Goal: Task Accomplishment & Management: Manage account settings

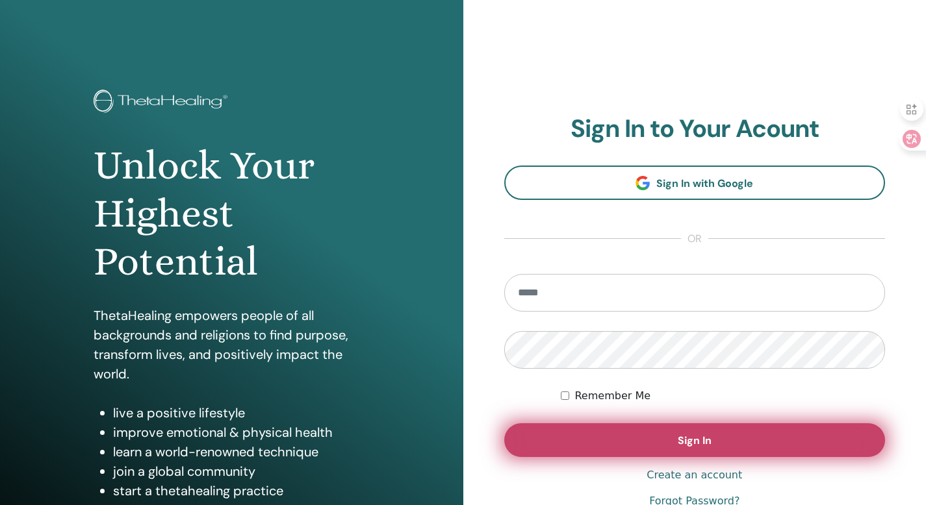
type input "**********"
click at [604, 444] on button "Sign In" at bounding box center [694, 440] width 381 height 34
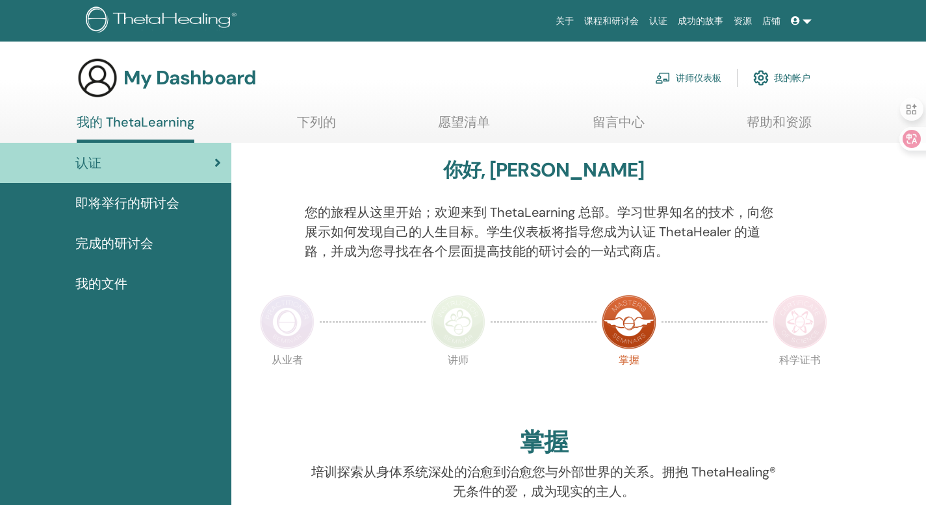
click at [683, 76] on link "讲师仪表板" at bounding box center [688, 78] width 66 height 29
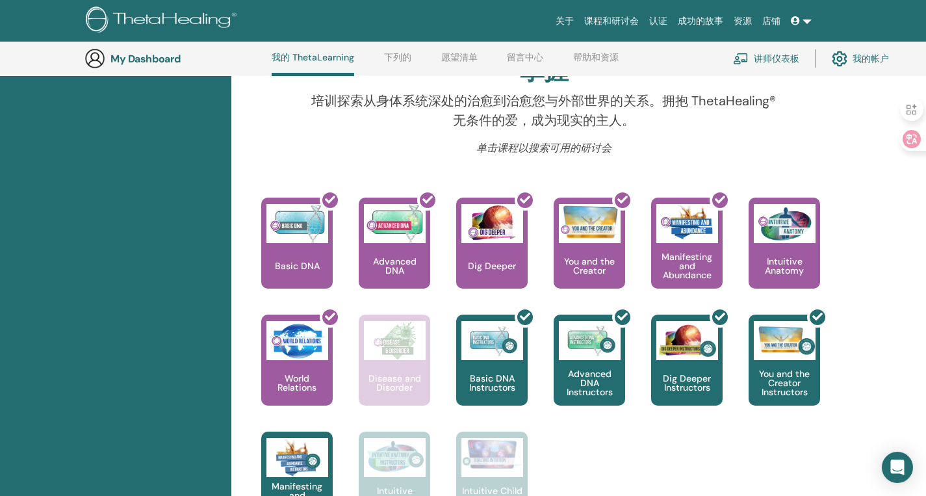
scroll to position [442, 0]
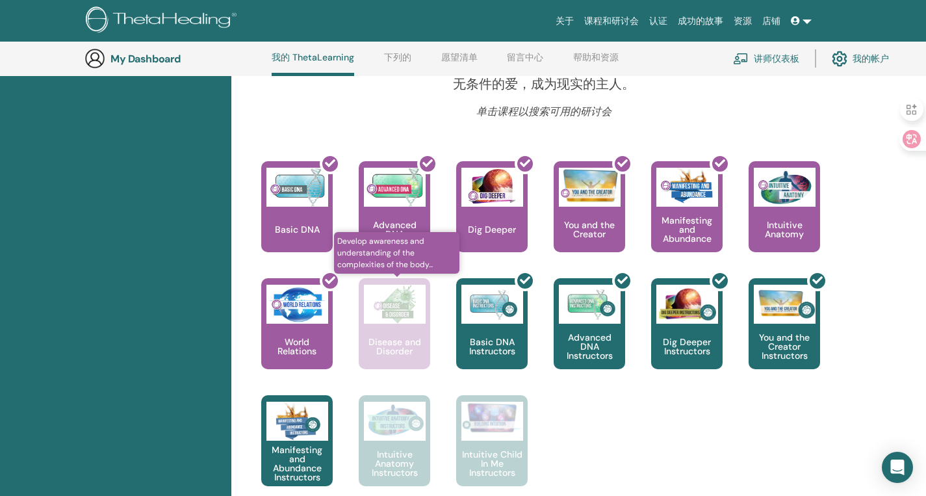
click at [414, 354] on p "Disease and Disorder" at bounding box center [394, 346] width 71 height 18
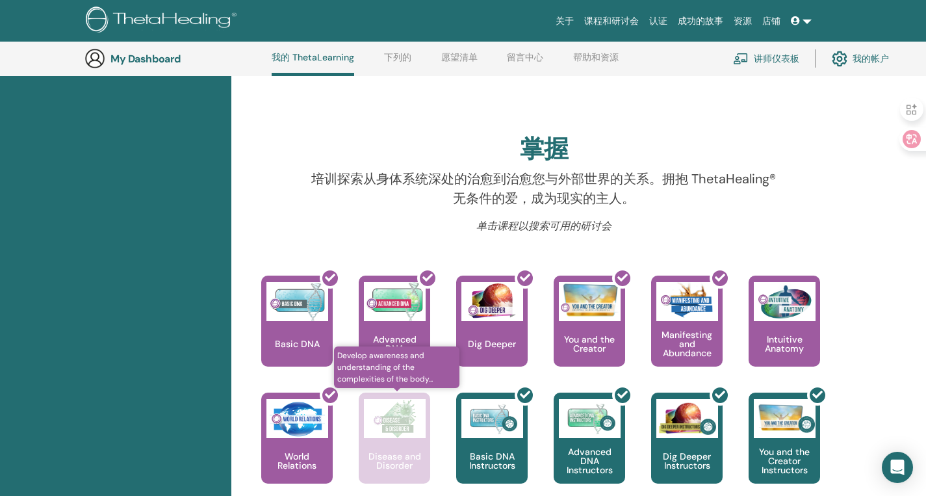
scroll to position [533, 0]
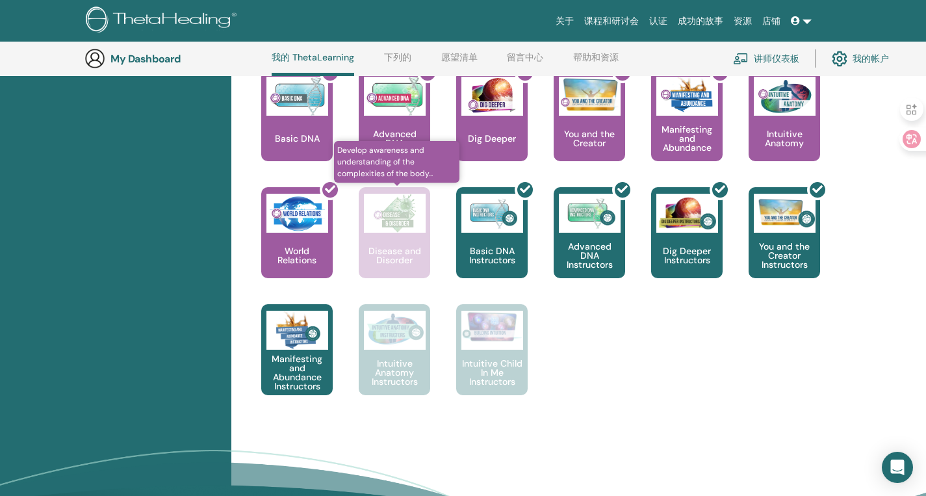
click at [403, 236] on div "Disease and Disorder" at bounding box center [394, 232] width 71 height 91
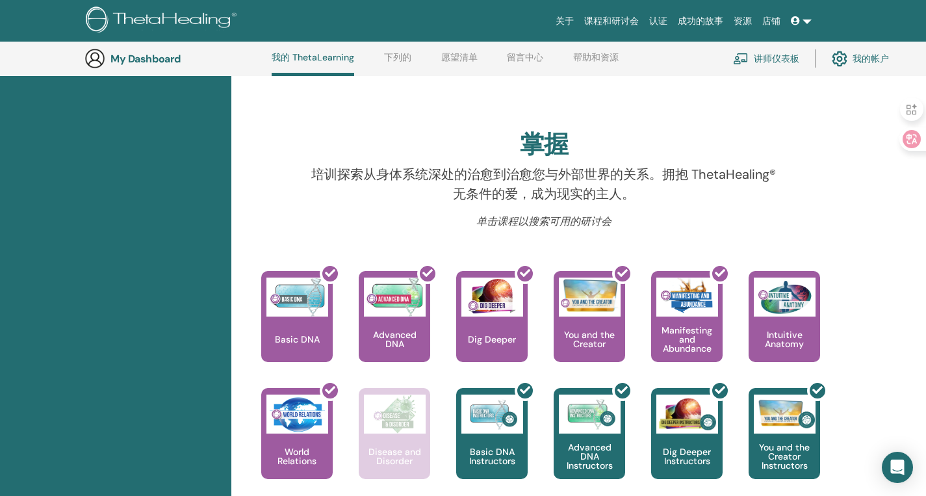
scroll to position [108, 0]
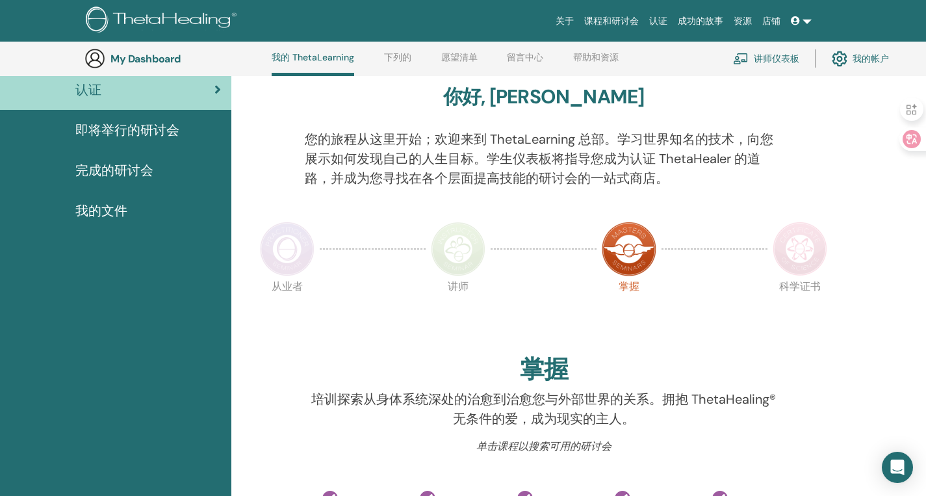
click at [795, 26] on link at bounding box center [800, 21] width 31 height 24
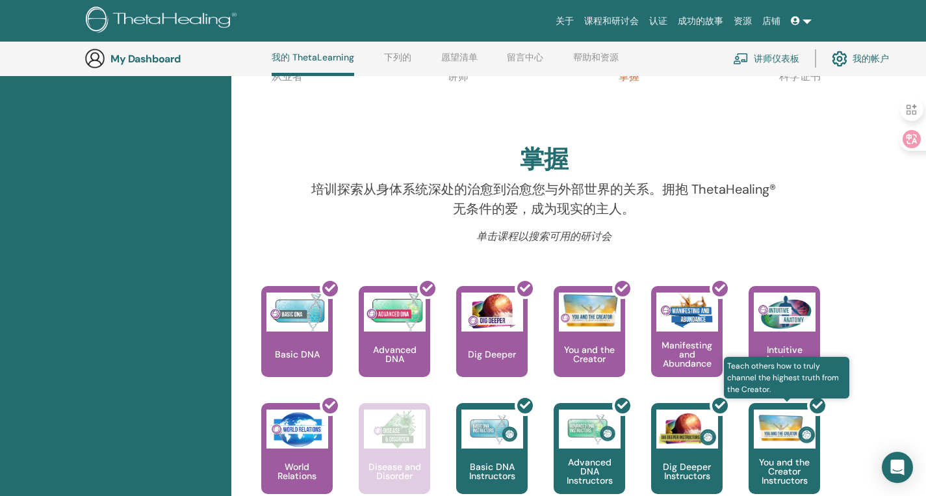
scroll to position [392, 0]
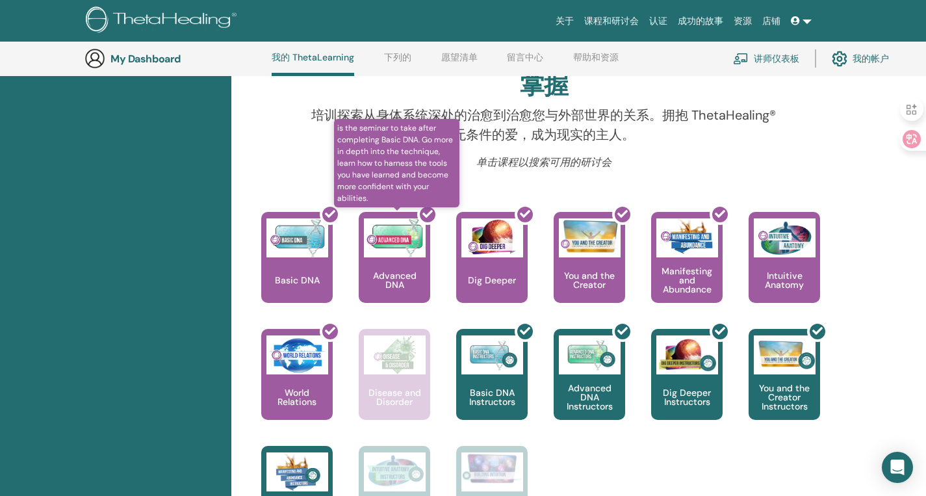
click at [410, 268] on div at bounding box center [401, 262] width 71 height 117
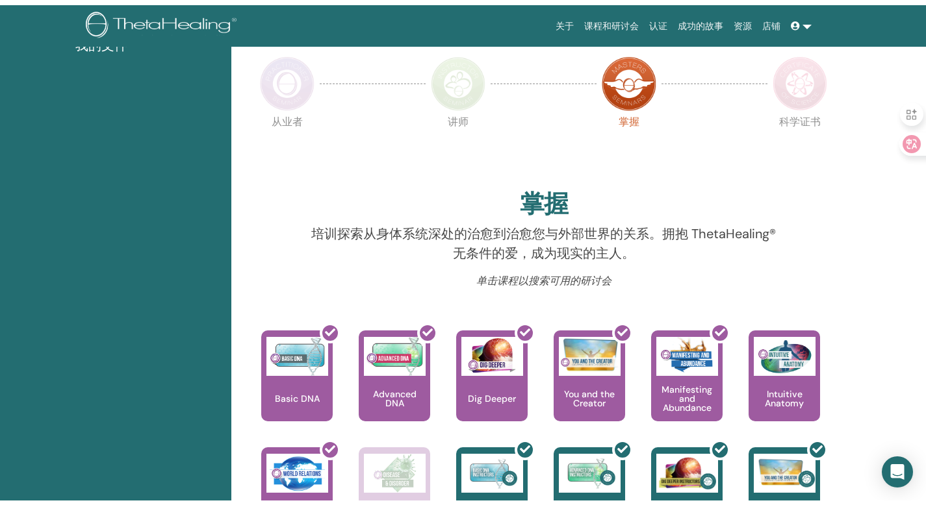
scroll to position [0, 0]
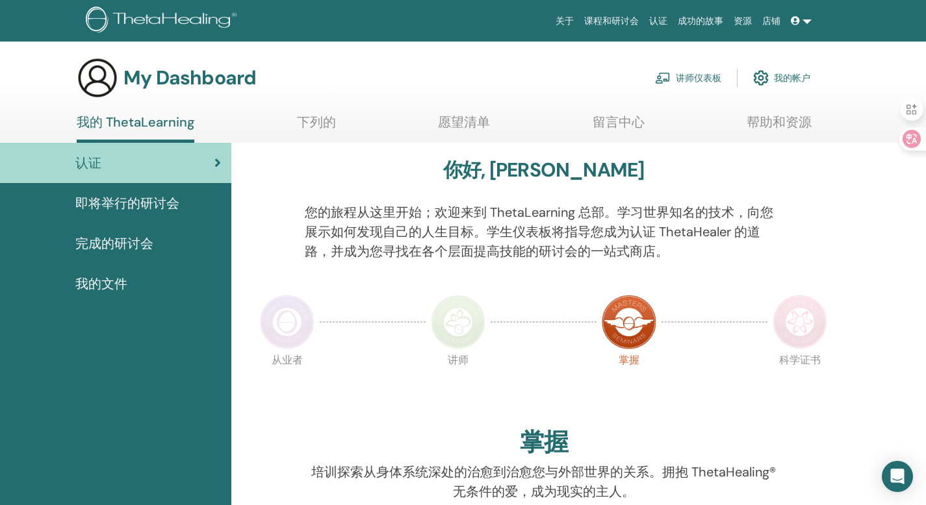
click at [145, 204] on span "即将举行的研讨会" at bounding box center [127, 203] width 104 height 19
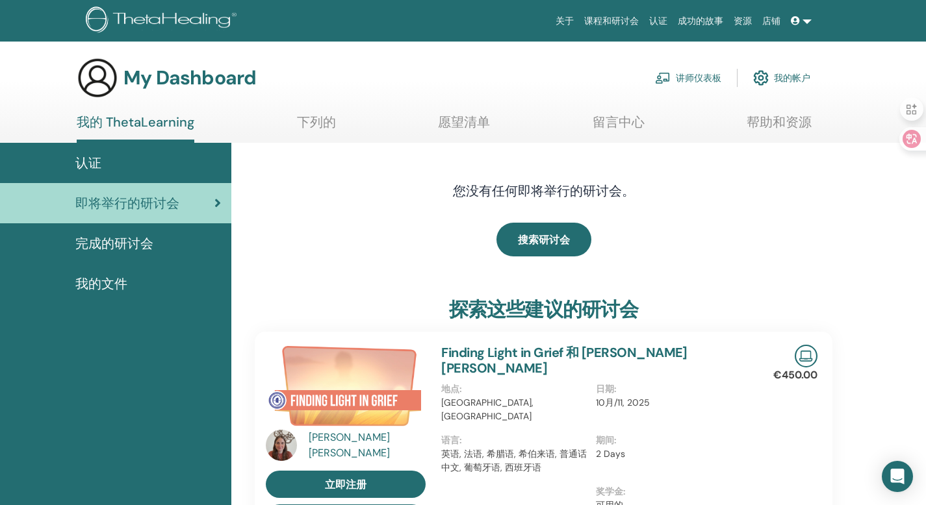
click at [114, 160] on div "认证" at bounding box center [115, 162] width 210 height 19
click at [701, 71] on link "讲师仪表板" at bounding box center [688, 78] width 66 height 29
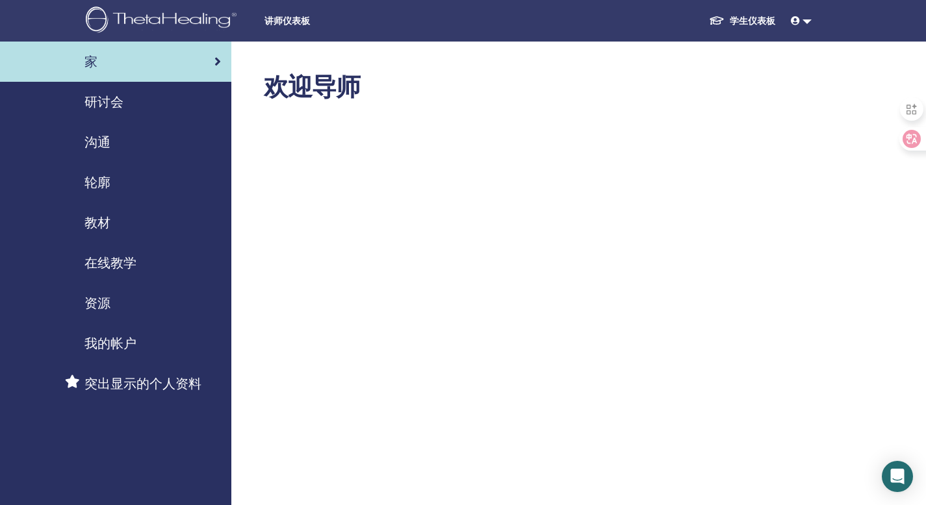
click at [120, 109] on span "研讨会" at bounding box center [103, 101] width 39 height 19
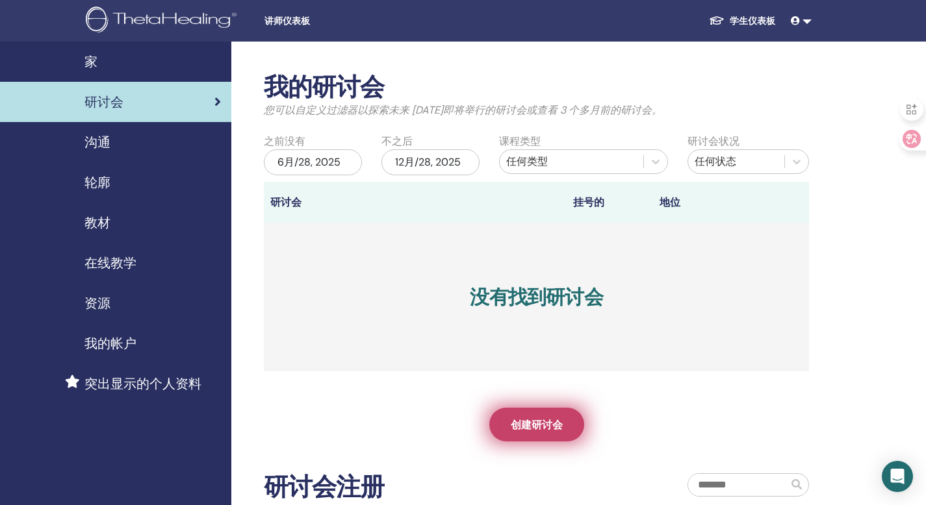
click at [517, 423] on span "创建研讨会" at bounding box center [537, 425] width 52 height 14
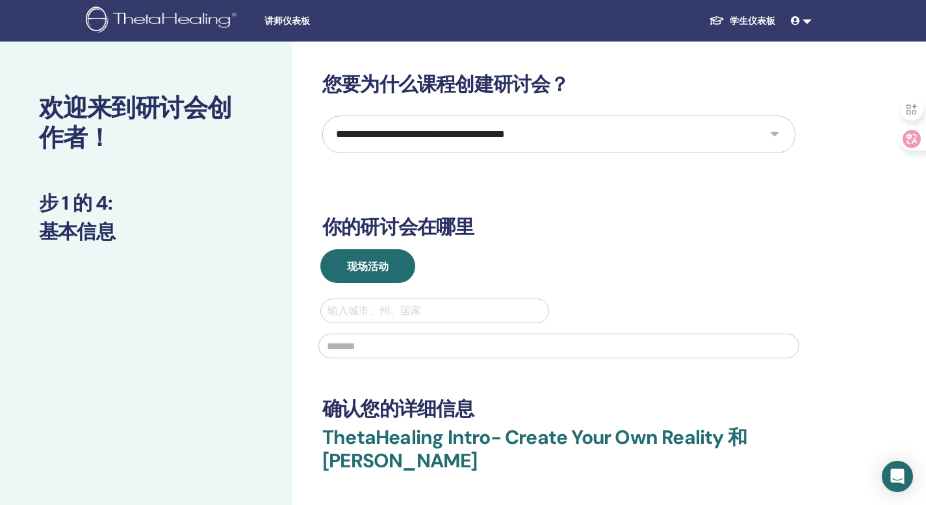
click at [477, 134] on select "**********" at bounding box center [558, 135] width 473 height 38
select select "*"
click at [322, 116] on select "**********" at bounding box center [558, 135] width 473 height 38
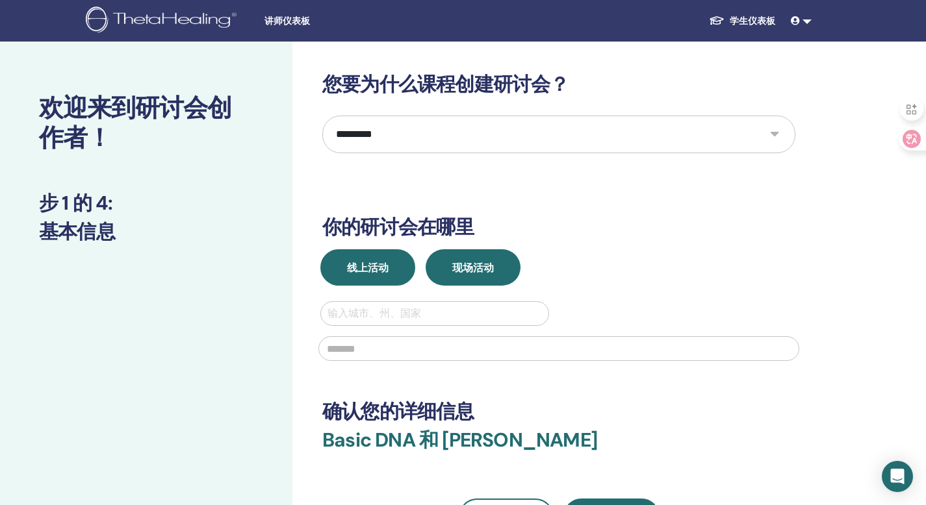
click at [395, 276] on button "线上活动" at bounding box center [367, 267] width 95 height 36
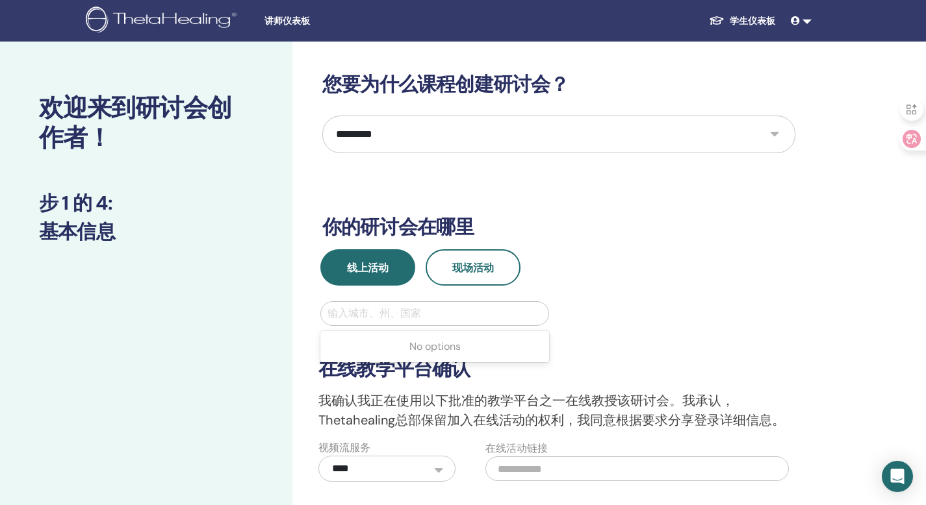
click at [403, 321] on div at bounding box center [434, 314] width 214 height 18
type input "*"
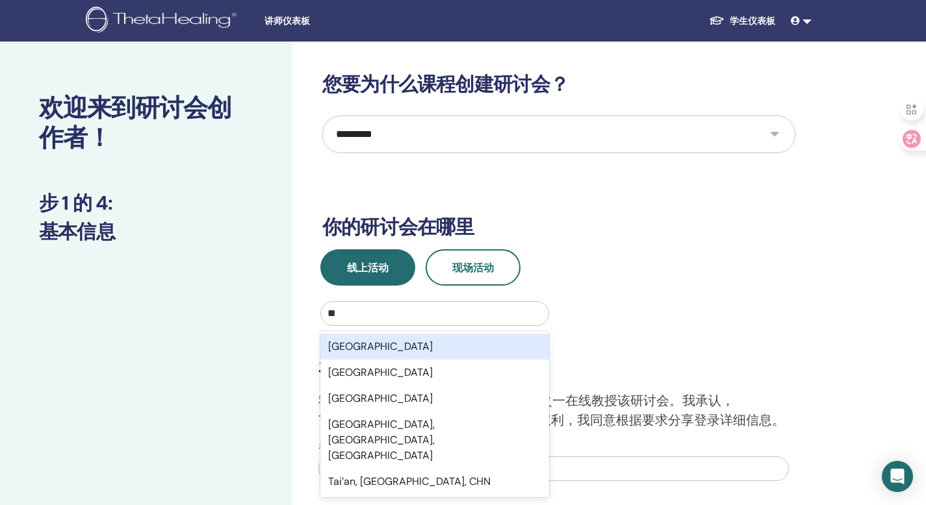
type input "***"
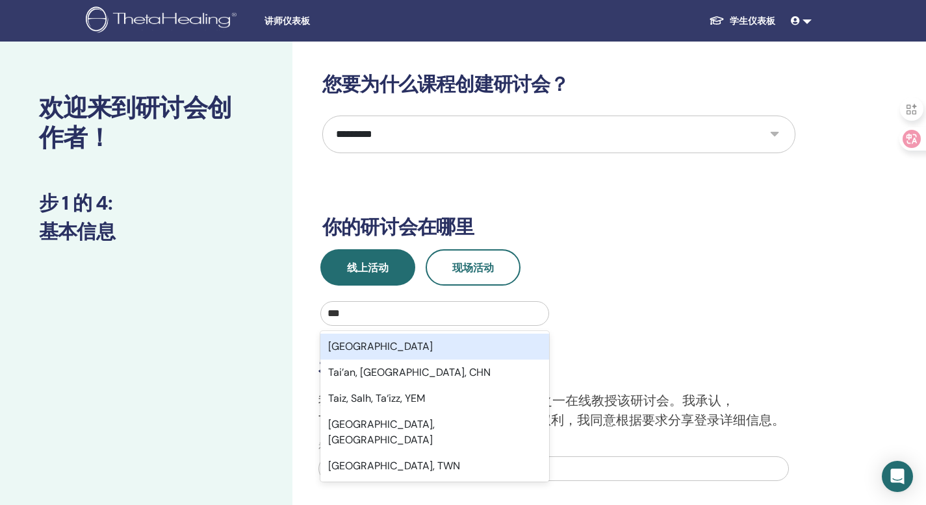
click at [434, 347] on div "Taiwan" at bounding box center [434, 347] width 229 height 26
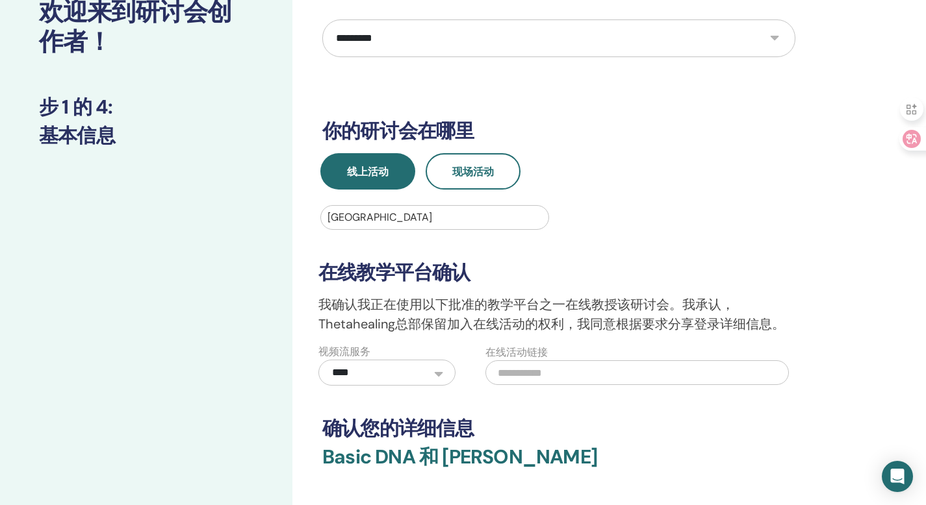
scroll to position [149, 0]
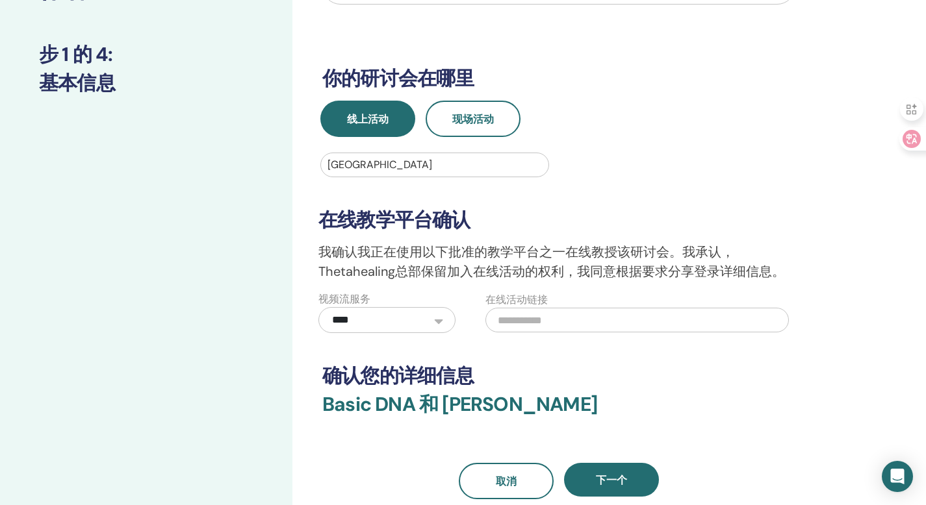
click at [415, 323] on select "**********" at bounding box center [386, 320] width 137 height 26
click at [318, 307] on select "**********" at bounding box center [386, 320] width 137 height 26
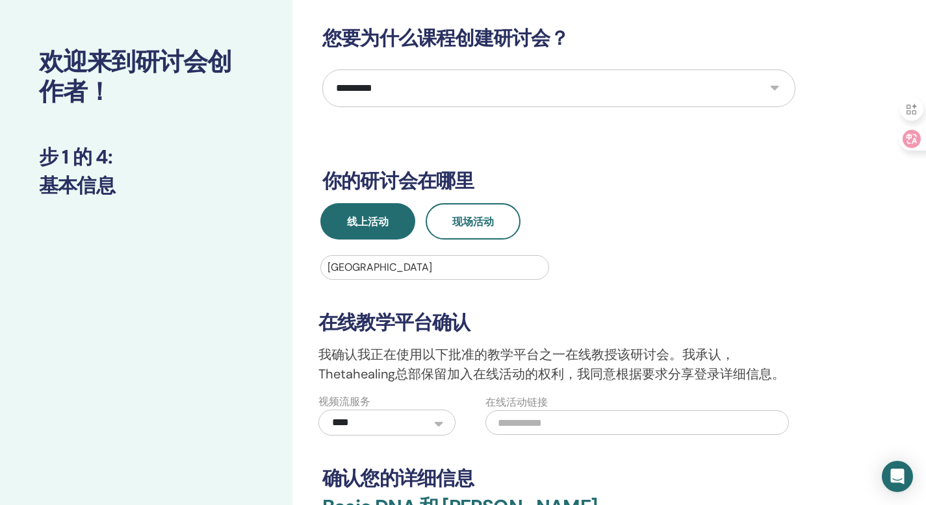
scroll to position [0, 0]
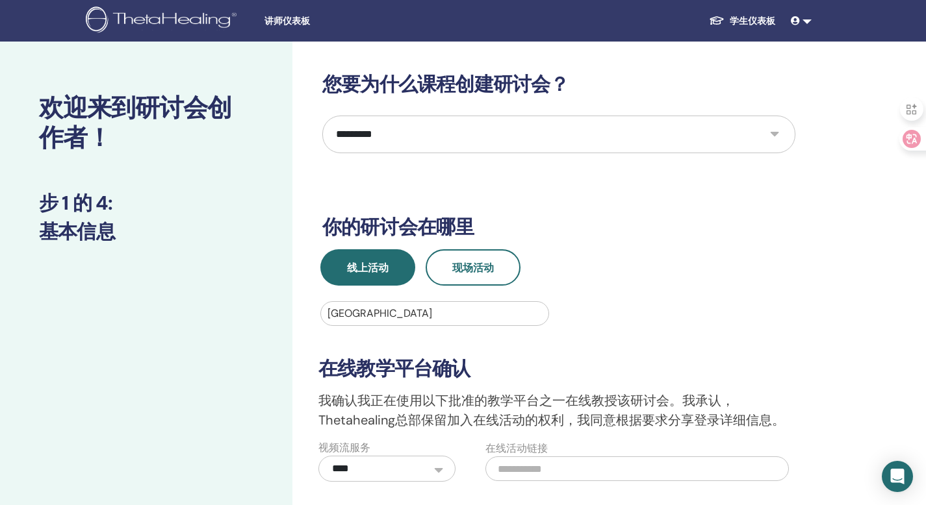
click at [450, 126] on select "**********" at bounding box center [558, 135] width 473 height 38
click at [492, 280] on button "现场活动" at bounding box center [472, 267] width 95 height 36
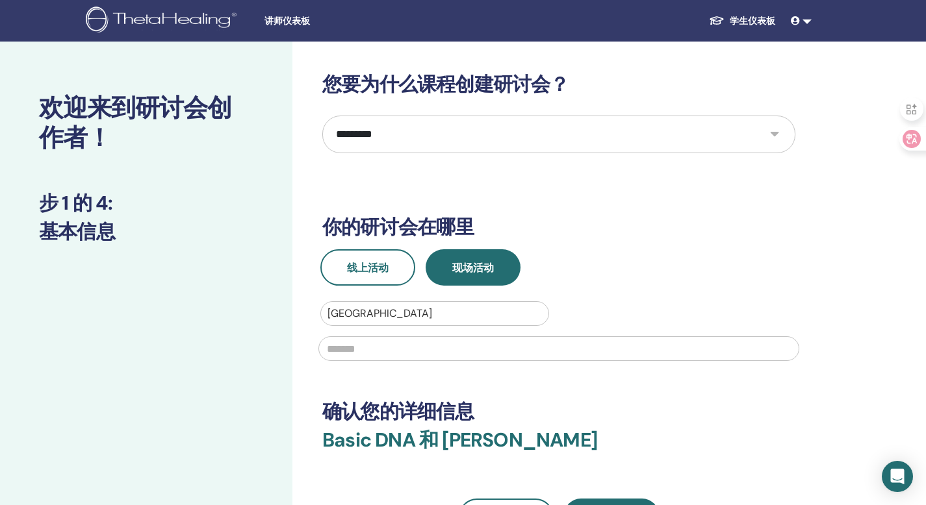
click at [435, 361] on div at bounding box center [558, 347] width 496 height 43
click at [435, 360] on input "text" at bounding box center [558, 348] width 481 height 25
type input "*"
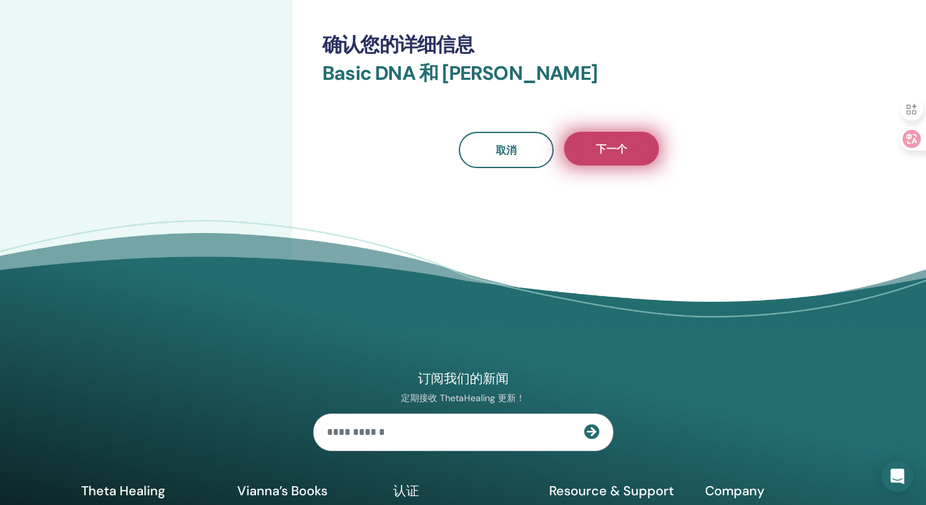
type input "**********"
click at [590, 151] on button "下一个" at bounding box center [611, 149] width 95 height 34
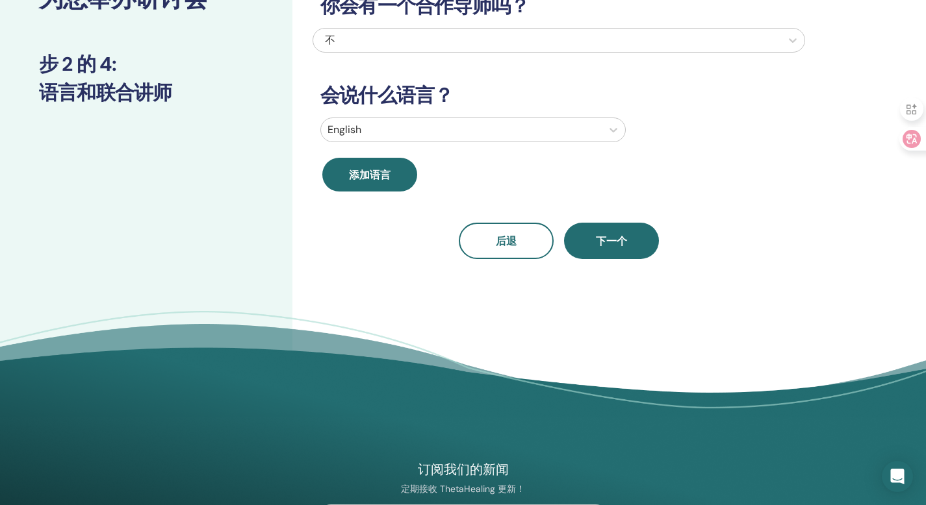
scroll to position [87, 0]
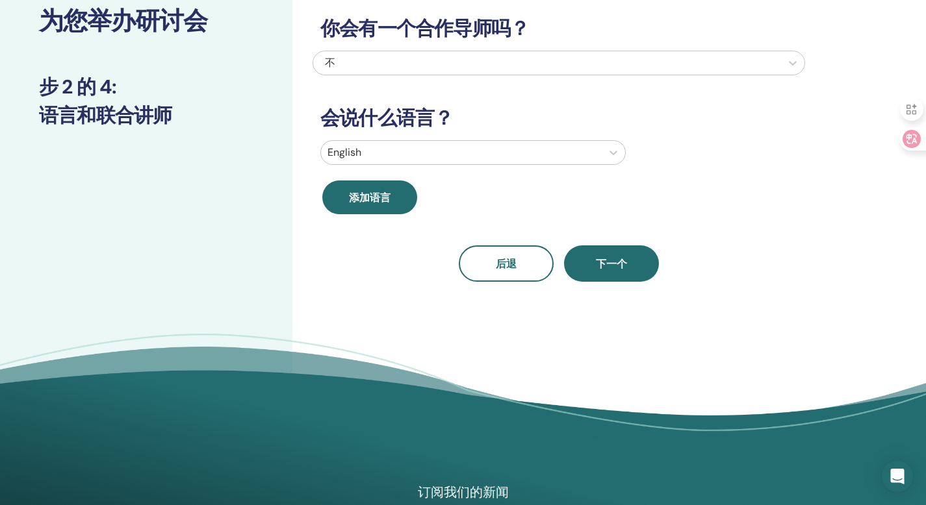
click at [431, 153] on div at bounding box center [461, 153] width 268 height 18
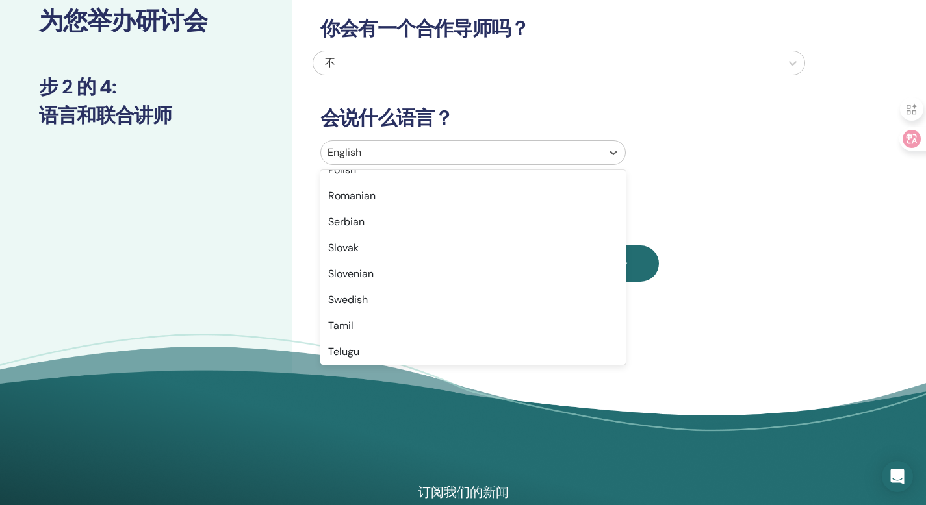
scroll to position [1031, 0]
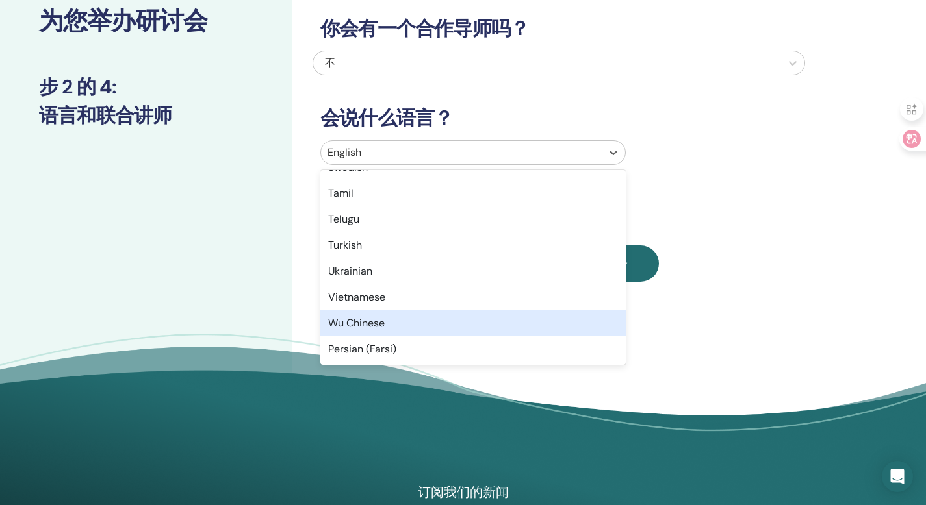
click at [404, 326] on div "Wu Chinese" at bounding box center [472, 323] width 305 height 26
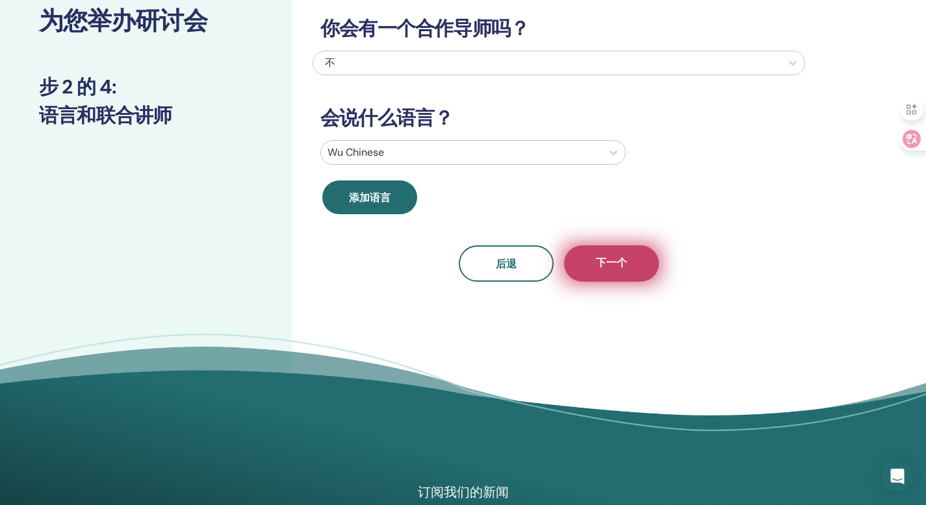
click at [638, 266] on button "下一个" at bounding box center [611, 264] width 95 height 36
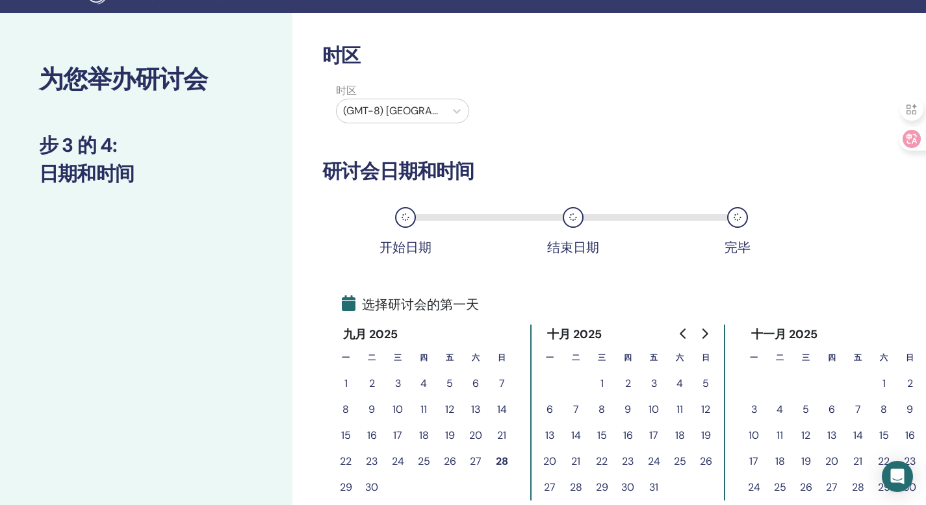
scroll to position [0, 0]
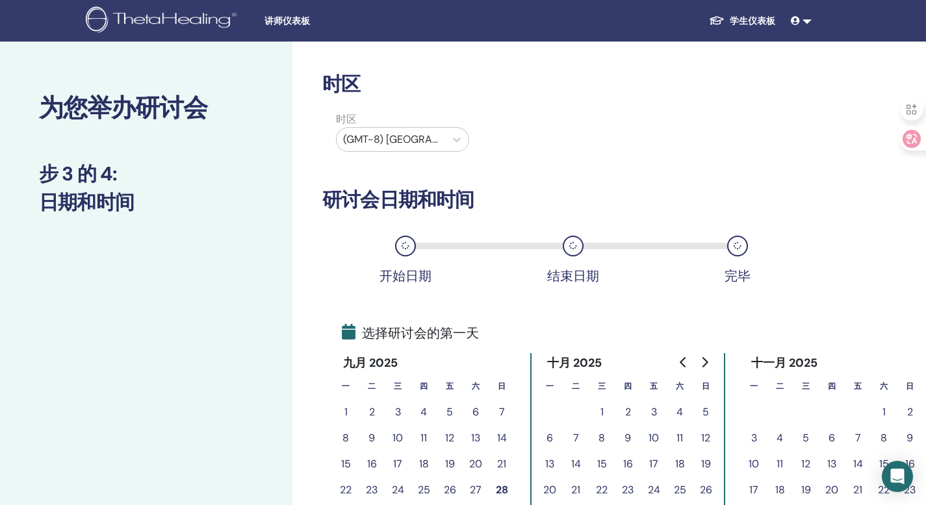
click at [441, 147] on div "(GMT-8) US/Alaska" at bounding box center [390, 139] width 108 height 23
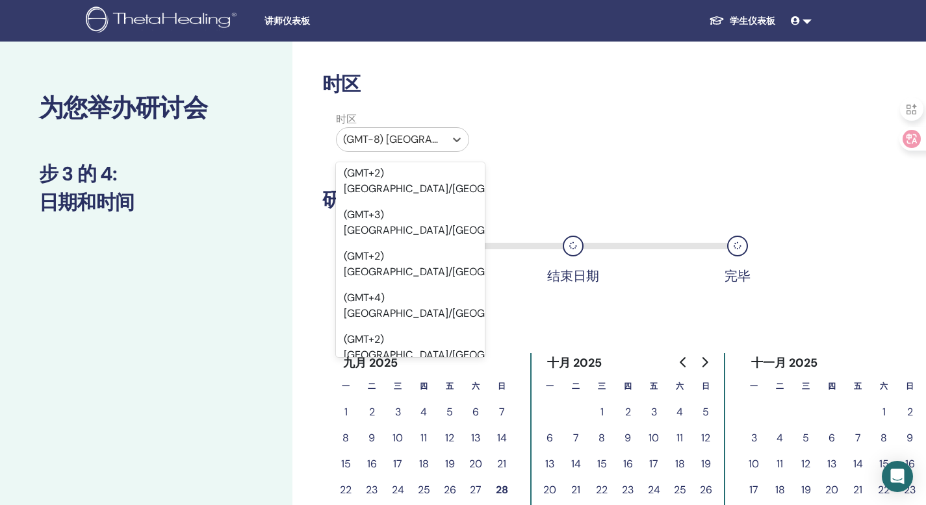
scroll to position [18894, 0]
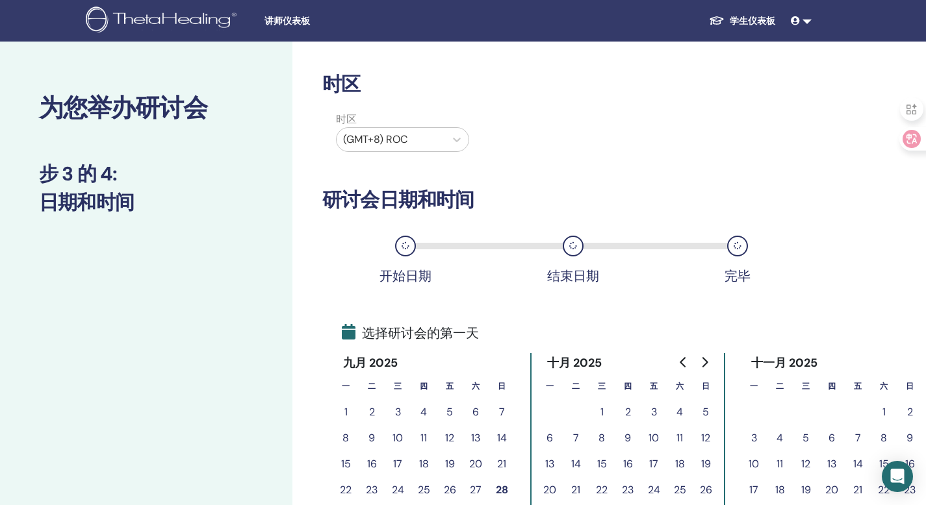
click at [615, 171] on div "时区 时区 (GMT+8) ROC 研讨会日期和时间 开始日期 结束日期 完毕 选择研讨会的第一天 九月 2025 一 二 三 四 五 六 日 1 2 3 4…" at bounding box center [558, 340] width 473 height 535
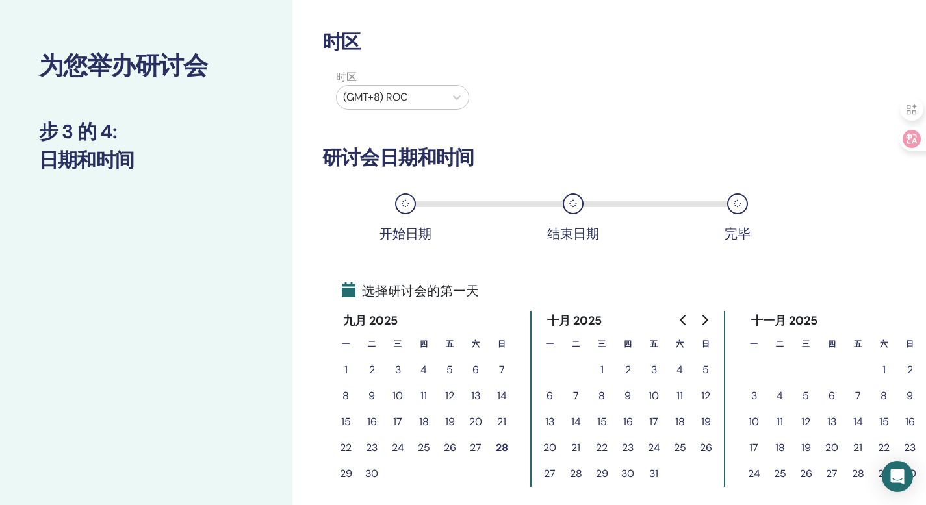
scroll to position [140, 0]
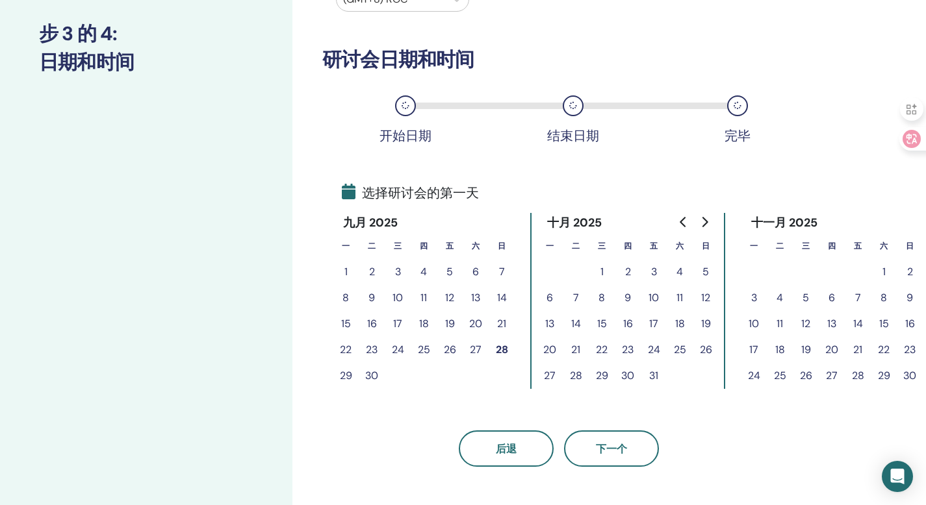
click at [651, 275] on button "3" at bounding box center [653, 272] width 26 height 26
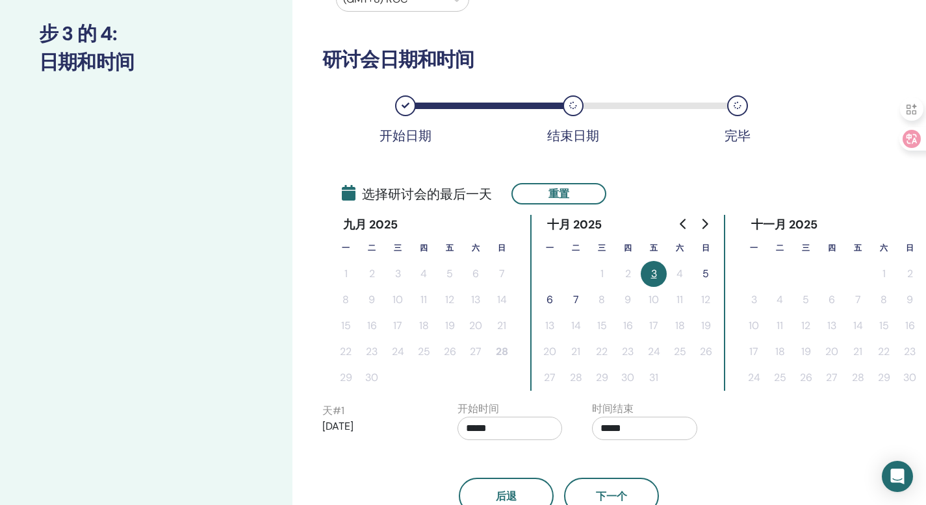
click at [574, 297] on button "7" at bounding box center [575, 300] width 26 height 26
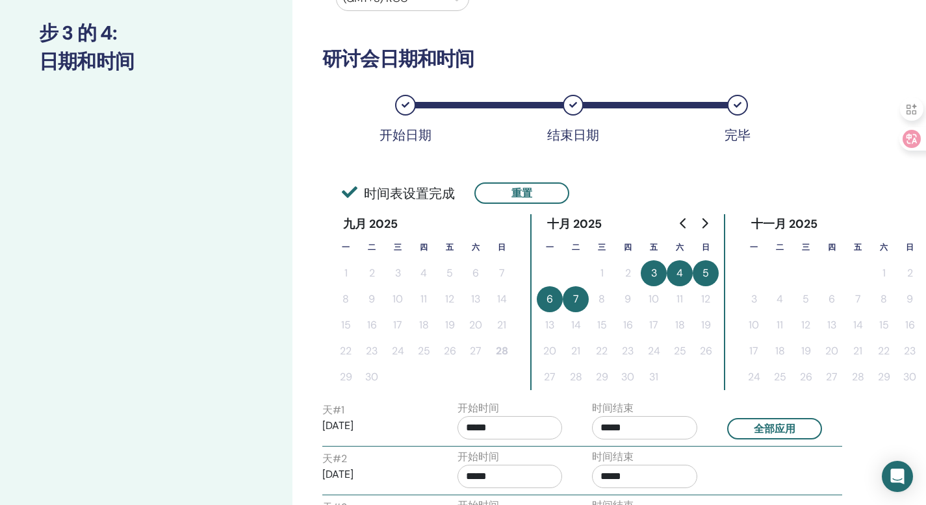
scroll to position [236, 0]
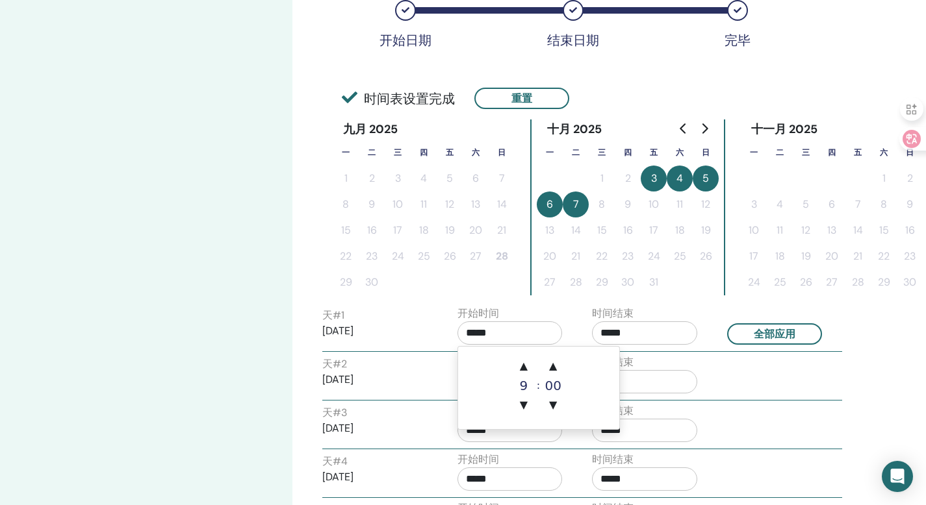
drag, startPoint x: 505, startPoint y: 333, endPoint x: 318, endPoint y: 342, distance: 187.3
click at [318, 342] on div "天 # 1 2025/10/03 开始时间 ***** 时间结束 ***** 全部应用" at bounding box center [581, 328] width 539 height 45
click at [525, 386] on div "9" at bounding box center [524, 385] width 26 height 13
click at [524, 370] on span "▲" at bounding box center [524, 366] width 26 height 26
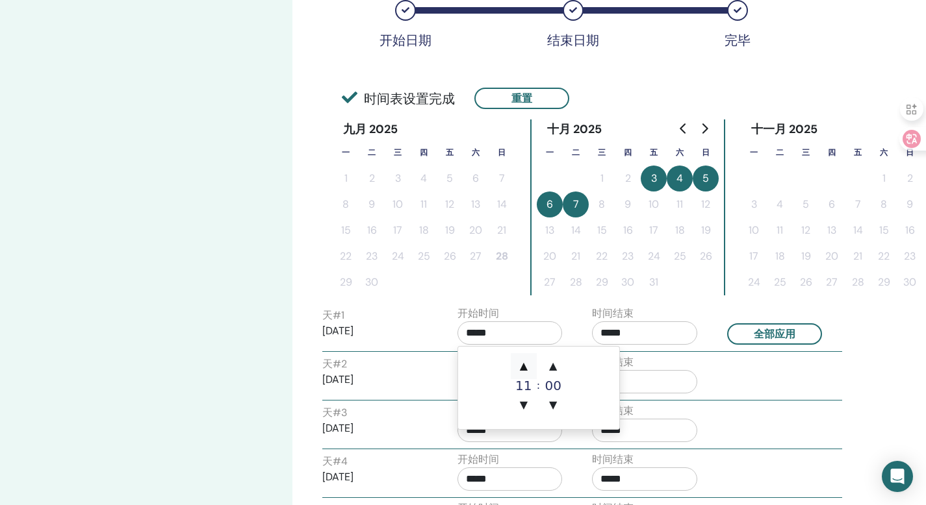
click at [524, 370] on span "▲" at bounding box center [524, 366] width 26 height 26
type input "*****"
click at [524, 370] on span "▲" at bounding box center [524, 366] width 26 height 26
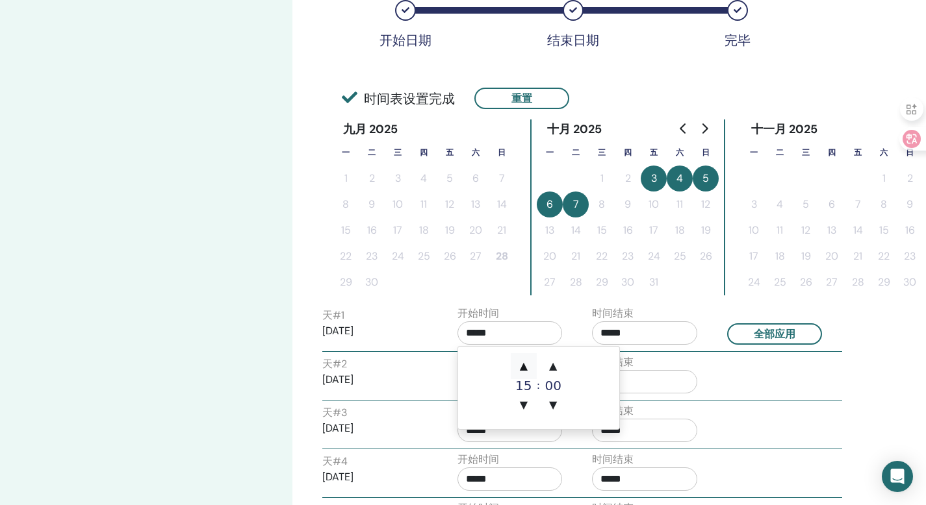
click at [524, 370] on span "▲" at bounding box center [524, 366] width 26 height 26
click at [524, 368] on span "▲" at bounding box center [524, 366] width 26 height 26
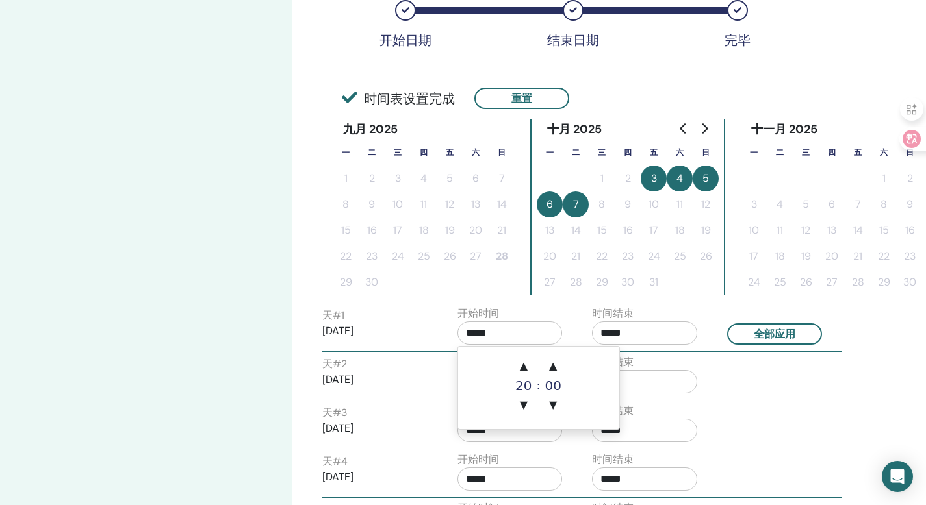
click at [650, 331] on input "*****" at bounding box center [644, 333] width 105 height 23
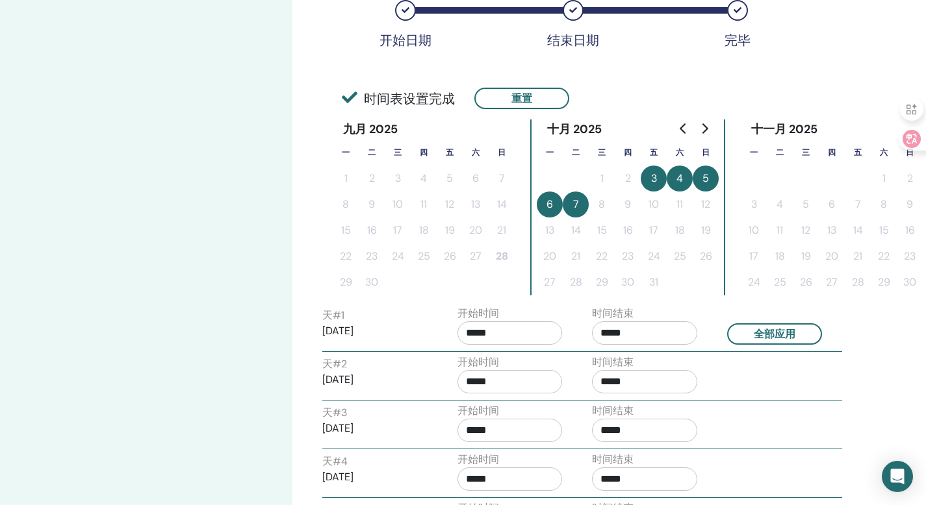
click at [612, 333] on input "*****" at bounding box center [644, 333] width 105 height 23
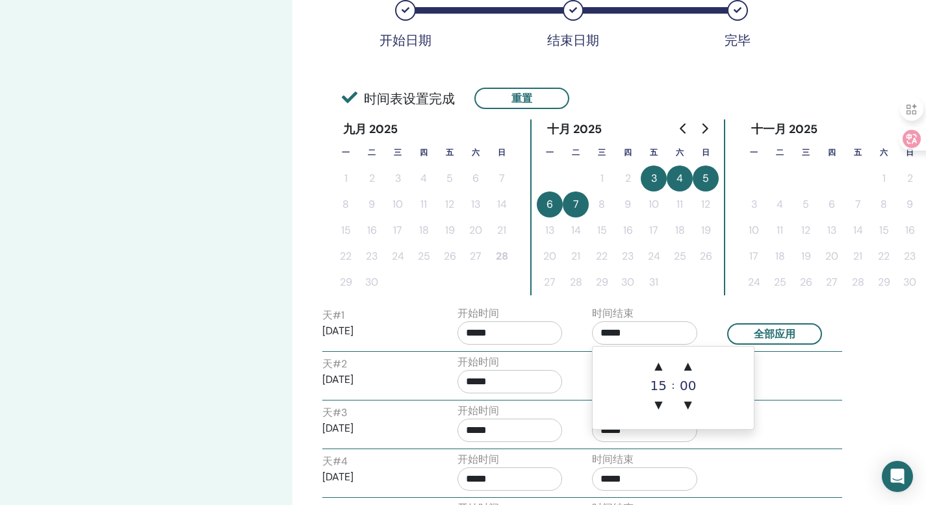
click at [479, 336] on input "*****" at bounding box center [509, 333] width 105 height 23
click at [609, 336] on input "*****" at bounding box center [644, 333] width 105 height 23
click at [655, 363] on span "▲" at bounding box center [658, 366] width 26 height 26
click at [656, 365] on span "▲" at bounding box center [658, 366] width 26 height 26
click at [657, 366] on span "▲" at bounding box center [658, 366] width 26 height 26
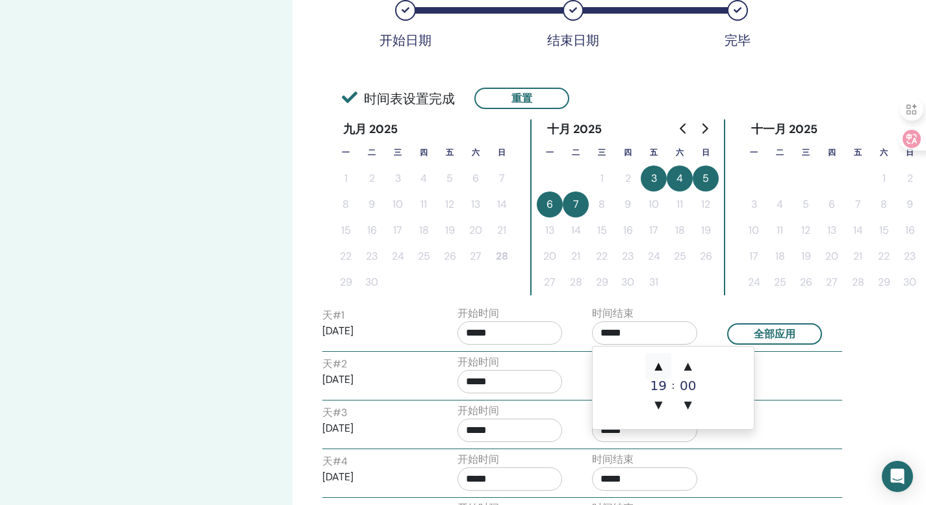
click at [658, 366] on span "▲" at bounding box center [658, 366] width 26 height 26
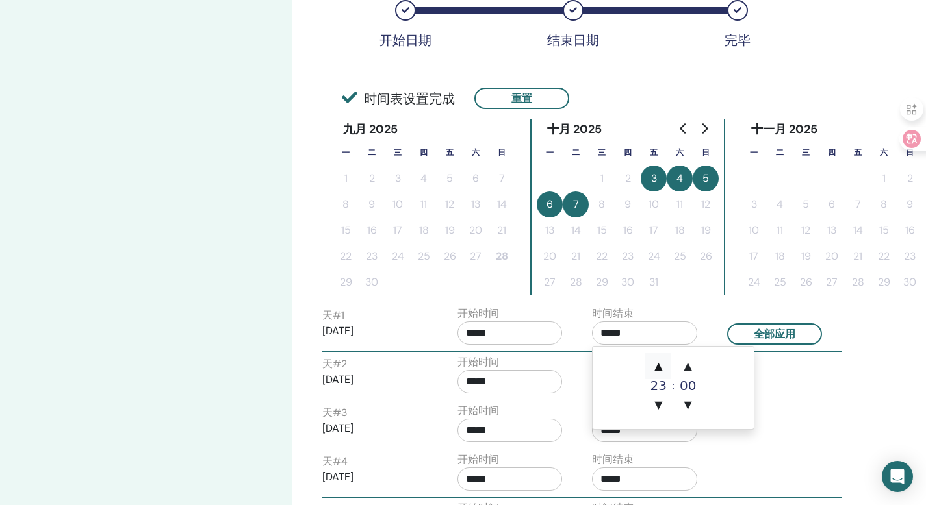
type input "*****"
click at [805, 337] on button "全部应用" at bounding box center [774, 333] width 95 height 21
type input "*****"
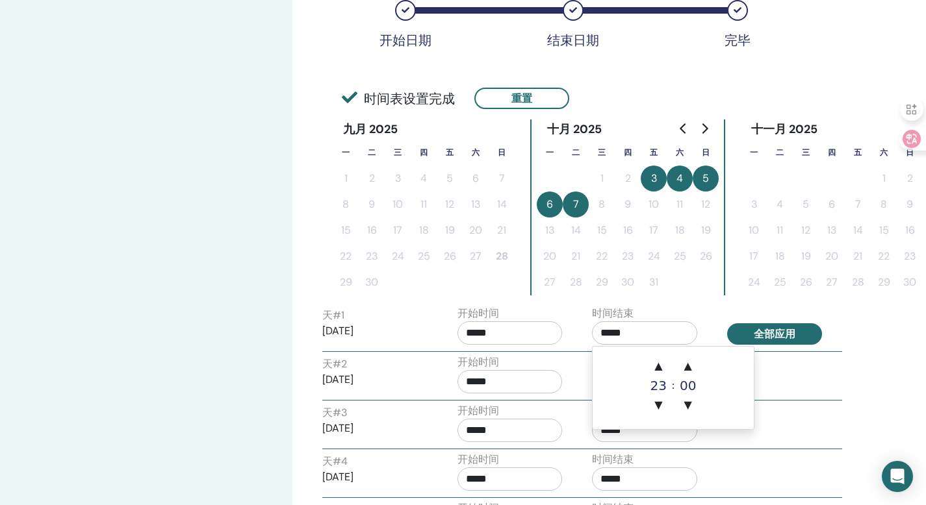
type input "*****"
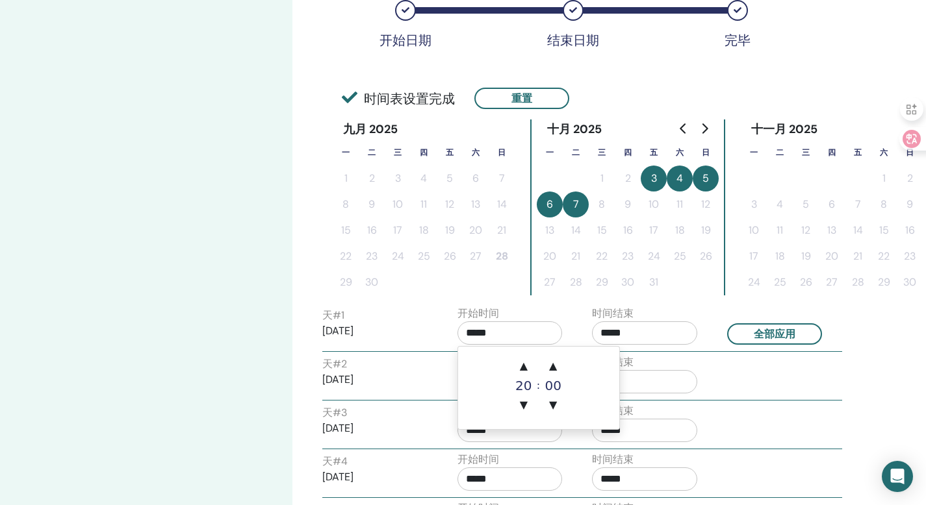
click at [484, 339] on input "*****" at bounding box center [509, 333] width 105 height 23
click at [527, 366] on span "▲" at bounding box center [524, 366] width 26 height 26
click at [527, 392] on span "▼" at bounding box center [524, 405] width 26 height 26
click at [527, 396] on span "▼" at bounding box center [524, 405] width 26 height 26
click at [527, 400] on span "▼" at bounding box center [524, 405] width 26 height 26
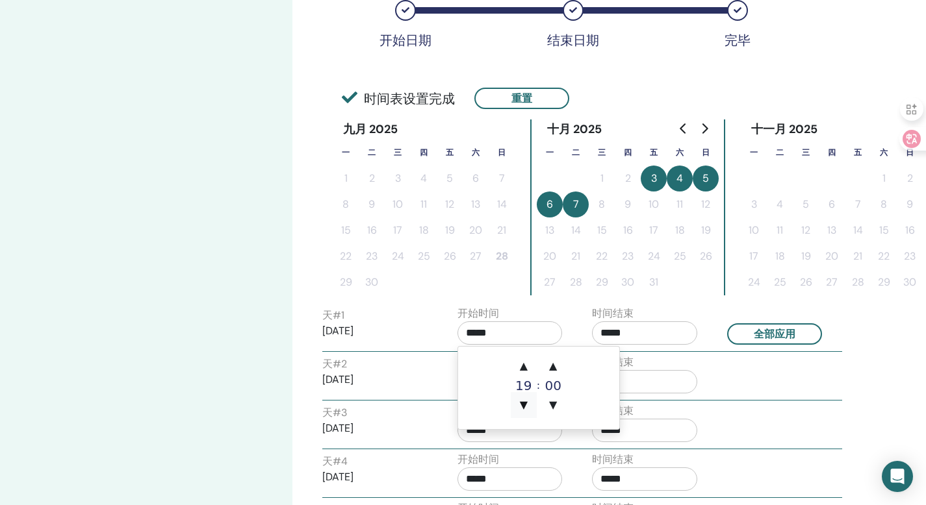
type input "*****"
click at [784, 334] on button "全部应用" at bounding box center [774, 333] width 95 height 21
type input "*****"
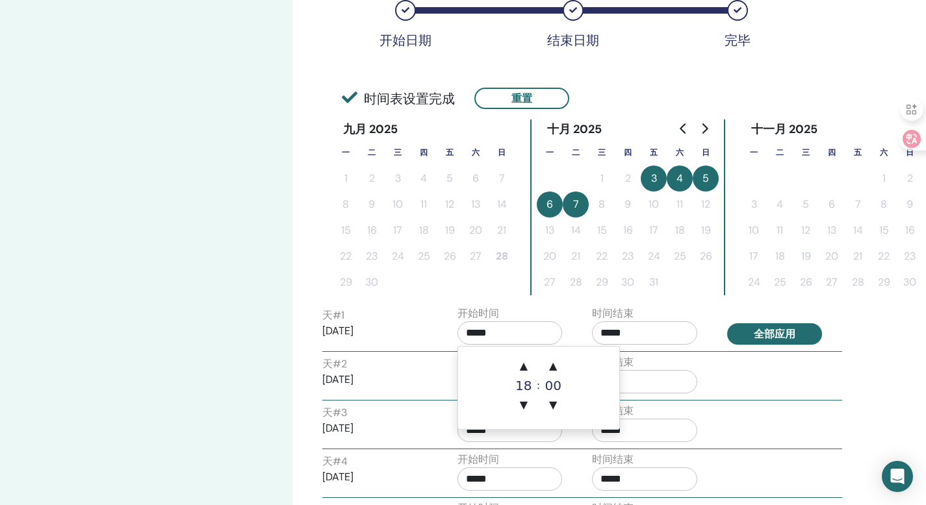
type input "*****"
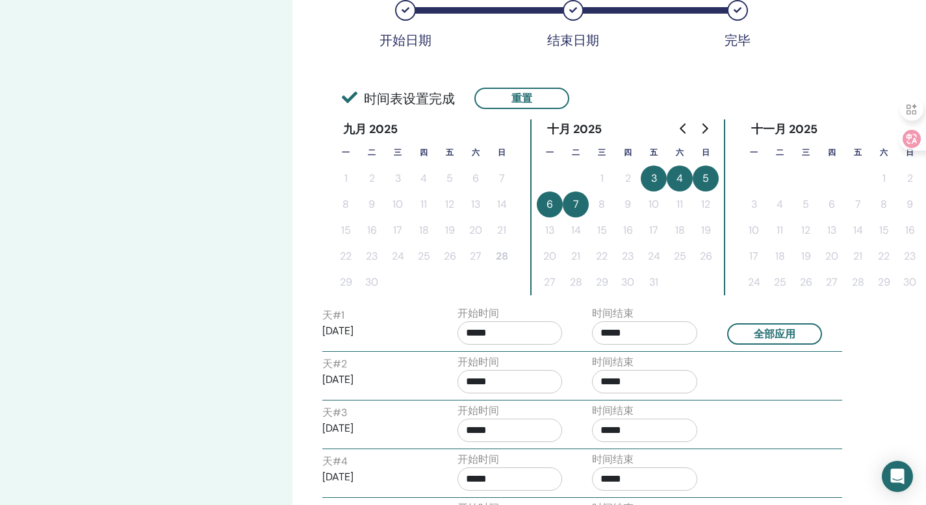
click at [472, 337] on input "*****" at bounding box center [509, 333] width 105 height 23
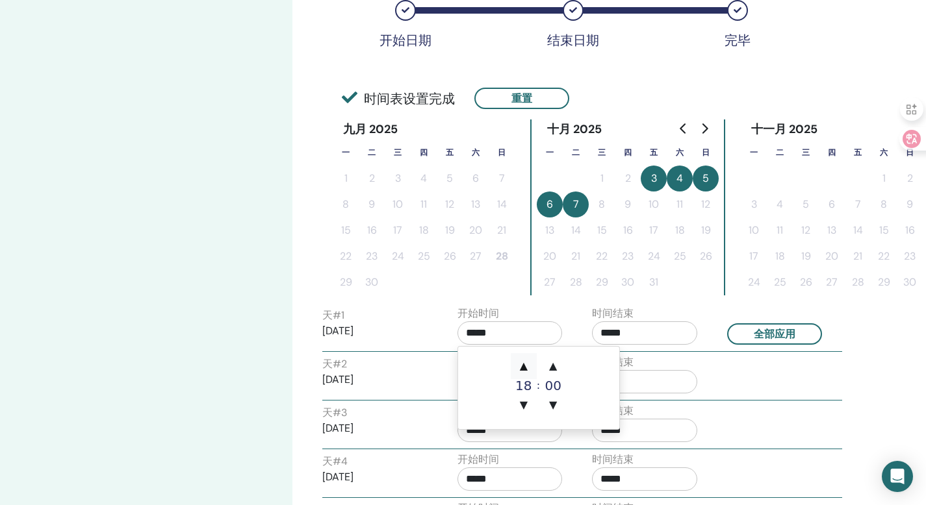
click at [531, 362] on span "▲" at bounding box center [524, 366] width 26 height 26
type input "*****"
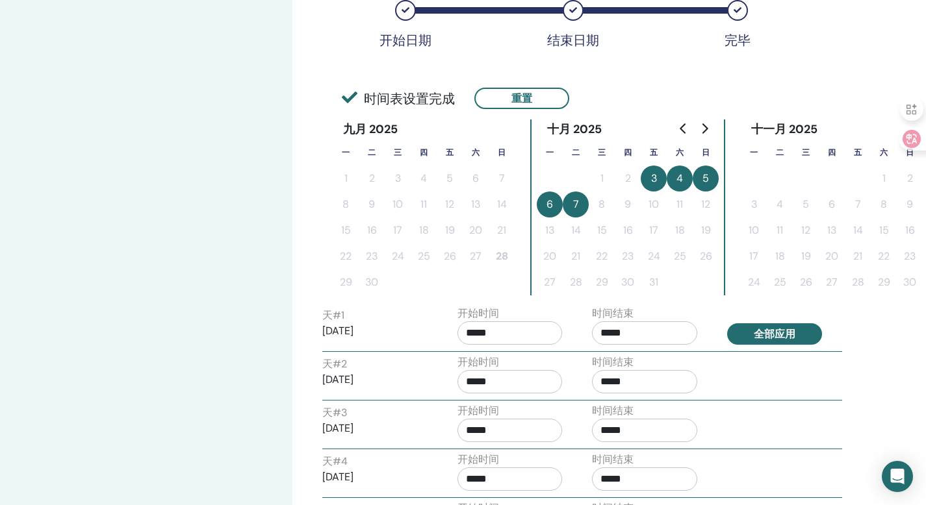
click at [795, 341] on button "全部应用" at bounding box center [774, 333] width 95 height 21
type input "*****"
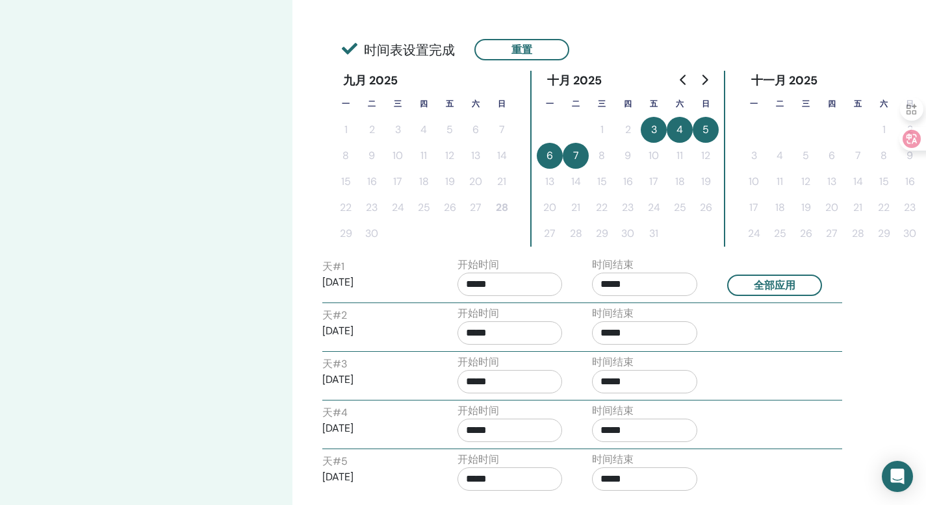
scroll to position [362, 0]
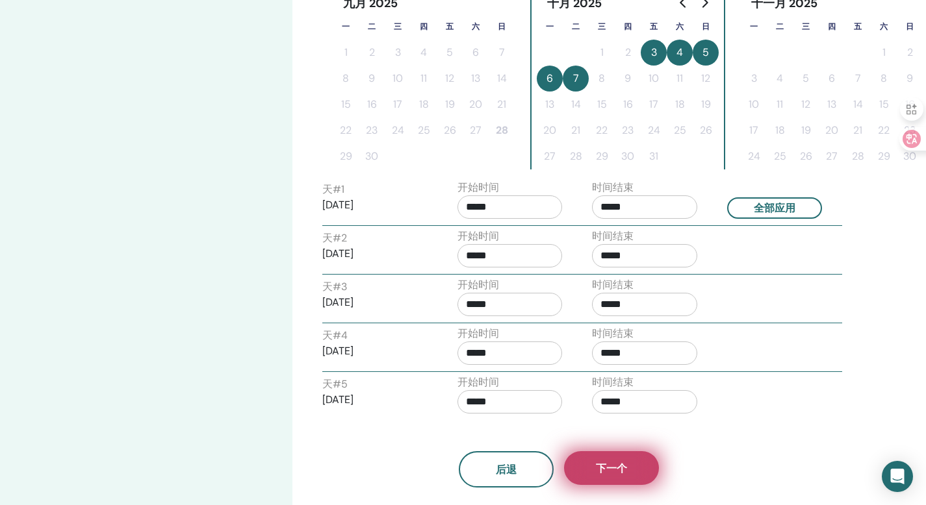
click at [622, 474] on span "下一个" at bounding box center [611, 469] width 31 height 14
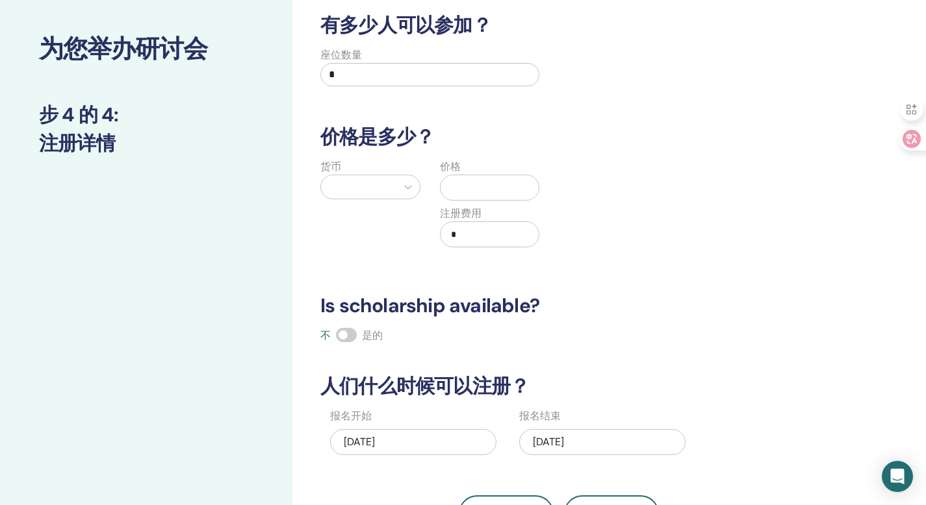
scroll to position [0, 0]
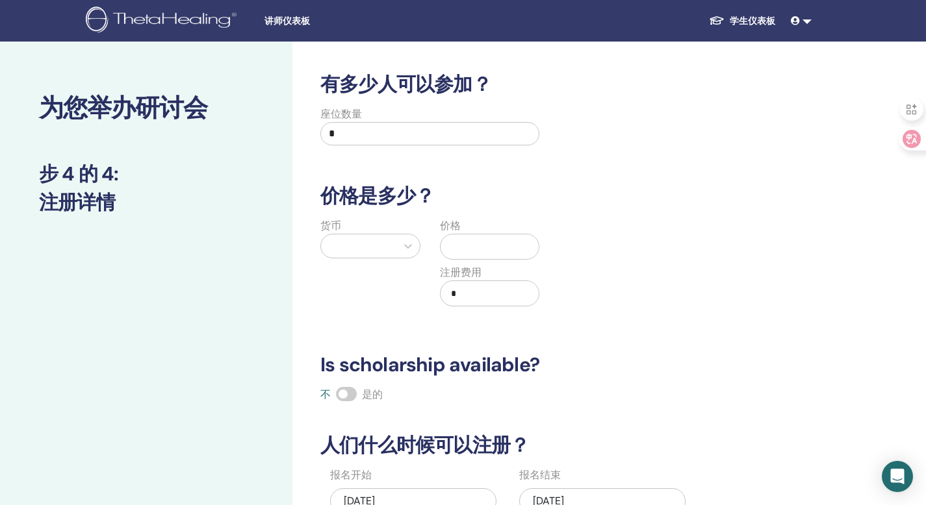
click at [384, 139] on input "*" at bounding box center [429, 133] width 219 height 23
click at [408, 245] on icon at bounding box center [407, 246] width 13 height 13
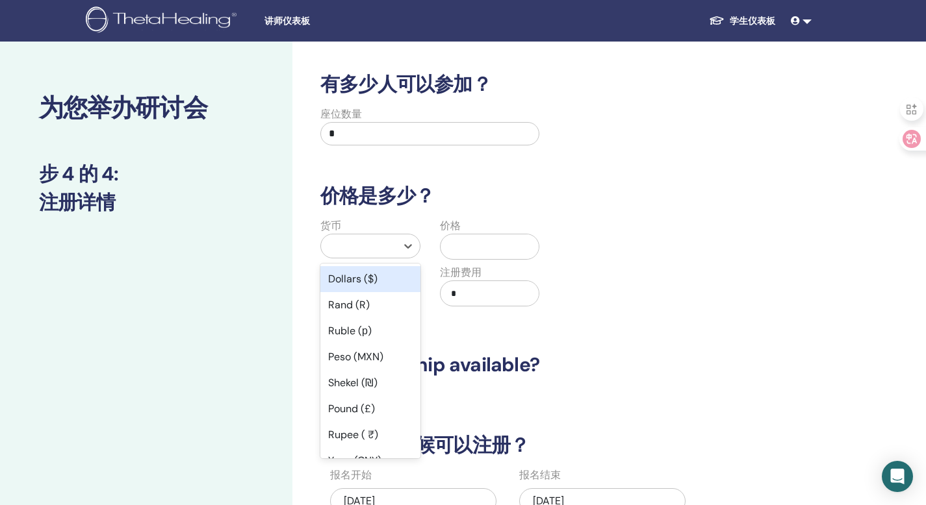
click at [390, 274] on div "Dollars ($)" at bounding box center [370, 279] width 100 height 26
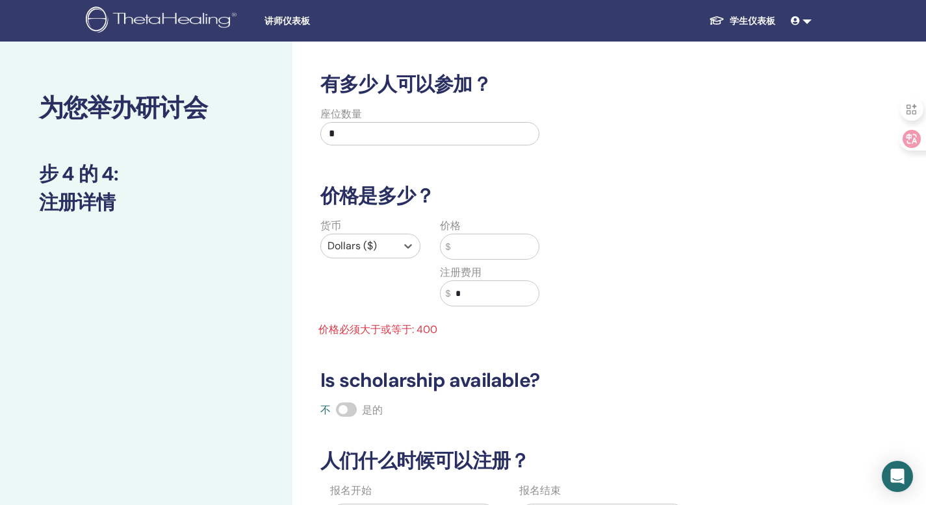
click at [390, 253] on div "Dollars ($)" at bounding box center [358, 245] width 75 height 23
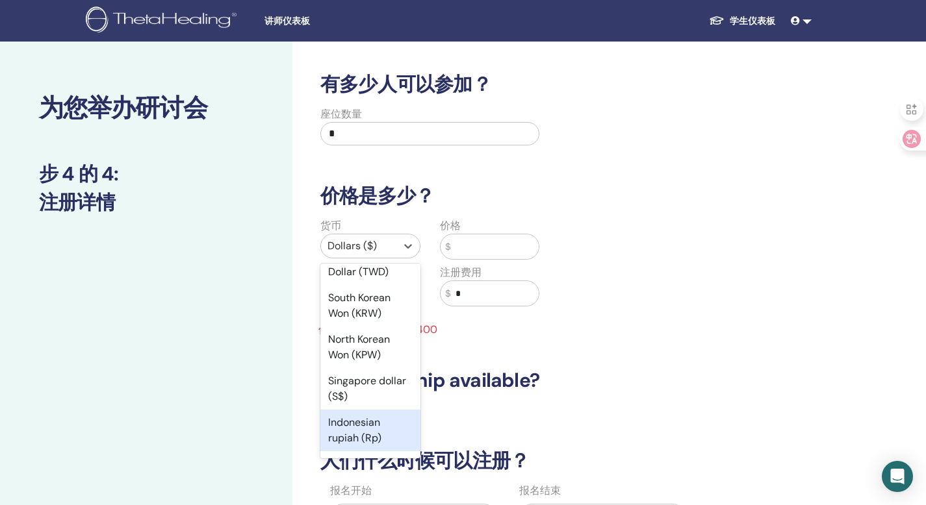
scroll to position [1362, 0]
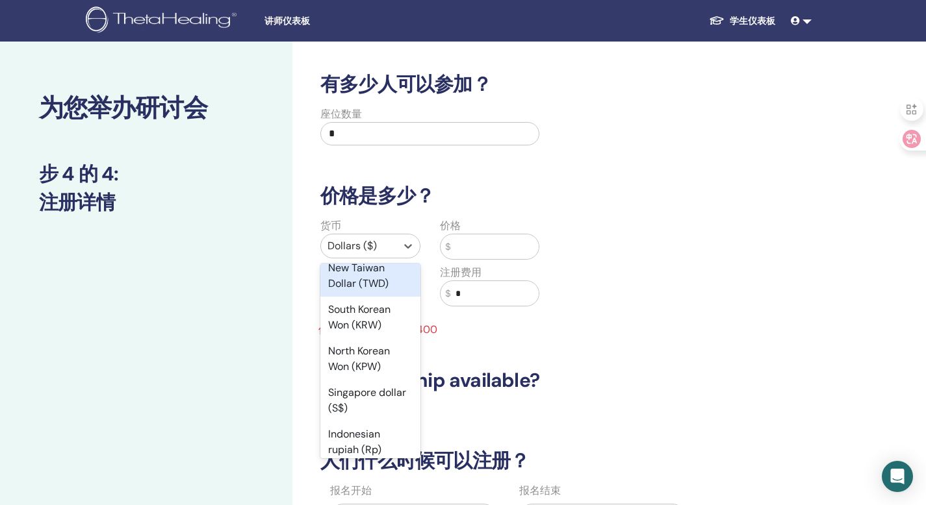
click at [378, 297] on div "New Taiwan Dollar (TWD)" at bounding box center [370, 276] width 100 height 42
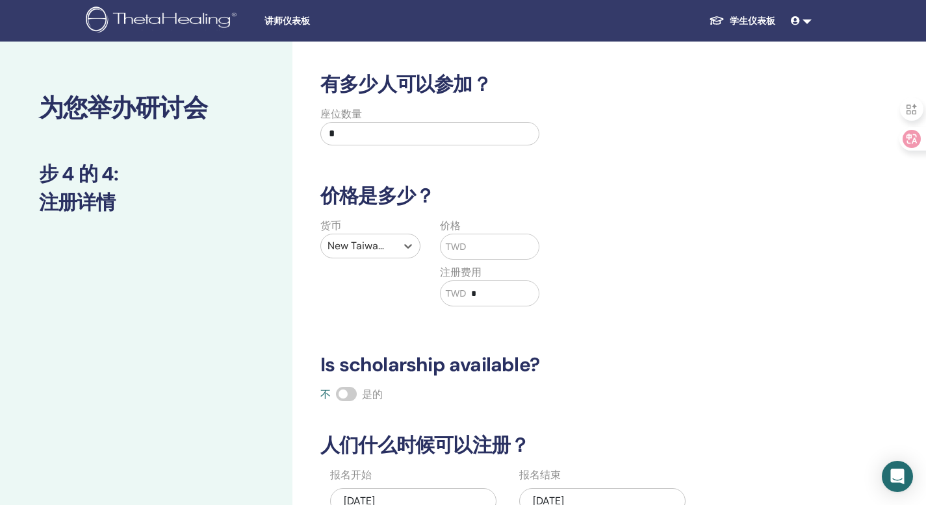
click at [500, 253] on input "text" at bounding box center [502, 246] width 73 height 25
type input "*"
type input "*****"
click at [511, 287] on input "*" at bounding box center [502, 293] width 73 height 25
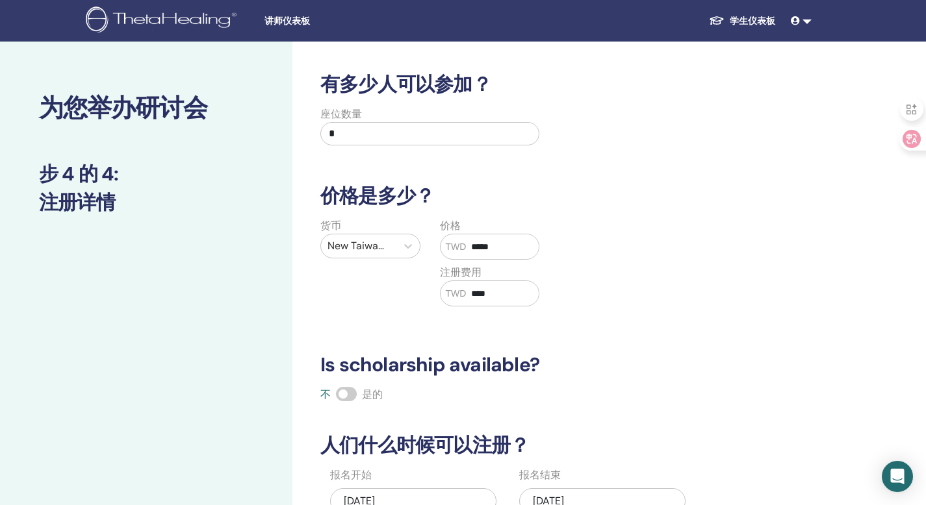
type input "****"
click at [574, 297] on div "货币 New Taiwan Dollar (TWD) 价格 TWD ***** 注册费用 TWD ****" at bounding box center [549, 270] width 492 height 104
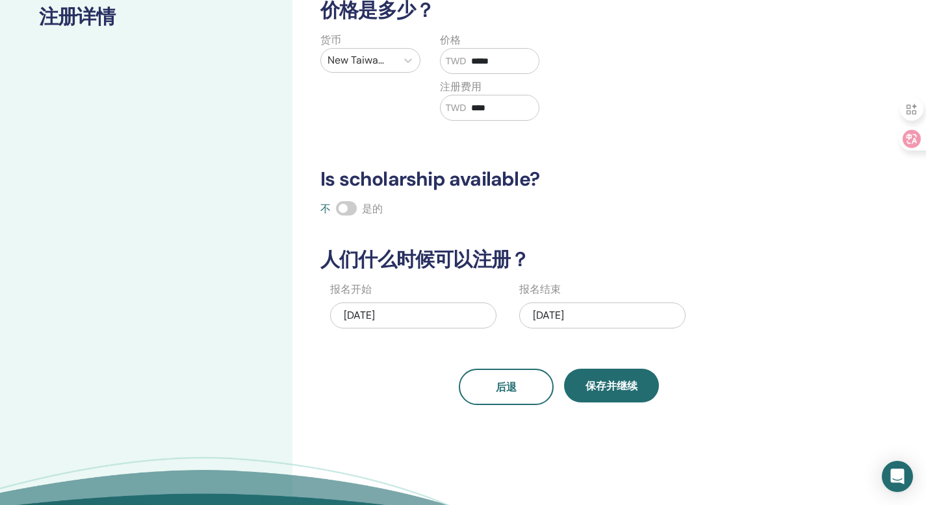
scroll to position [185, 0]
click at [346, 208] on span at bounding box center [346, 209] width 21 height 14
click at [606, 310] on div "10/07/2025" at bounding box center [602, 316] width 166 height 26
click at [717, 139] on div "有多少人可以参加？ 座位数量 * 价格是多少？ 货币 New Taiwan Dollar (TWD) 价格 TWD ***** 注册费用 TWD **** I…" at bounding box center [558, 147] width 492 height 518
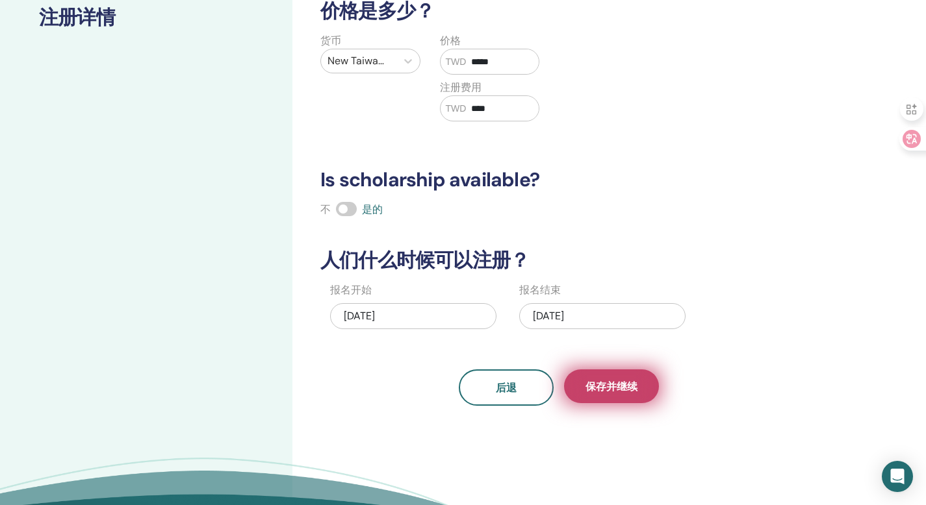
click at [612, 394] on button "保存并继续" at bounding box center [611, 387] width 95 height 34
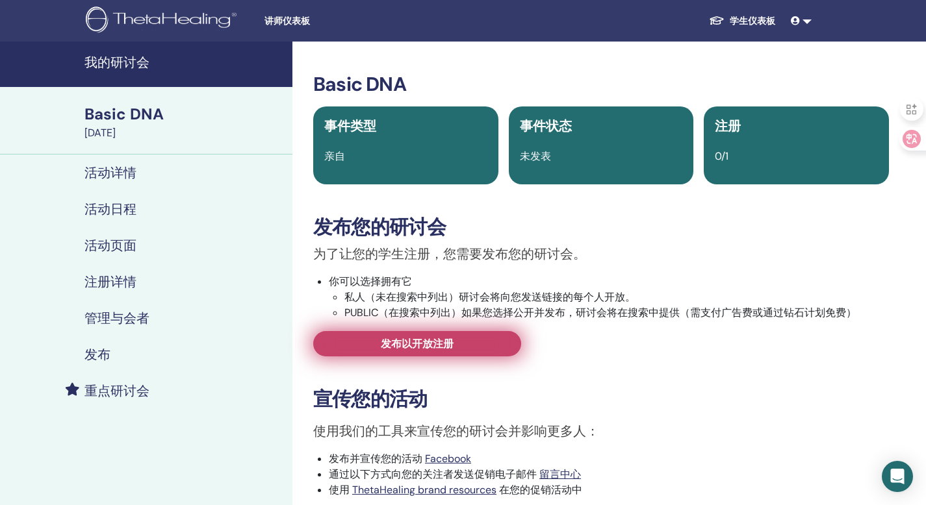
click at [433, 347] on span "发布以开放注册" at bounding box center [417, 344] width 73 height 14
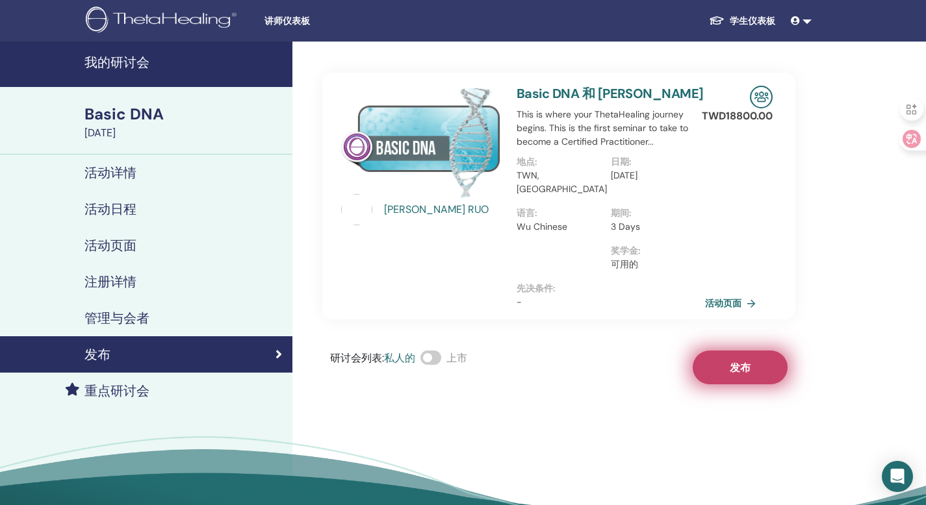
click at [752, 356] on button "发布" at bounding box center [739, 368] width 95 height 34
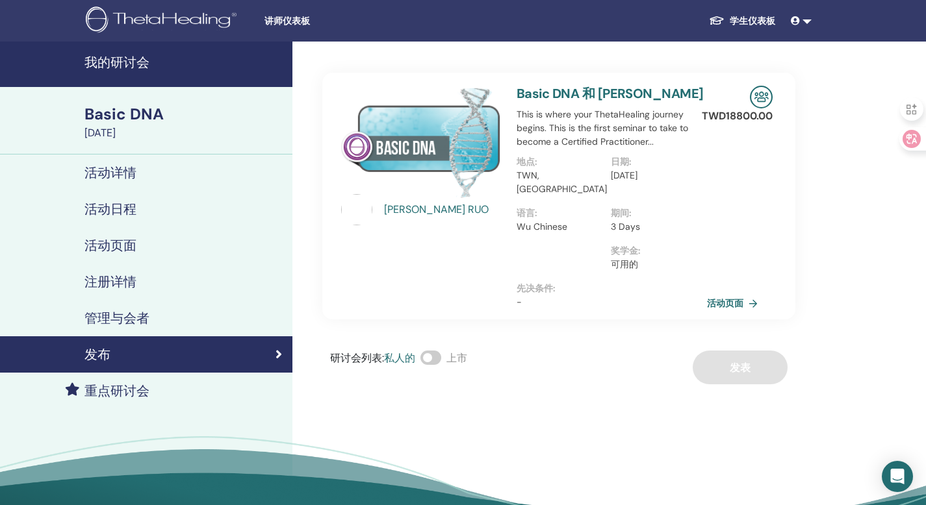
click at [738, 294] on link "活动页面" at bounding box center [735, 303] width 56 height 19
click at [728, 294] on link "活动页面" at bounding box center [735, 303] width 56 height 19
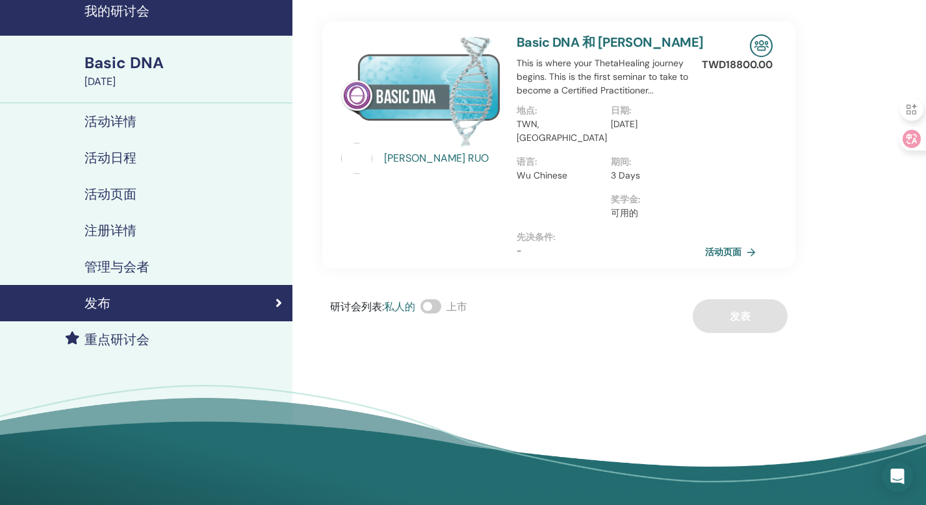
scroll to position [62, 0]
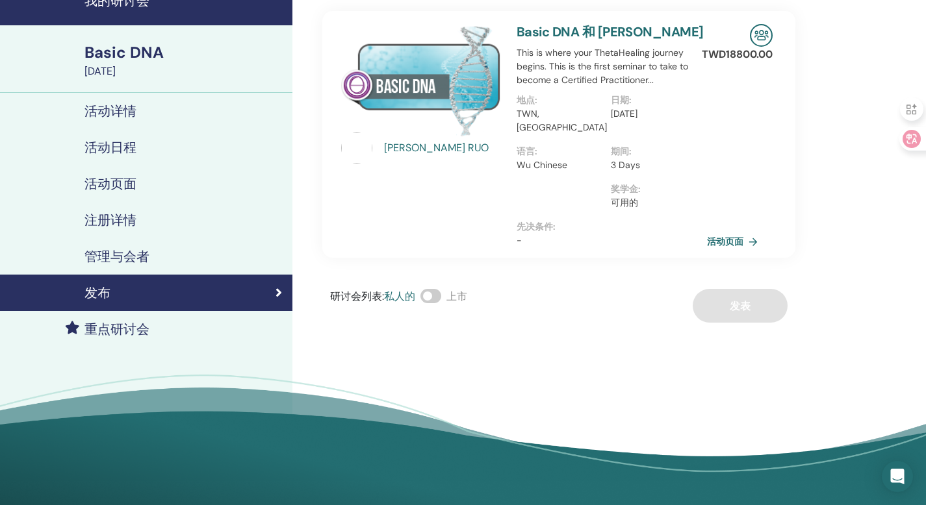
click at [748, 232] on link "活动页面" at bounding box center [735, 241] width 56 height 19
click at [439, 289] on span at bounding box center [430, 296] width 21 height 14
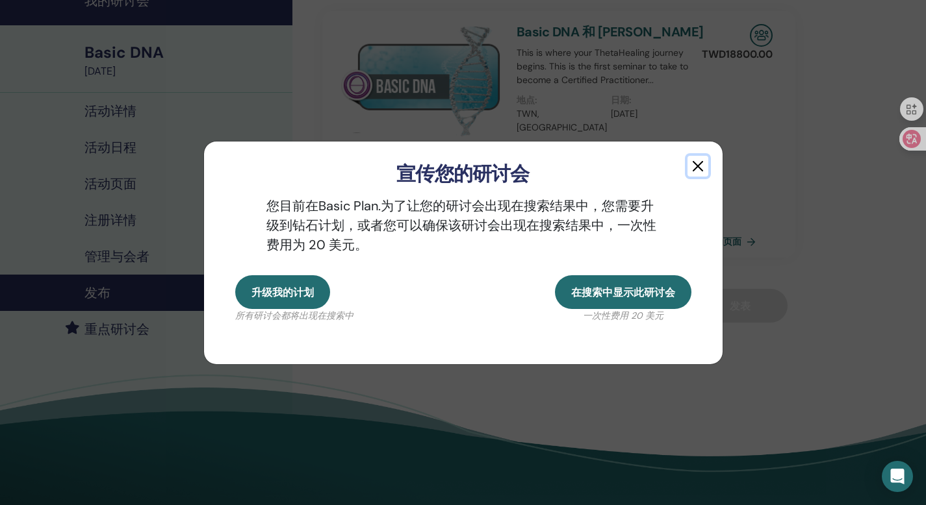
click at [706, 162] on button "button" at bounding box center [697, 166] width 21 height 21
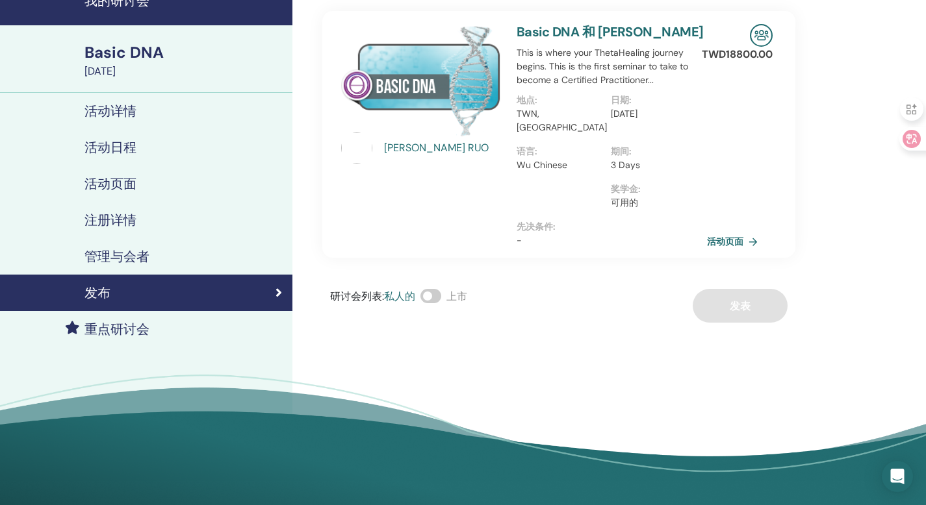
click at [732, 232] on link "活动页面" at bounding box center [735, 241] width 56 height 19
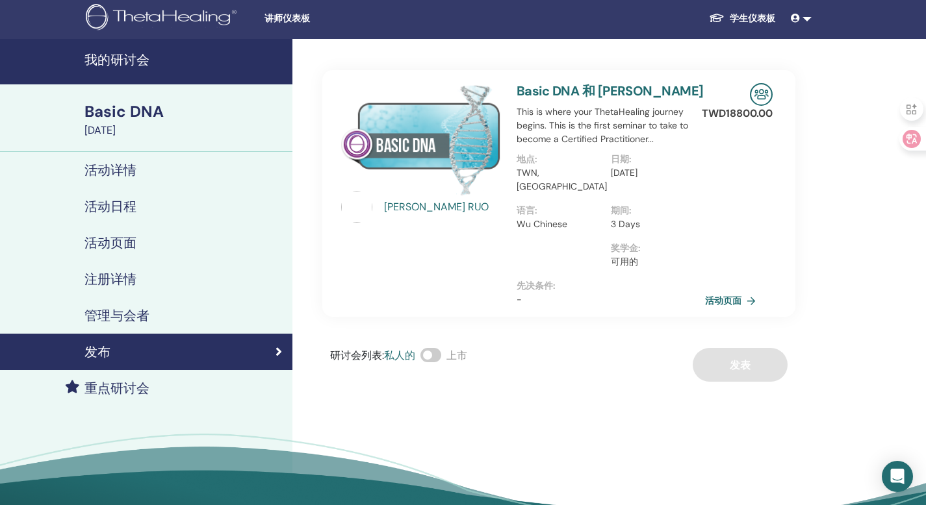
scroll to position [0, 0]
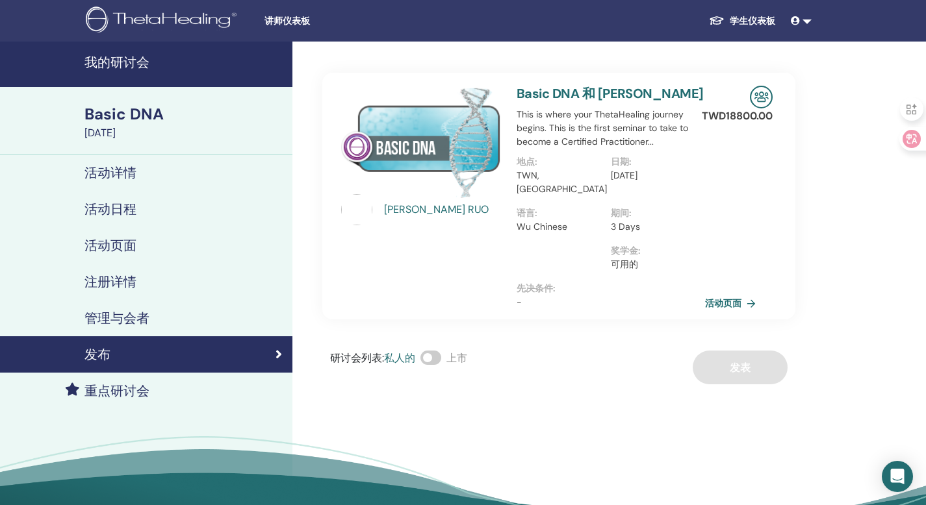
click at [741, 95] on div at bounding box center [756, 97] width 32 height 23
click at [744, 364] on div "研讨会列表 : 私人的 上市 发表" at bounding box center [558, 368] width 473 height 34
click at [499, 257] on div "CHAO YU RUO" at bounding box center [420, 196] width 175 height 221
click at [765, 114] on p "TWD 18800.00" at bounding box center [736, 116] width 71 height 16
click at [264, 349] on div "发布" at bounding box center [145, 355] width 271 height 16
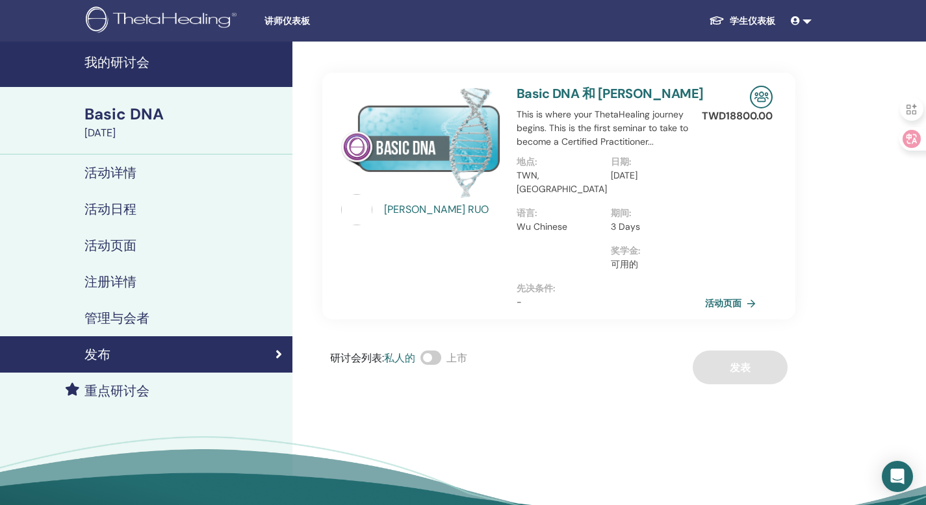
click at [471, 206] on div "CHAO YU RUO" at bounding box center [444, 210] width 120 height 16
click at [420, 201] on div "CHAO YU RUO" at bounding box center [421, 209] width 160 height 31
click at [750, 118] on p "TWD 18800.00" at bounding box center [736, 116] width 71 height 16
click at [765, 99] on img at bounding box center [761, 97] width 23 height 23
click at [471, 206] on div "CHAO YU RUO" at bounding box center [444, 210] width 120 height 16
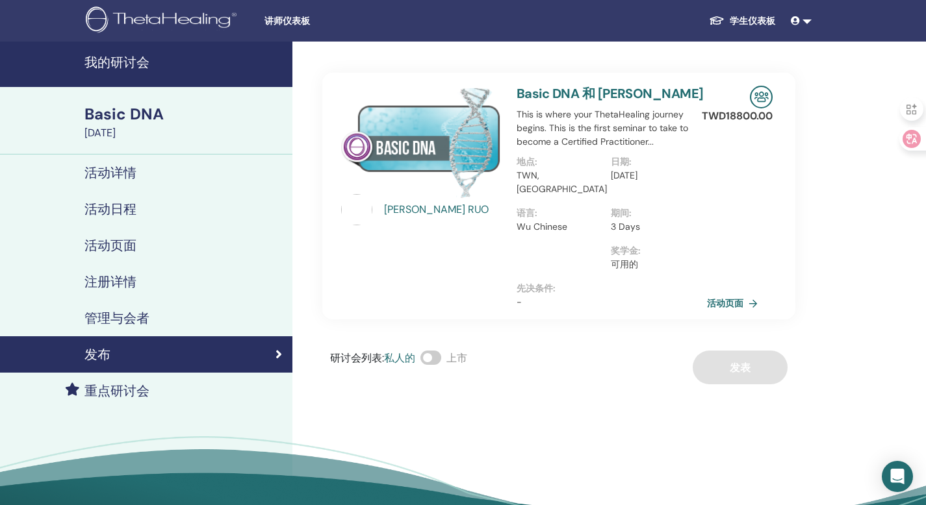
click at [711, 296] on link "活动页面" at bounding box center [735, 303] width 56 height 19
click at [713, 294] on link "活动页面" at bounding box center [735, 303] width 56 height 19
click at [573, 66] on div "[PERSON_NAME] Basic DNA 和 [PERSON_NAME] This is where your ThetaHealing journey…" at bounding box center [558, 213] width 473 height 343
click at [594, 102] on div "Basic DNA 和 [PERSON_NAME] This is where your ThetaHealing journey begins. This …" at bounding box center [611, 196] width 204 height 247
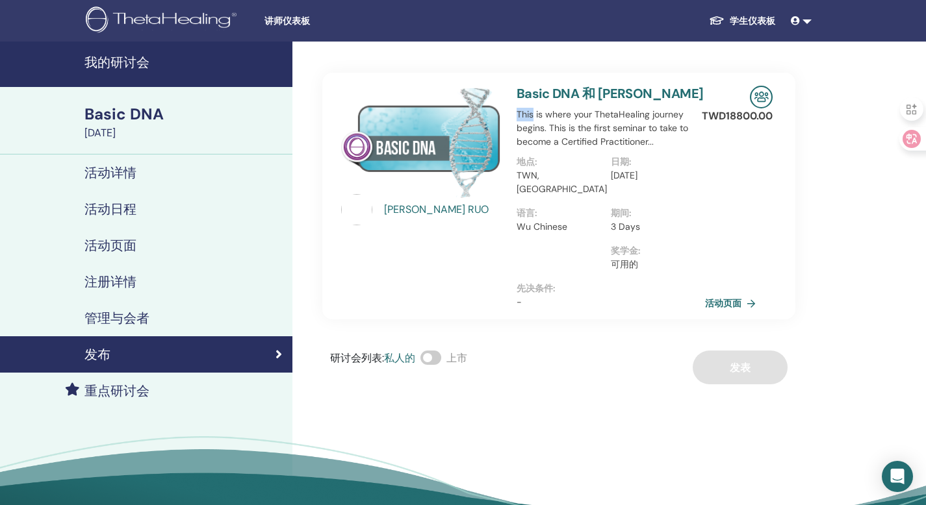
click at [181, 386] on div "重点研讨会" at bounding box center [145, 391] width 271 height 16
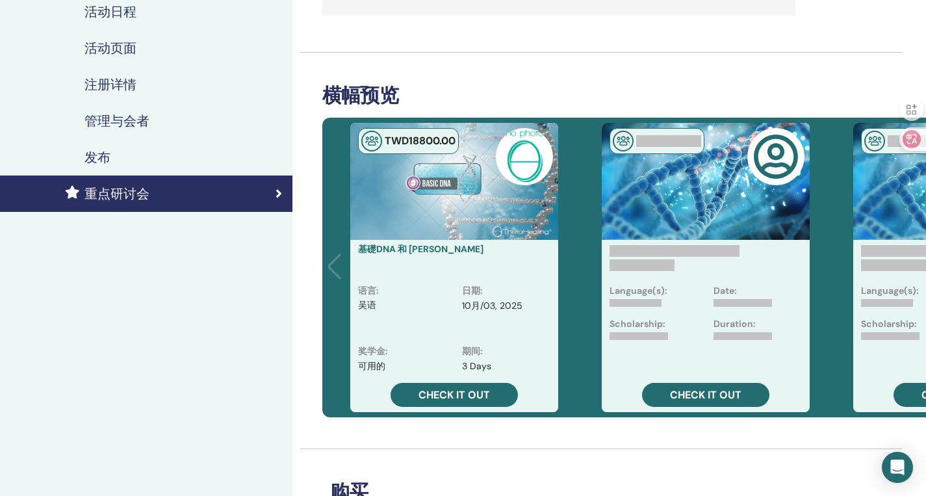
scroll to position [205, 0]
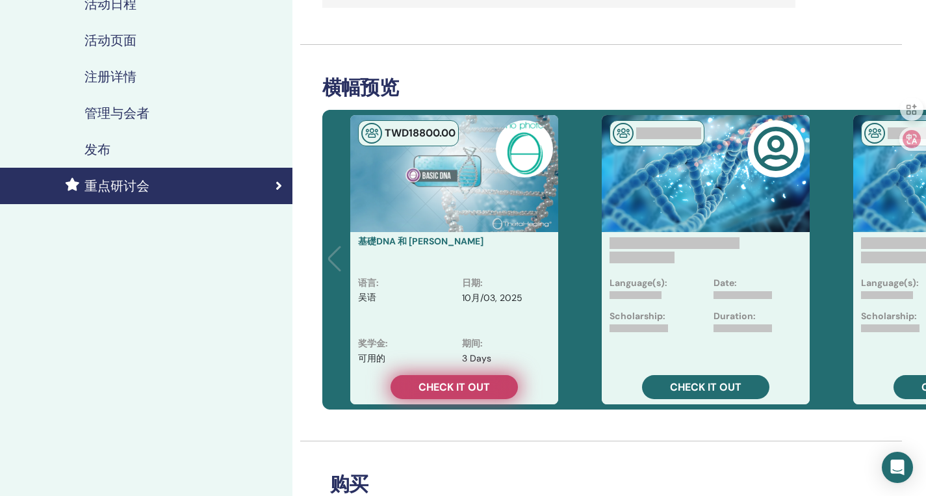
click at [481, 393] on span "Check it out" at bounding box center [453, 387] width 71 height 14
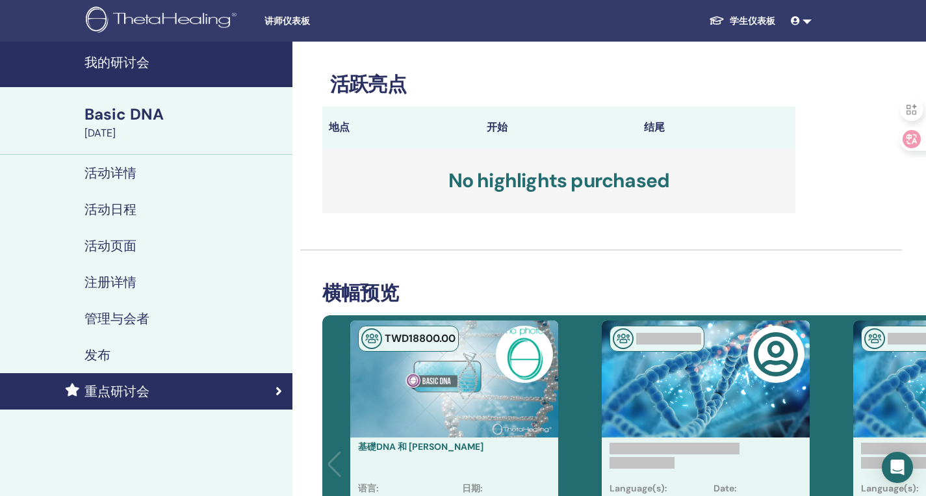
click at [658, 148] on h3 "No highlights purchased" at bounding box center [558, 180] width 473 height 65
click at [184, 361] on div "发布" at bounding box center [145, 355] width 271 height 16
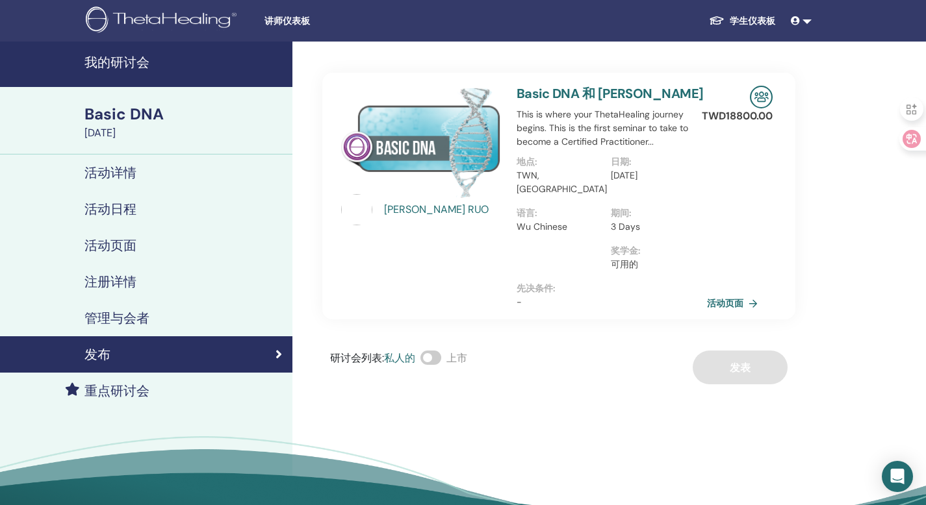
click at [747, 294] on link "活动页面" at bounding box center [735, 303] width 56 height 19
click at [436, 351] on span at bounding box center [430, 358] width 21 height 14
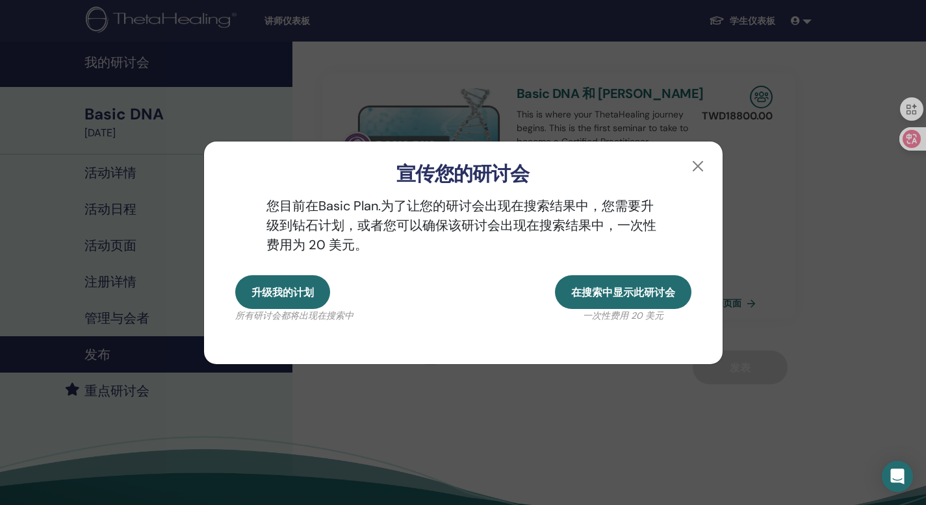
drag, startPoint x: 669, startPoint y: 296, endPoint x: 330, endPoint y: 373, distance: 347.9
click at [364, 396] on div "宣传您的研讨会 您目前在 Basic Plan. 为了让您的研讨会出现在搜索结果中，您需要升级到钻石计划，或者您可以确保该研讨会出现在搜索结果中，一次性费用为…" at bounding box center [463, 252] width 926 height 505
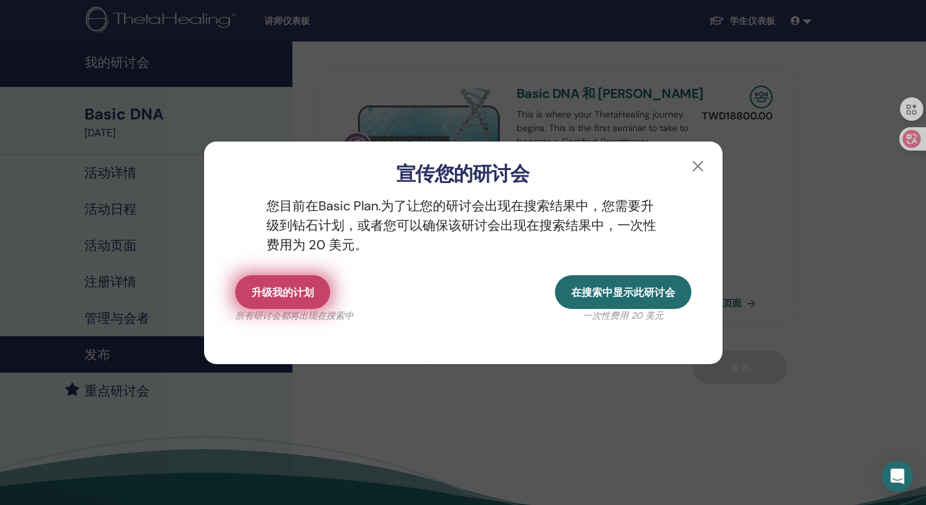
click at [314, 297] on button "升级我的计划" at bounding box center [282, 292] width 95 height 34
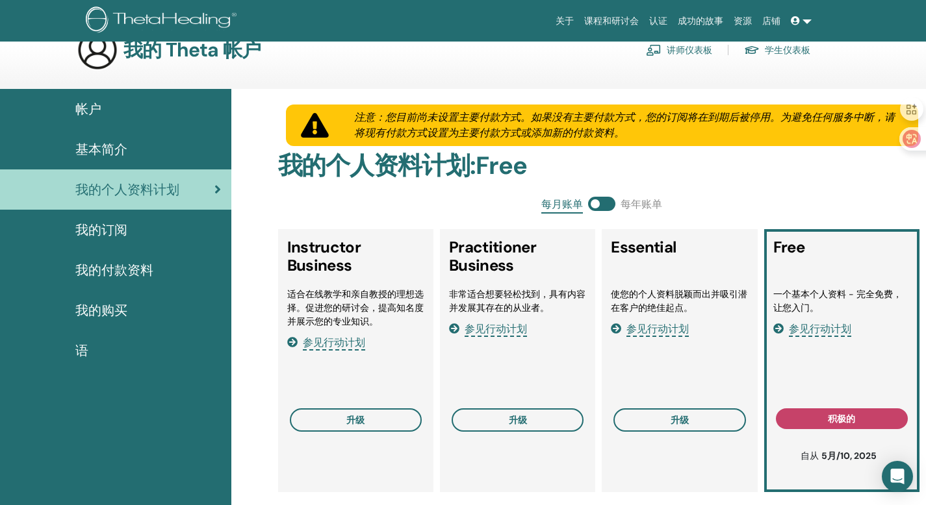
scroll to position [121, 0]
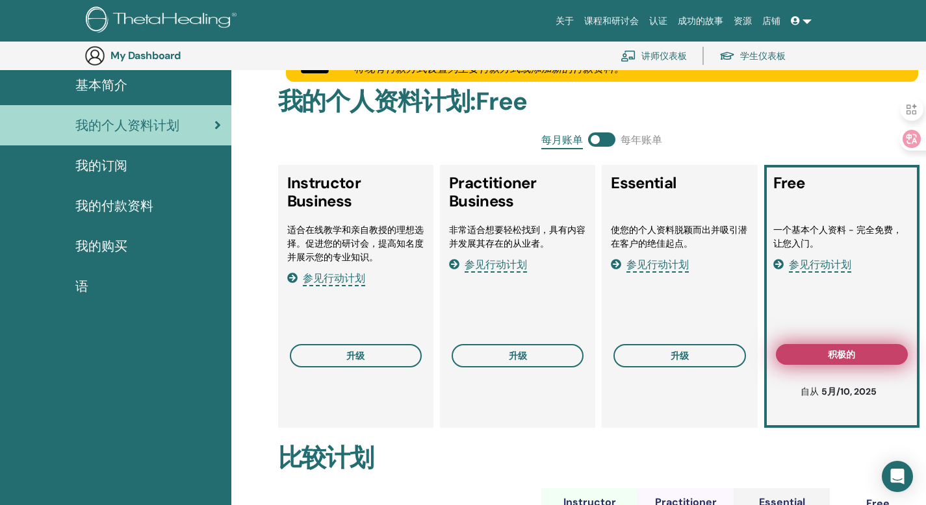
click at [845, 359] on span "积极的" at bounding box center [840, 354] width 27 height 10
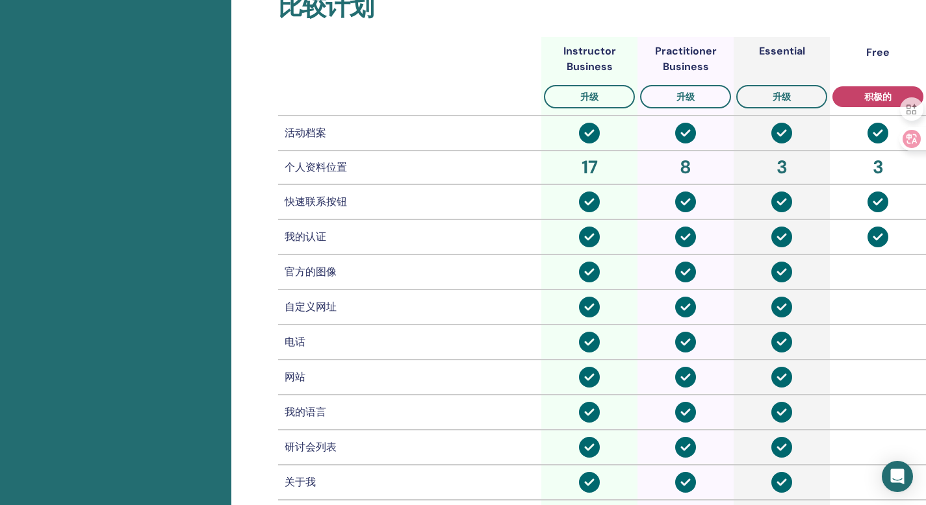
scroll to position [468, 0]
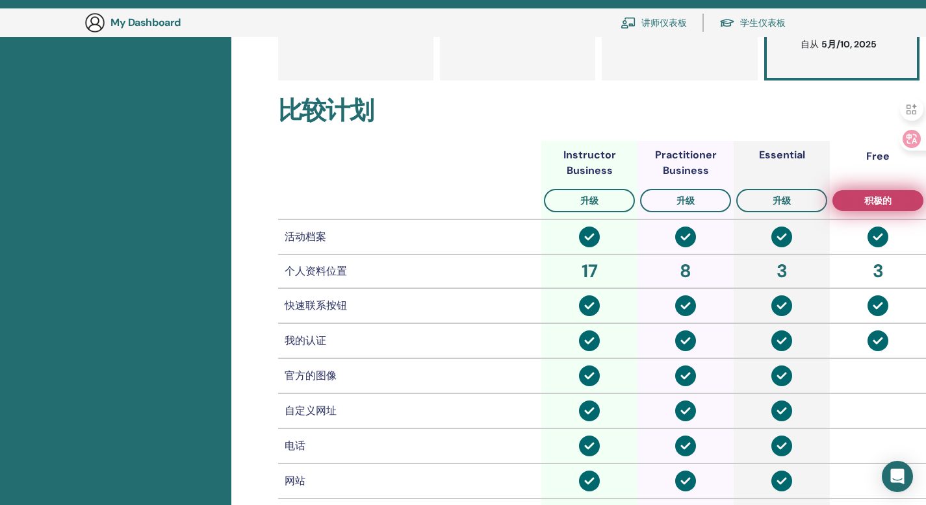
click at [868, 202] on span "积极的" at bounding box center [877, 201] width 27 height 10
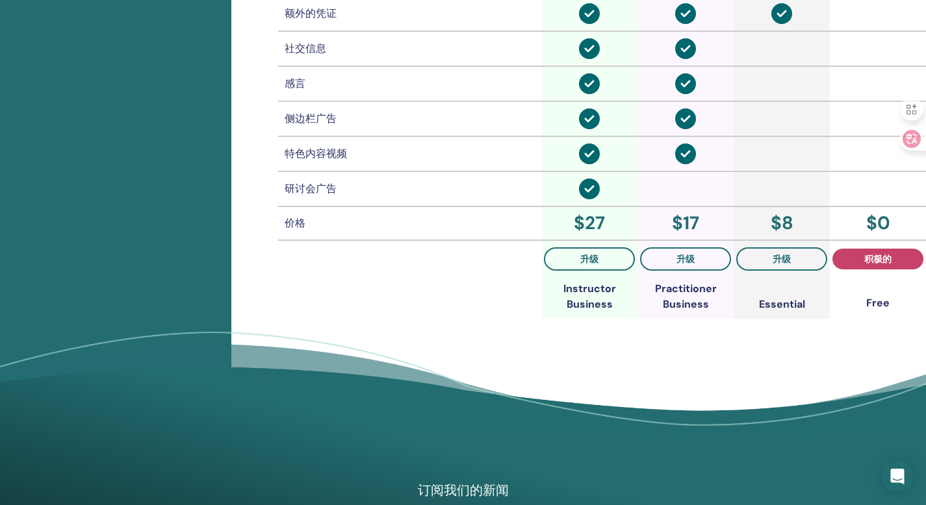
scroll to position [1078, 0]
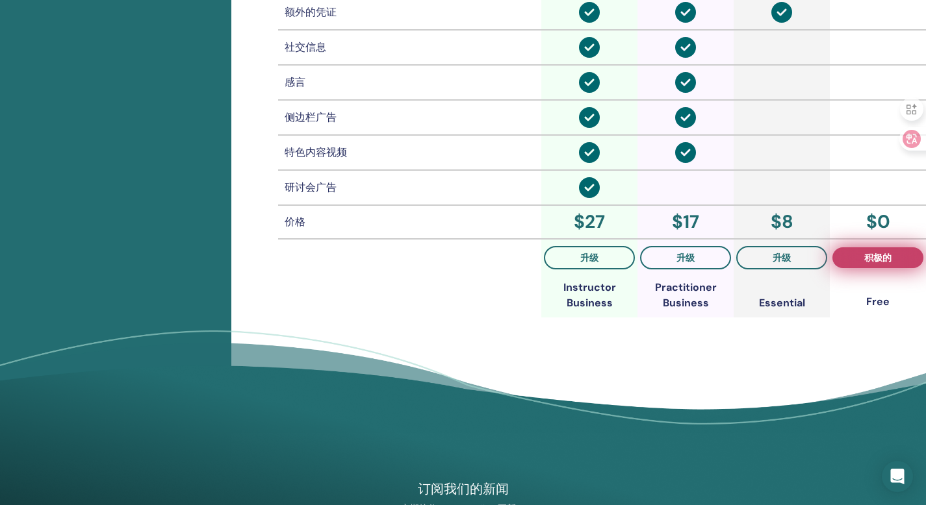
click at [866, 264] on button "积极的" at bounding box center [877, 257] width 91 height 21
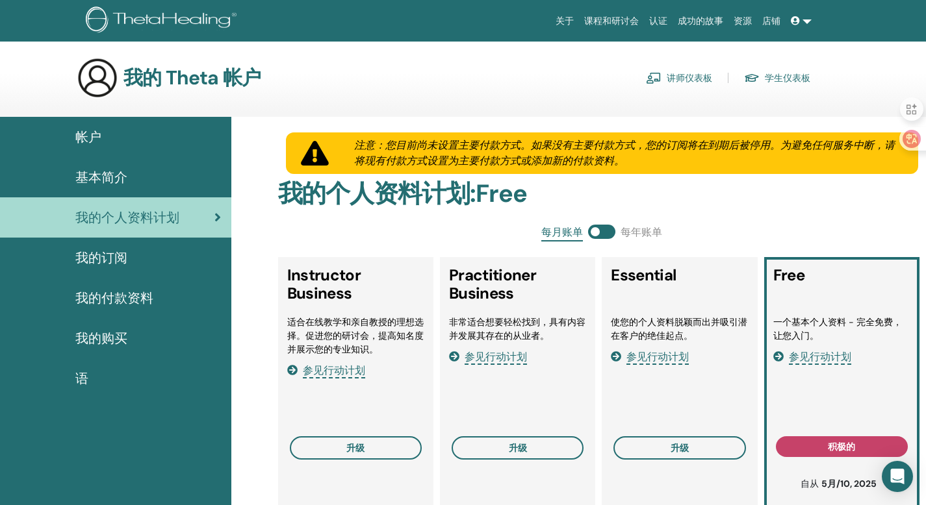
scroll to position [0, 0]
click at [677, 82] on link "讲师仪表板" at bounding box center [679, 78] width 66 height 21
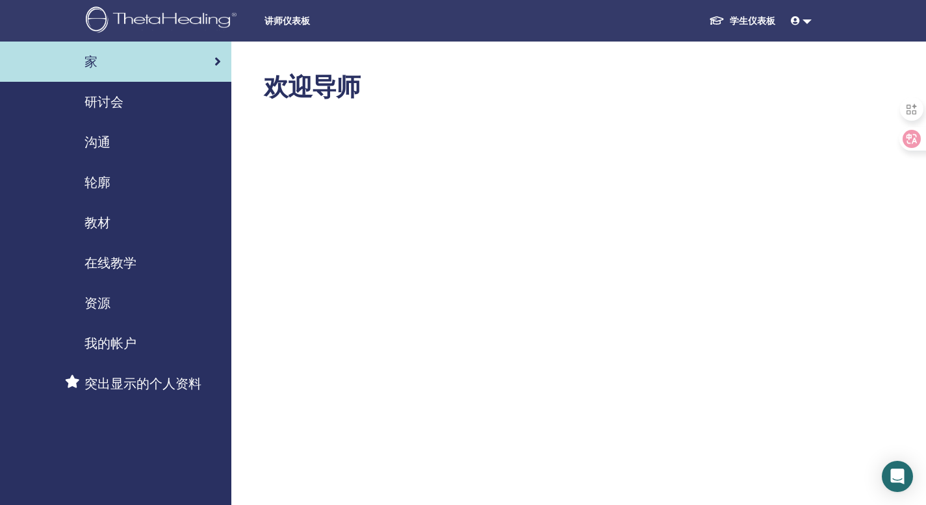
click at [95, 99] on span "研讨会" at bounding box center [103, 101] width 39 height 19
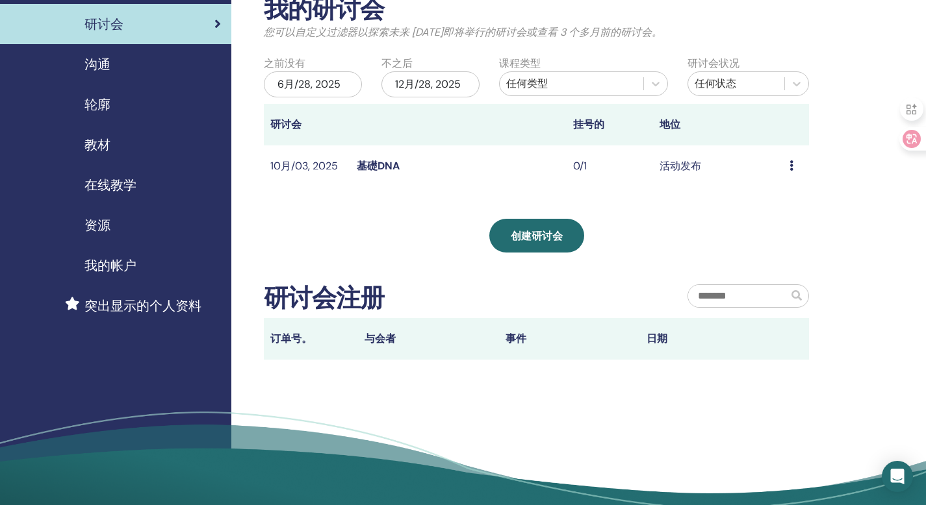
scroll to position [79, 0]
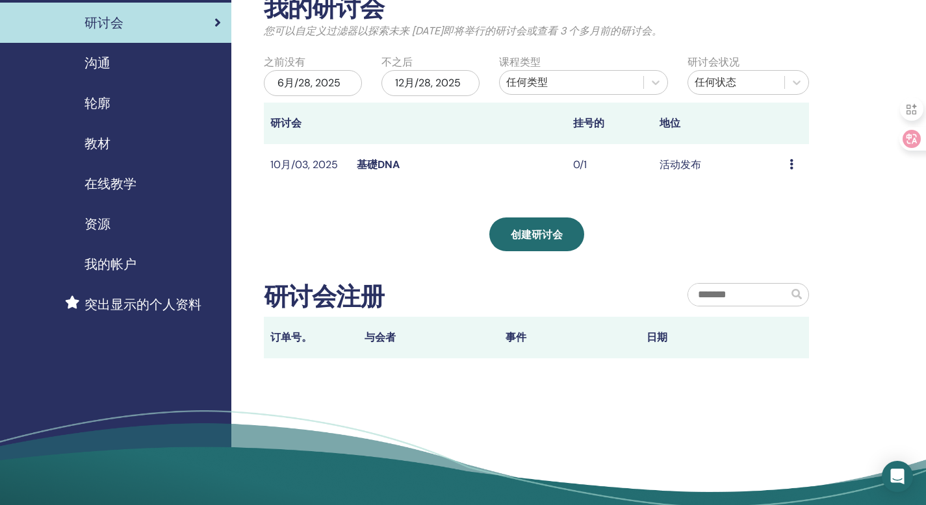
click at [790, 165] on icon at bounding box center [791, 164] width 4 height 10
click at [642, 155] on td "0/1" at bounding box center [609, 165] width 86 height 42
click at [347, 162] on td "10月/03, 2025" at bounding box center [307, 165] width 86 height 42
click at [373, 164] on link "基礎DNA" at bounding box center [378, 165] width 43 height 14
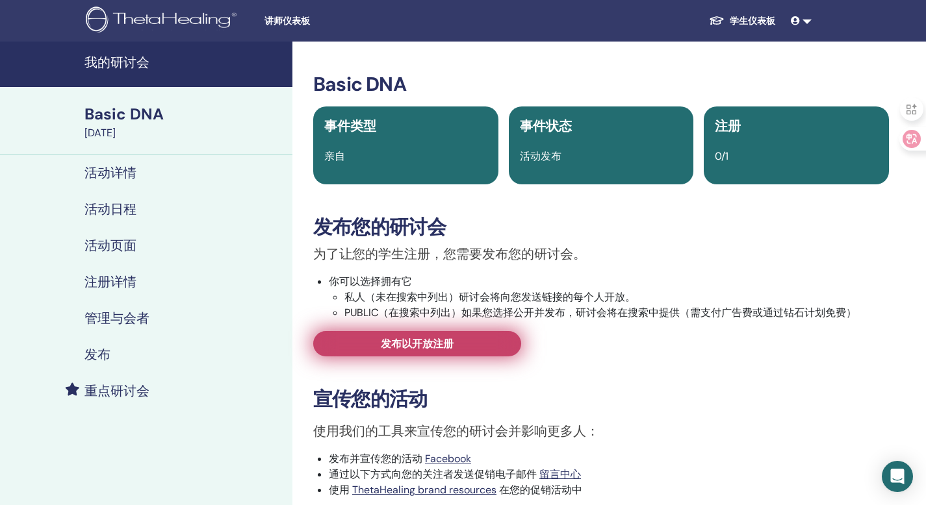
click at [454, 344] on link "发布以开放注册" at bounding box center [417, 343] width 208 height 25
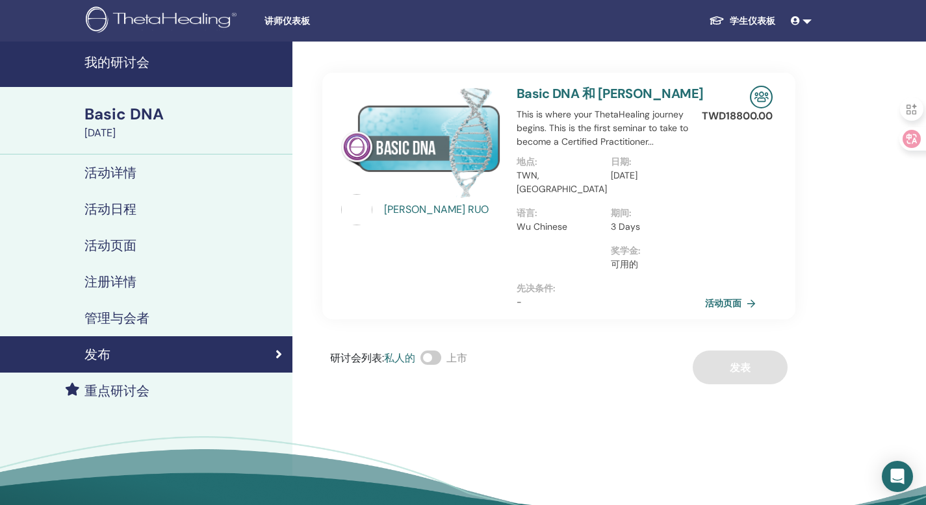
click at [284, 359] on link "发布" at bounding box center [146, 354] width 292 height 36
click at [746, 294] on link "活动页面" at bounding box center [735, 303] width 56 height 19
click at [138, 165] on div "活动详情" at bounding box center [145, 173] width 271 height 16
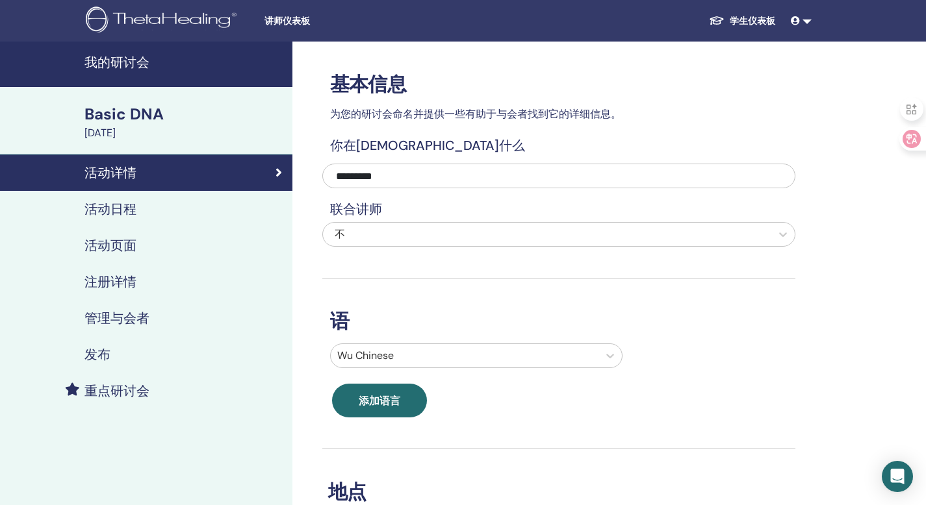
click at [132, 199] on link "活动日程" at bounding box center [146, 209] width 292 height 36
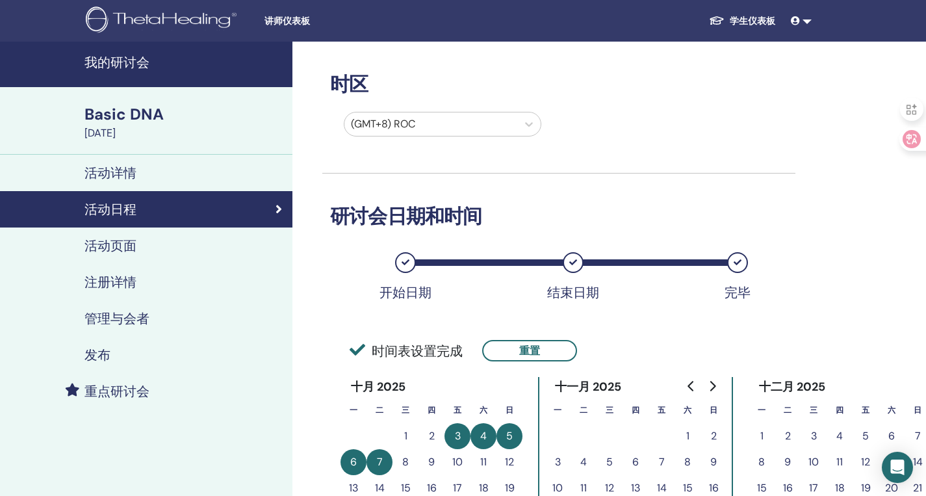
click at [131, 280] on h4 "注册详情" at bounding box center [110, 282] width 52 height 16
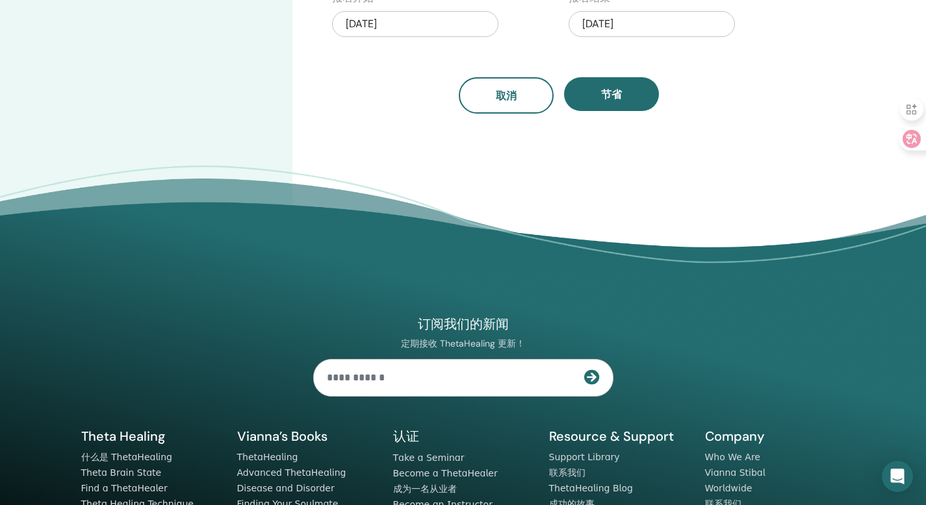
scroll to position [265, 0]
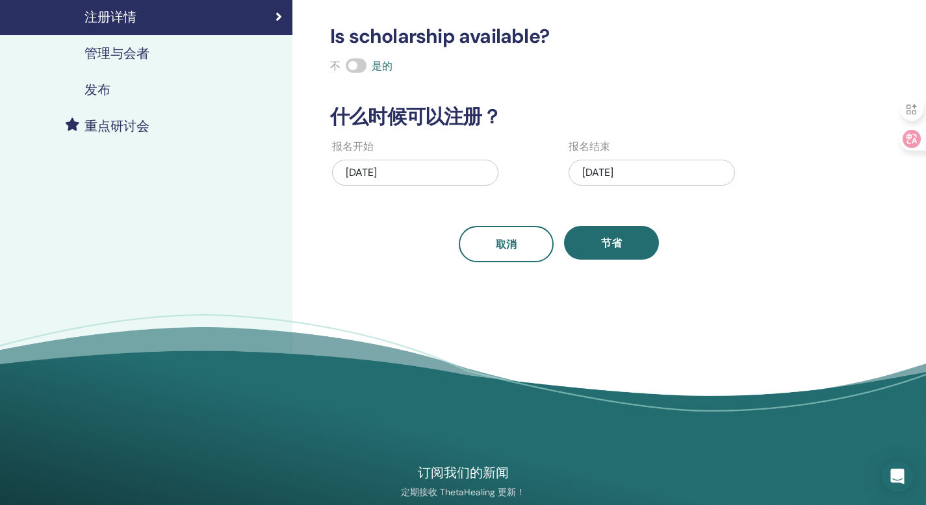
click at [449, 183] on div "09/28/2025" at bounding box center [415, 173] width 166 height 26
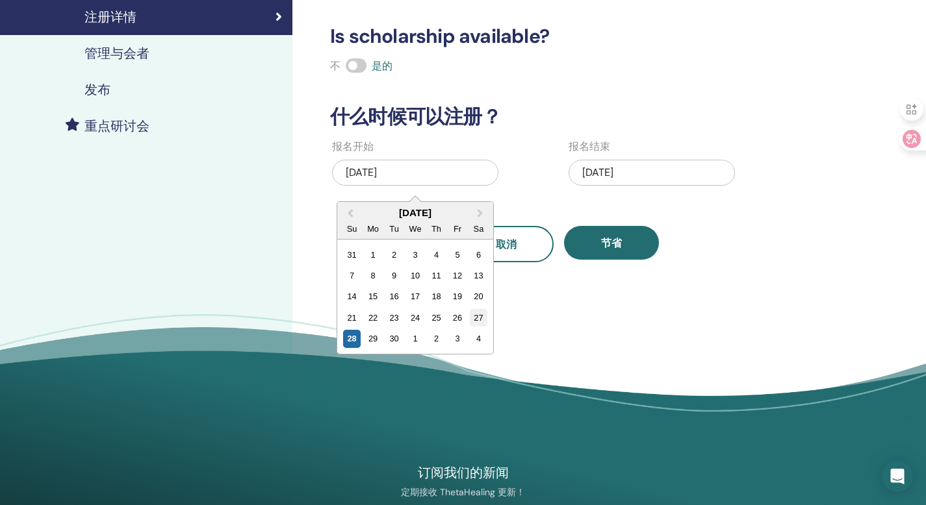
click at [484, 319] on div "27" at bounding box center [479, 318] width 18 height 18
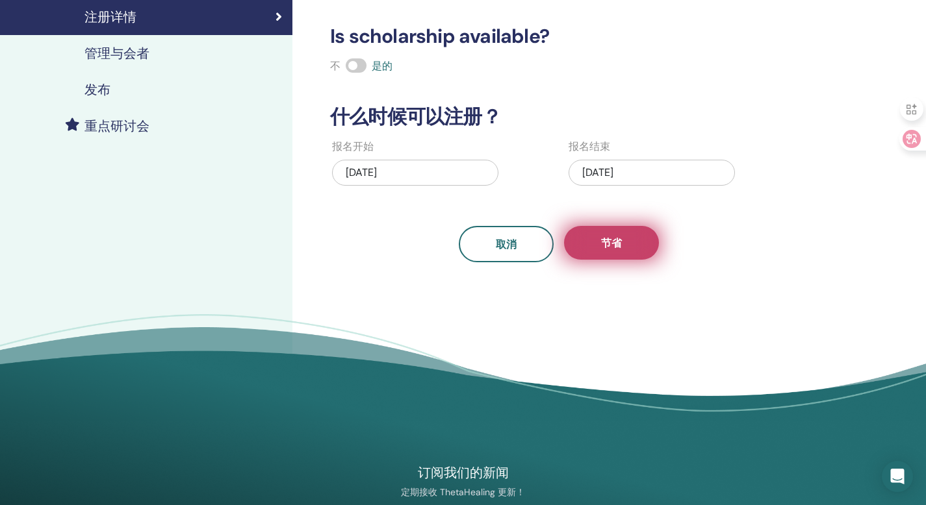
click at [623, 249] on button "节省" at bounding box center [611, 243] width 95 height 34
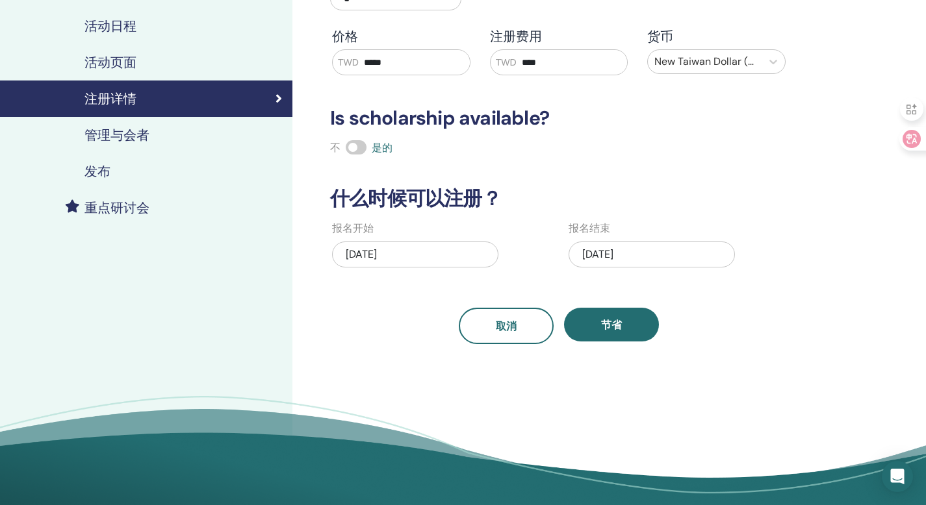
scroll to position [179, 0]
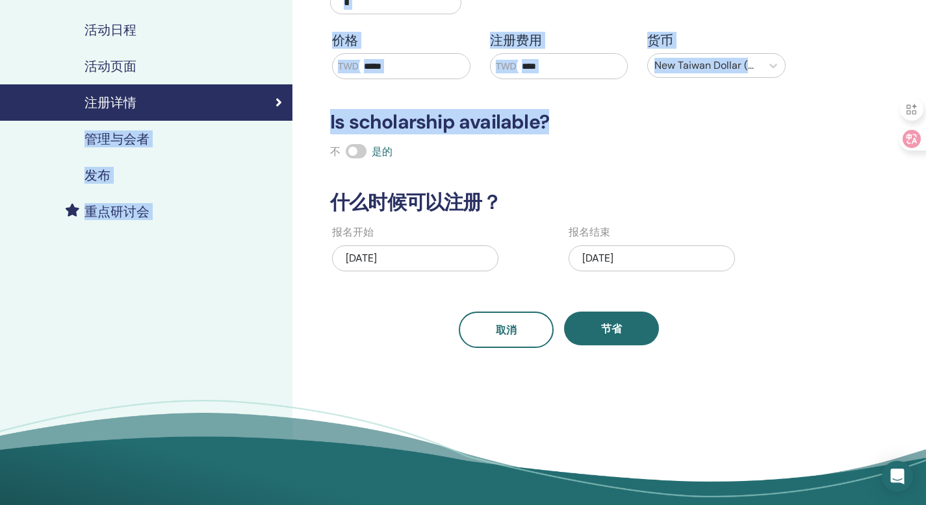
drag, startPoint x: 607, startPoint y: 128, endPoint x: 288, endPoint y: 123, distance: 318.9
click at [288, 123] on div "我的研讨会 Basic DNA October 03, 2025 活动详情 活动日程 活动页面 注册详情 管理与会者 发布 重点研讨会 注册详情 类型 亲自 …" at bounding box center [463, 196] width 926 height 668
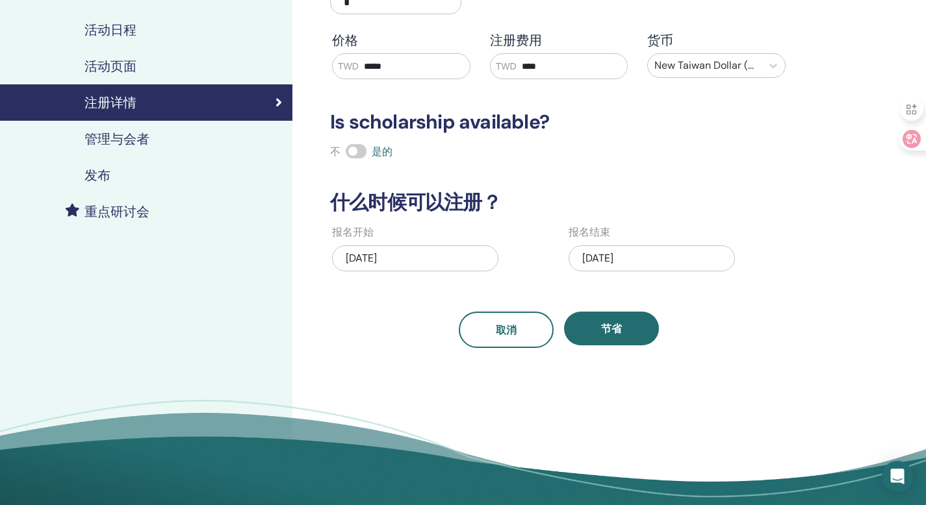
drag, startPoint x: 599, startPoint y: 140, endPoint x: 575, endPoint y: 137, distance: 23.6
click at [599, 140] on div "注册详情 类型 亲自 最大参加人数 * 价格 TWD ***** 注册费用 TWD **** 货币 New Taiwan Dollar (TWD) Is sc…" at bounding box center [558, 105] width 473 height 486
drag, startPoint x: 527, startPoint y: 125, endPoint x: 333, endPoint y: 125, distance: 193.6
click at [318, 125] on div "注册详情 类型 亲自 最大参加人数 * 价格 TWD ***** 注册费用 TWD **** 货币 New Taiwan Dollar (TWD) Is sc…" at bounding box center [600, 196] width 617 height 668
click at [309, 136] on div at bounding box center [309, 136] width 0 height 0
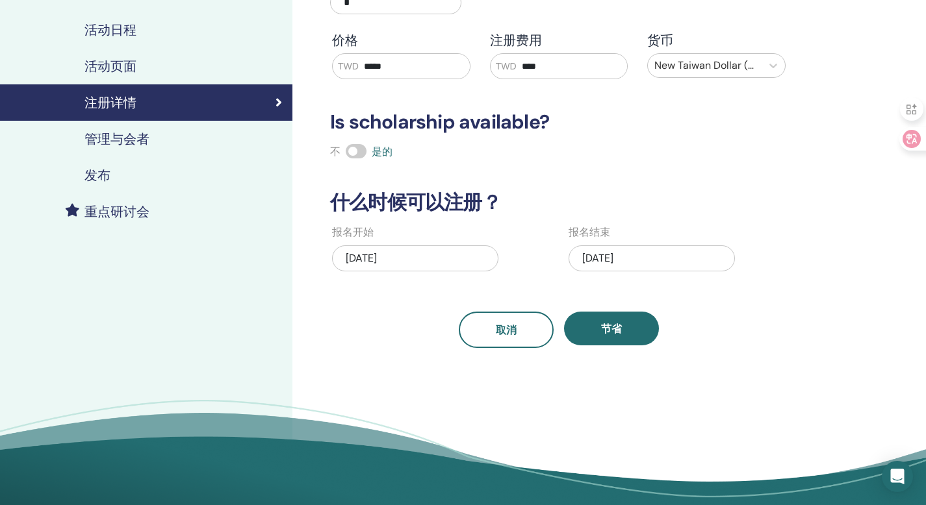
click at [650, 181] on div "注册详情 类型 亲自 最大参加人数 * 价格 TWD ***** 注册费用 TWD **** 货币 New Taiwan Dollar (TWD) Is sc…" at bounding box center [558, 105] width 473 height 486
click at [357, 149] on span at bounding box center [356, 151] width 21 height 14
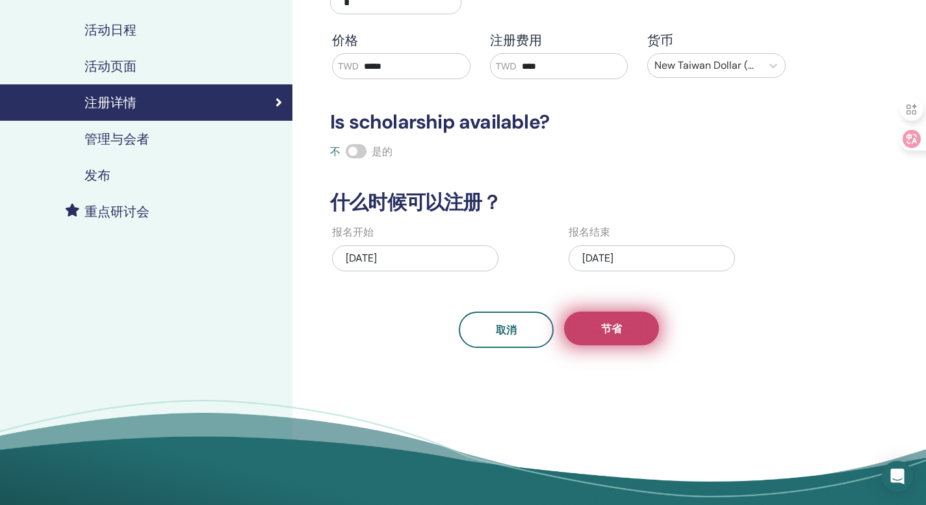
click at [617, 321] on button "节省" at bounding box center [611, 329] width 95 height 34
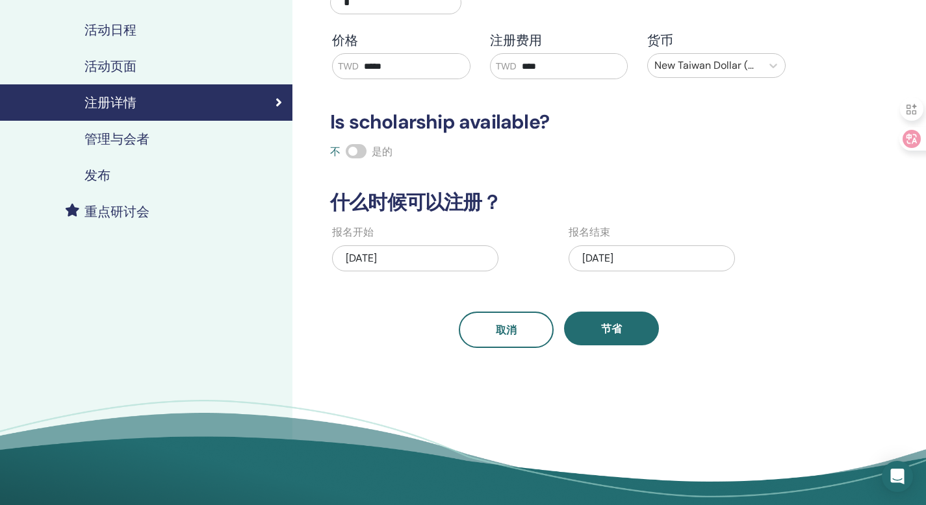
click at [148, 147] on link "管理与会者" at bounding box center [146, 139] width 292 height 36
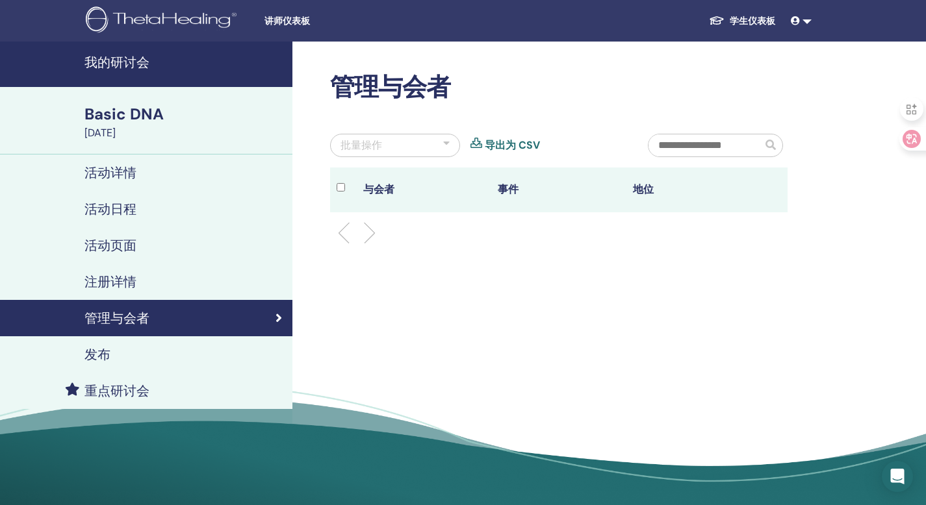
click at [399, 150] on div "批量操作" at bounding box center [395, 145] width 130 height 23
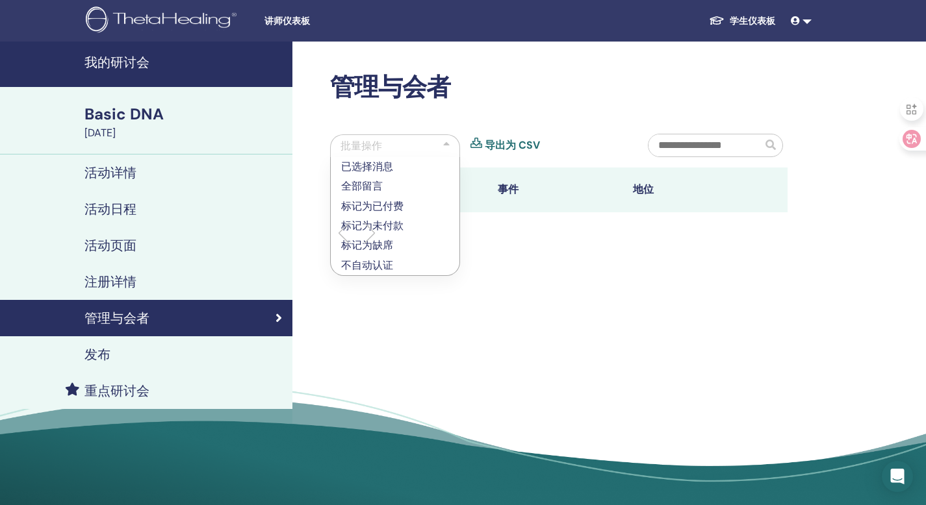
click at [538, 299] on div "管理与会者 批量操作 已选择消息 全部留言 标记为已付费 标记为未付款 标记为缺席 不自动认证 导出为 CSV 与会者 事件 地位" at bounding box center [600, 278] width 617 height 473
click at [140, 355] on div "发布" at bounding box center [145, 355] width 271 height 16
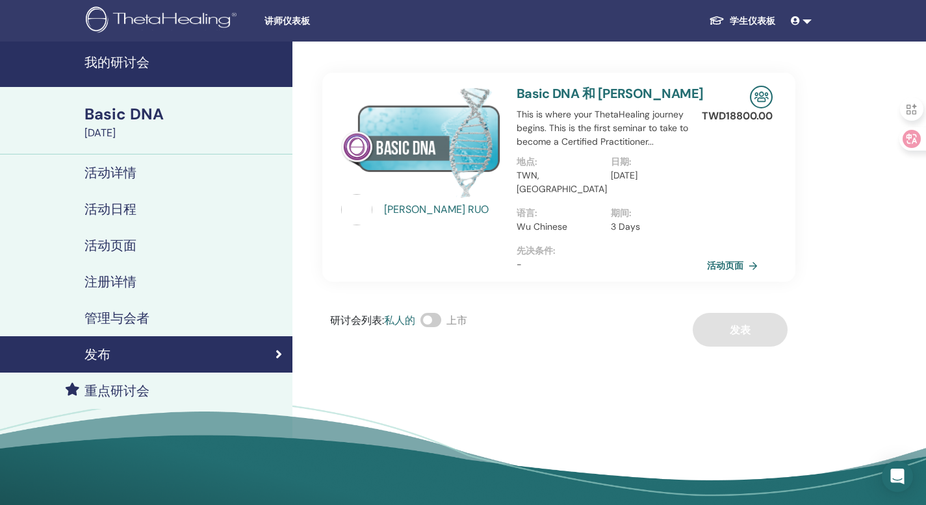
click at [732, 256] on link "活动页面" at bounding box center [735, 265] width 56 height 19
click at [740, 256] on link "活动页面" at bounding box center [735, 265] width 56 height 19
click at [850, 227] on div "CHAO YU RUO Basic DNA 和 CHAO YU RUO This is where your ThetaHealing journey beg…" at bounding box center [600, 285] width 617 height 487
click at [546, 284] on div "CHAO YU RUO Basic DNA 和 CHAO YU RUO This is where your ThetaHealing journey beg…" at bounding box center [558, 194] width 473 height 305
click at [195, 324] on div "管理与会者" at bounding box center [145, 318] width 271 height 16
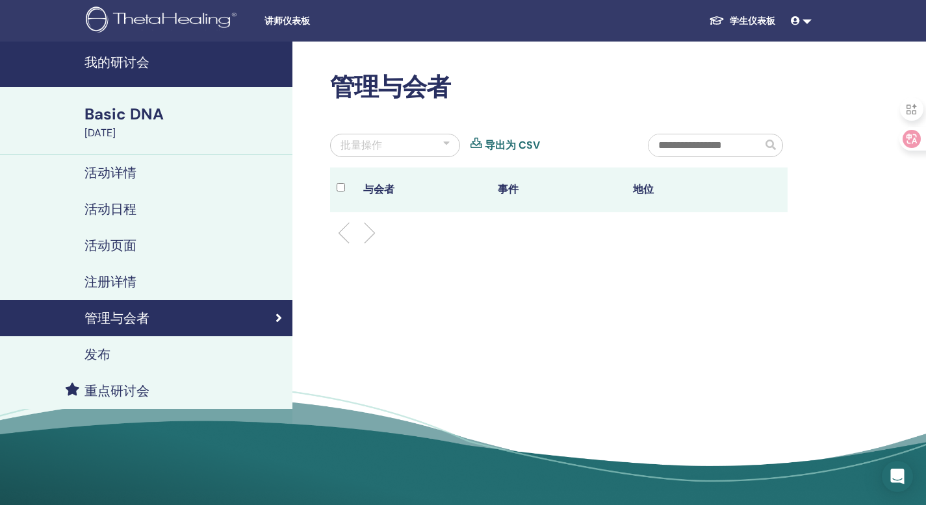
click at [97, 292] on link "注册详情" at bounding box center [146, 282] width 292 height 36
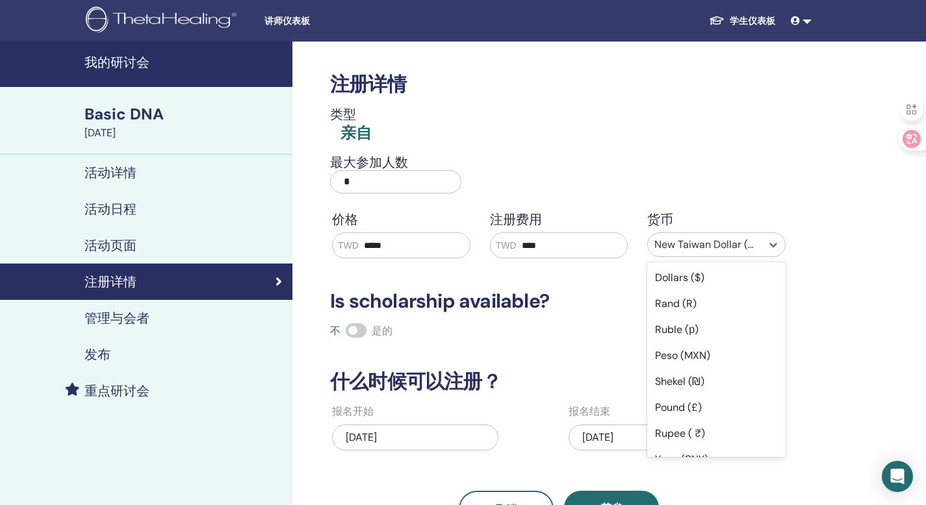
click at [733, 249] on div at bounding box center [704, 245] width 101 height 18
click at [717, 283] on div "Dollars ($)" at bounding box center [716, 278] width 138 height 26
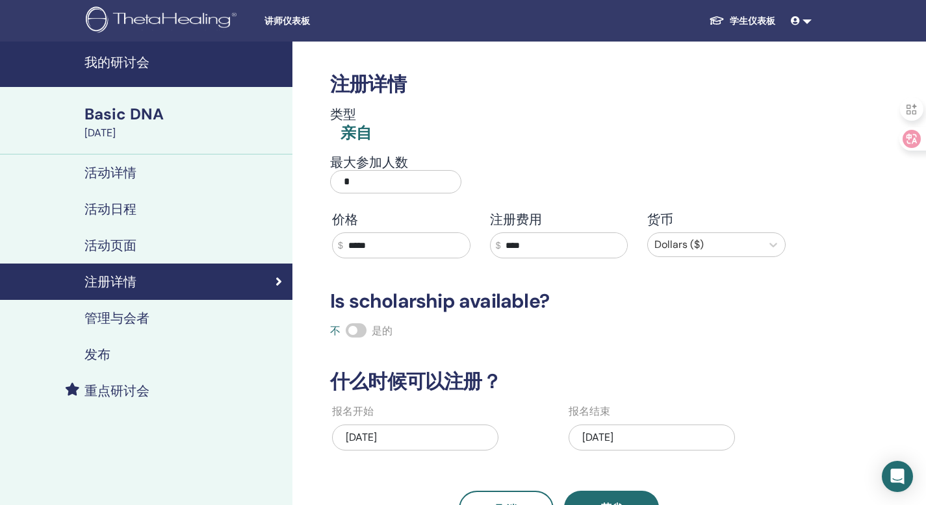
drag, startPoint x: 426, startPoint y: 251, endPoint x: 90, endPoint y: 237, distance: 336.8
click at [90, 237] on div "我的研讨会 Basic DNA October 03, 2025 活动详情 活动日程 活动页面 注册详情 管理与会者 发布 重点研讨会 注册详情 类型 亲自 …" at bounding box center [463, 376] width 926 height 668
type input "*"
type input "***"
click at [575, 254] on input "****" at bounding box center [563, 245] width 127 height 25
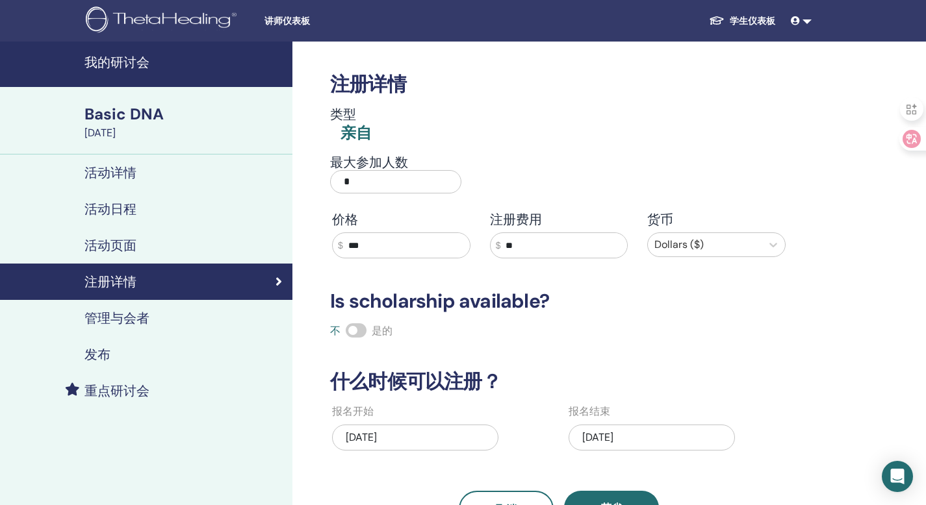
type input "*"
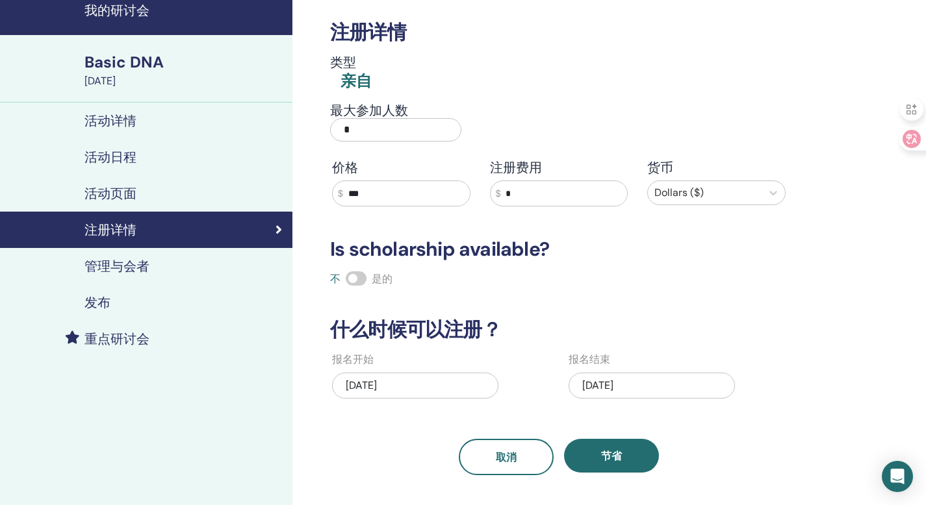
scroll to position [72, 0]
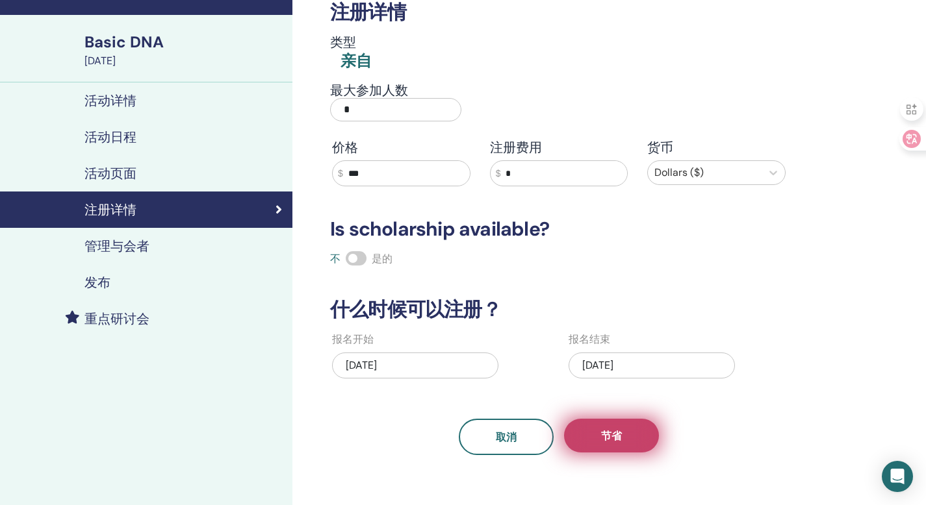
type input "*"
click at [599, 442] on button "节省" at bounding box center [611, 436] width 95 height 34
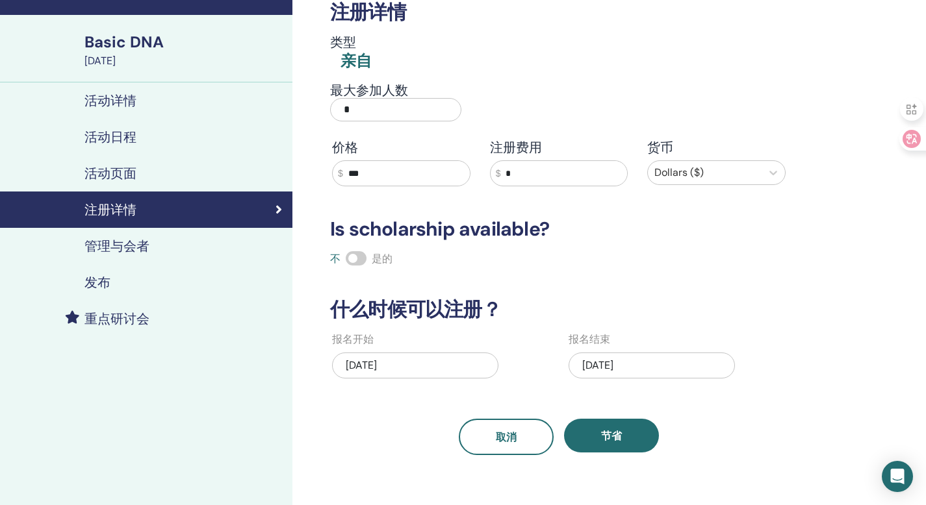
scroll to position [0, 0]
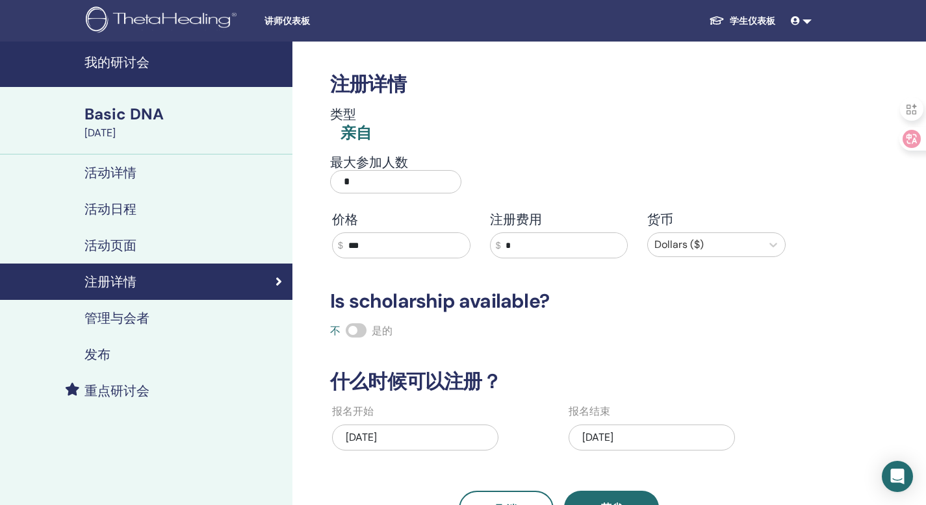
click at [544, 246] on input "*" at bounding box center [563, 245] width 127 height 25
type input "***"
click at [362, 249] on input "***" at bounding box center [406, 245] width 127 height 25
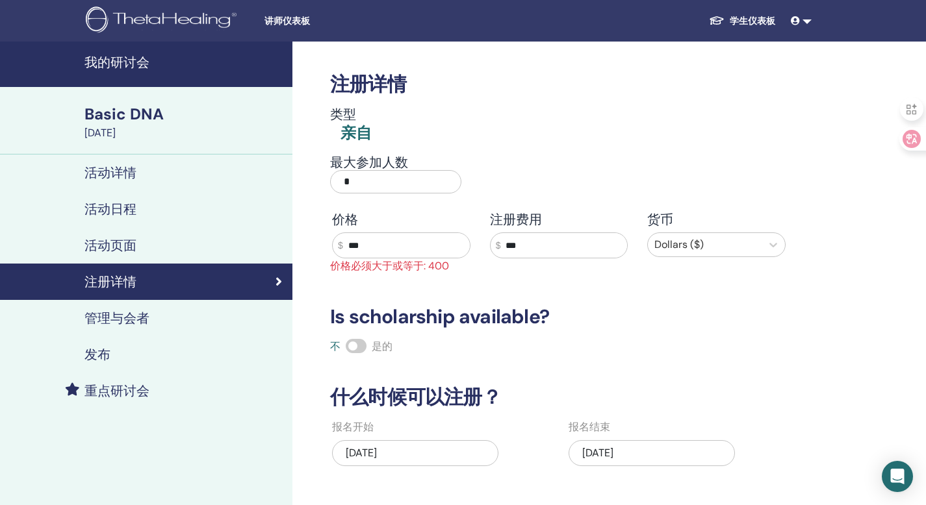
click at [673, 358] on div "注册详情 类型 亲自 最大参加人数 * 价格 $ *** 注册费用 $ *** 货币 Dollars ($) 价格必须大于或等于: 400 Is schola…" at bounding box center [558, 292] width 473 height 501
click at [356, 239] on input "***" at bounding box center [406, 245] width 127 height 25
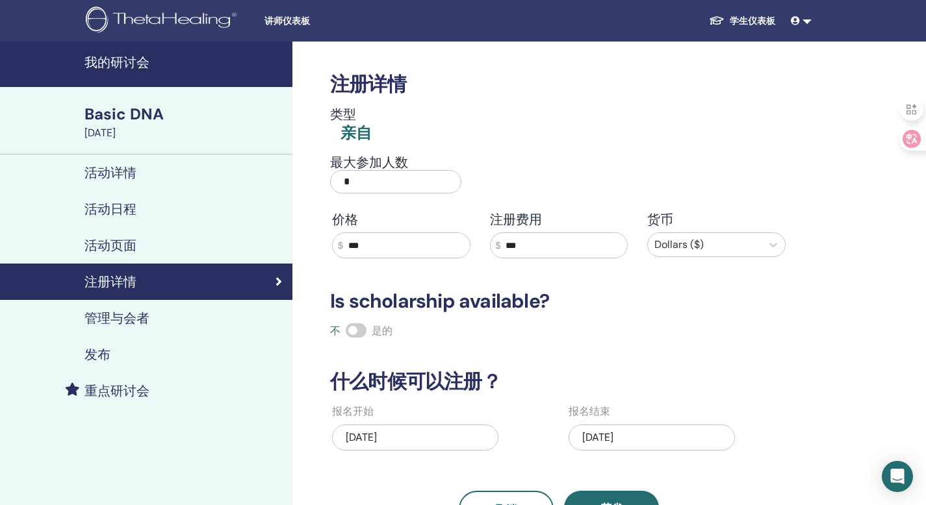
type input "***"
click at [594, 333] on div "不 是的" at bounding box center [558, 331] width 473 height 16
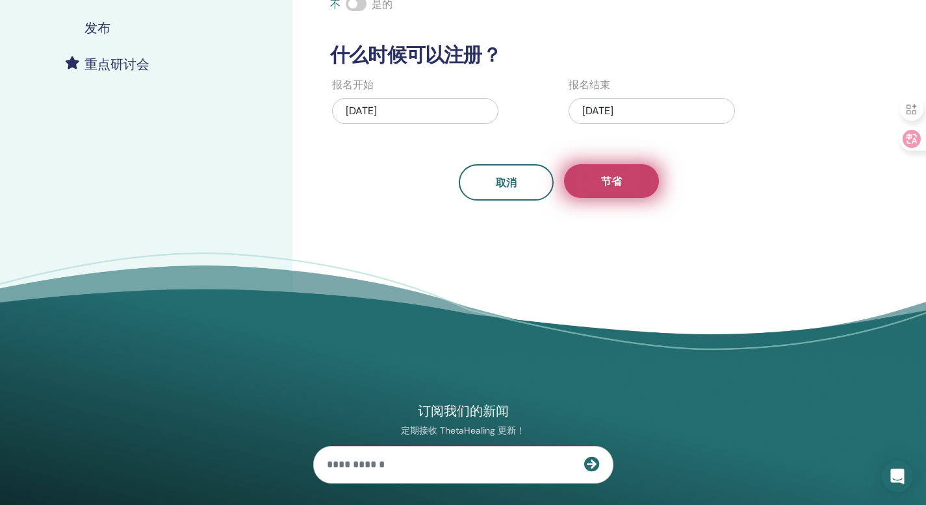
click at [622, 196] on button "节省" at bounding box center [611, 181] width 95 height 34
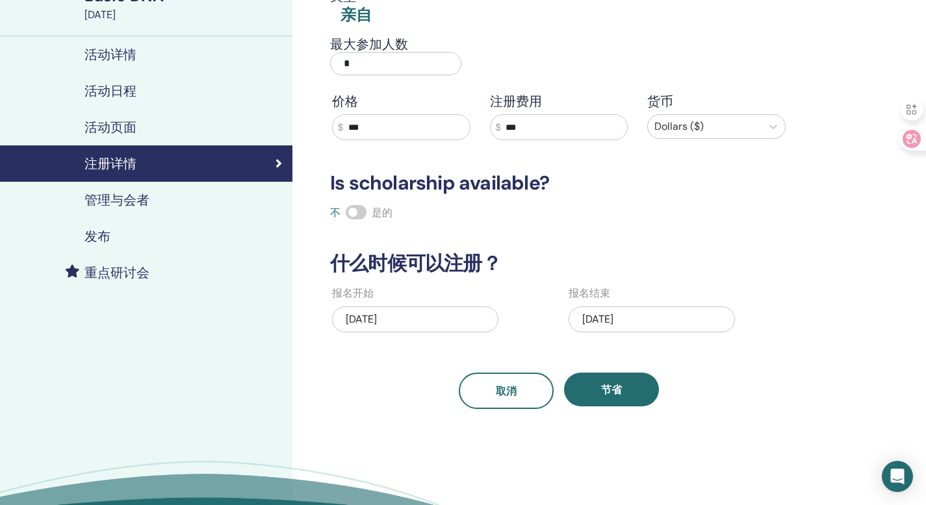
scroll to position [116, 0]
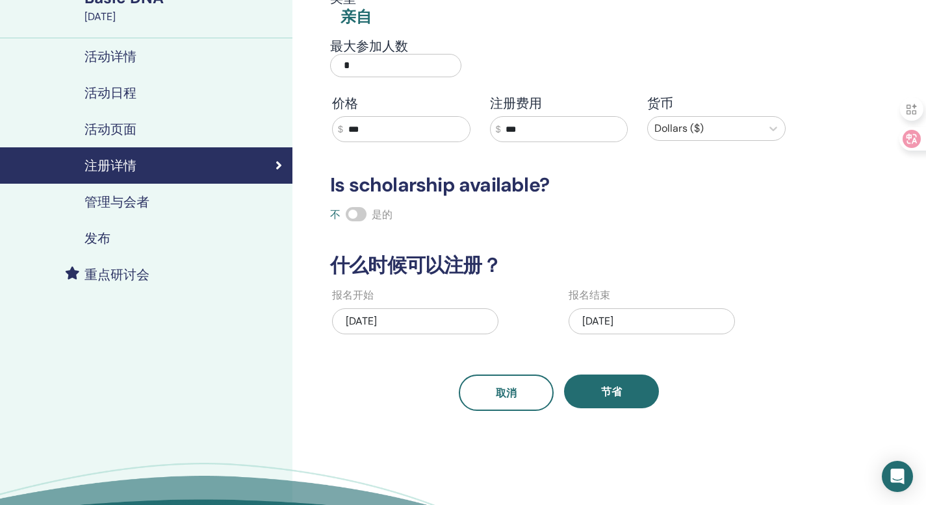
click at [598, 412] on div "注册详情 类型 亲自 最大参加人数 * 价格 $ *** 注册费用 $ *** 货币 Dollars ($) Is scholarship available…" at bounding box center [600, 259] width 617 height 668
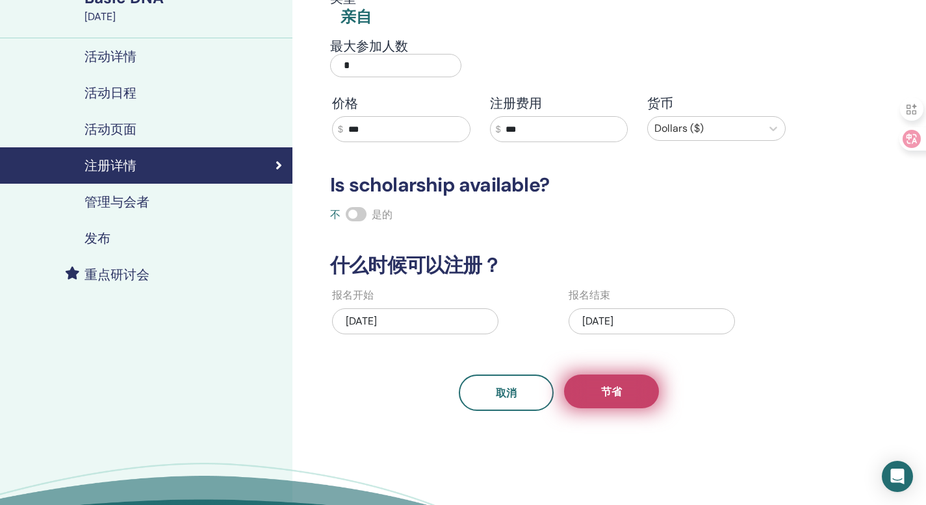
click at [601, 398] on span "节省" at bounding box center [611, 392] width 21 height 14
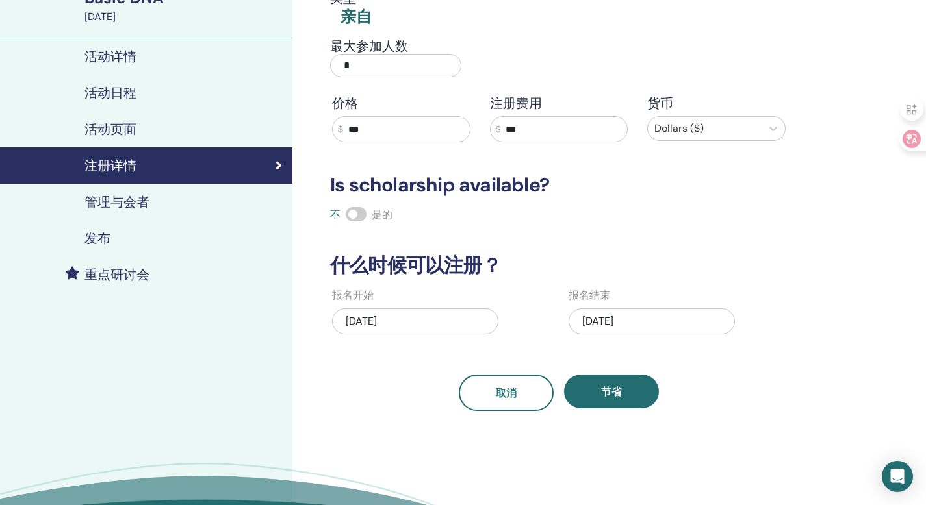
click at [225, 208] on div "管理与会者" at bounding box center [145, 202] width 271 height 16
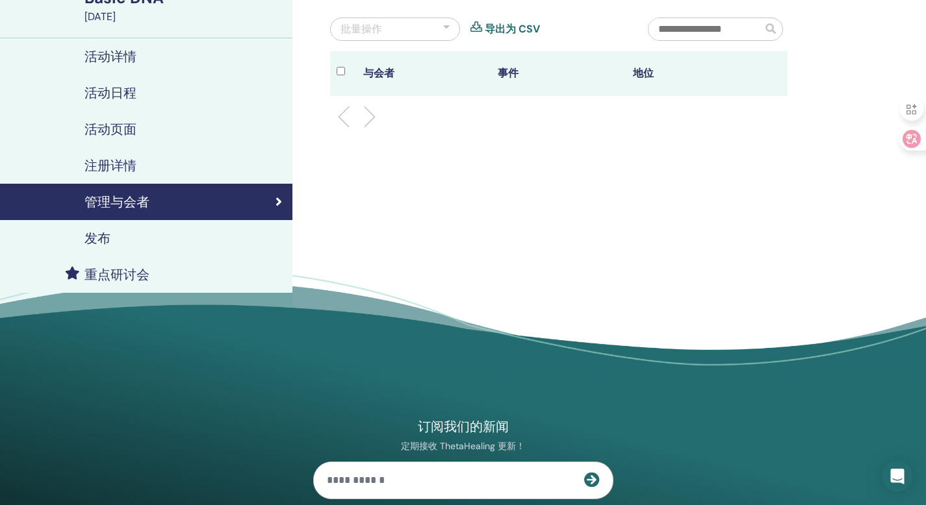
click at [150, 226] on link "发布" at bounding box center [146, 238] width 292 height 36
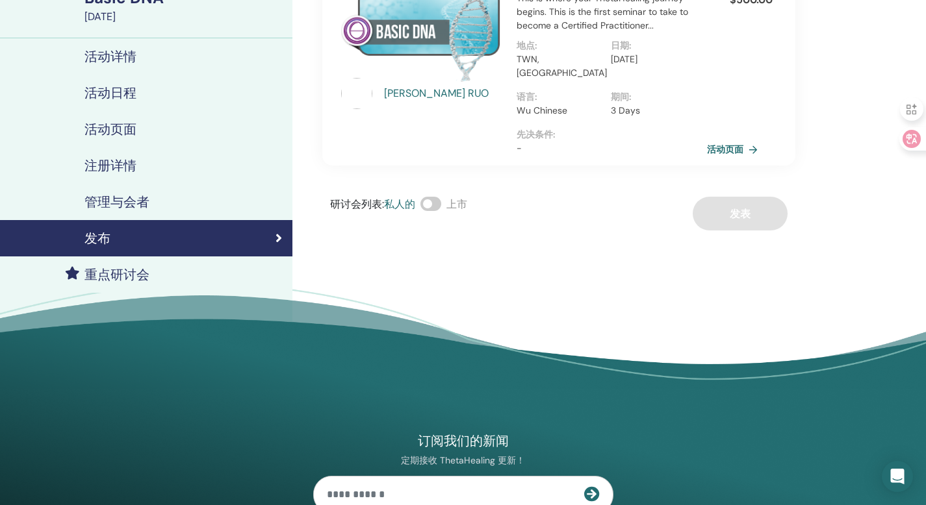
click at [735, 140] on link "活动页面" at bounding box center [735, 149] width 56 height 19
click at [741, 208] on div "研讨会列表 : 私人的 上市 发表" at bounding box center [558, 214] width 473 height 34
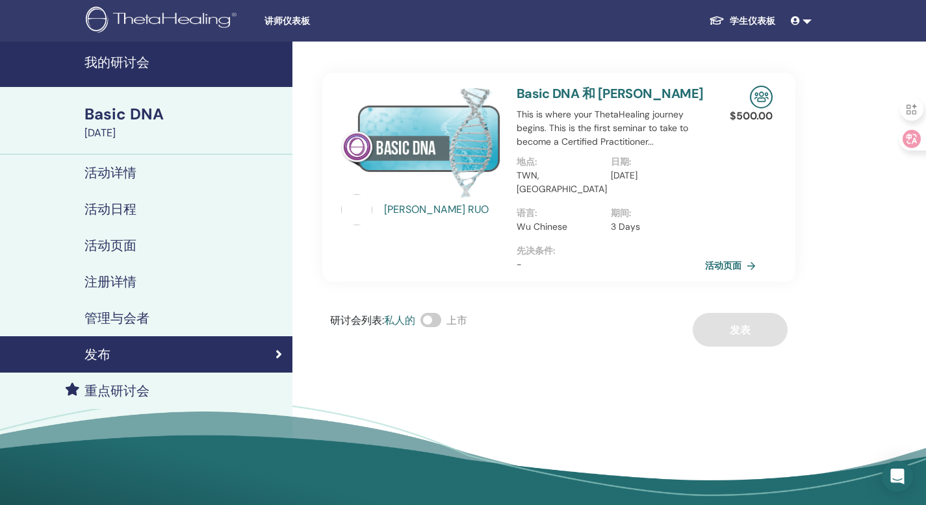
click at [753, 107] on img at bounding box center [761, 97] width 23 height 23
click at [763, 92] on img at bounding box center [761, 97] width 23 height 23
click at [603, 97] on link "Basic DNA 和 [PERSON_NAME]" at bounding box center [609, 93] width 187 height 17
click at [735, 256] on link "活动页面" at bounding box center [735, 265] width 56 height 19
click at [803, 15] on link at bounding box center [800, 21] width 31 height 24
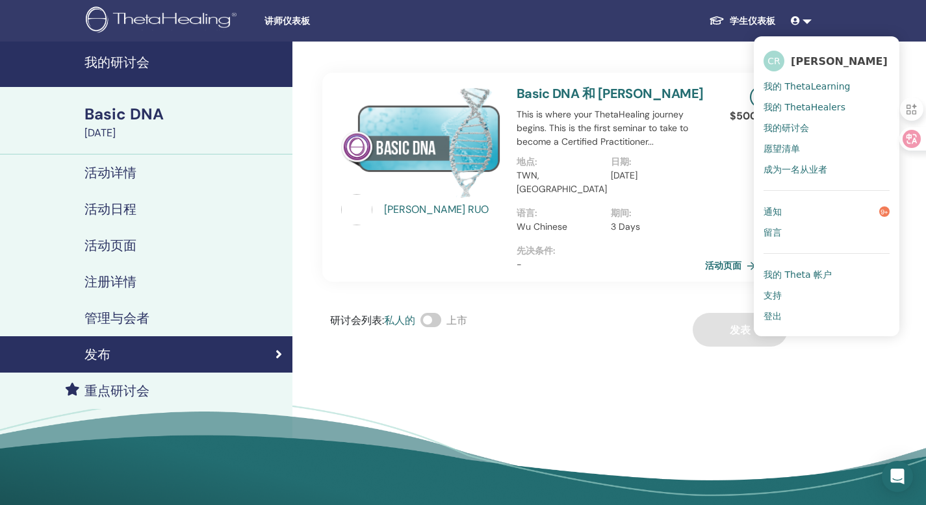
click at [813, 207] on link "通知 9+" at bounding box center [826, 211] width 126 height 21
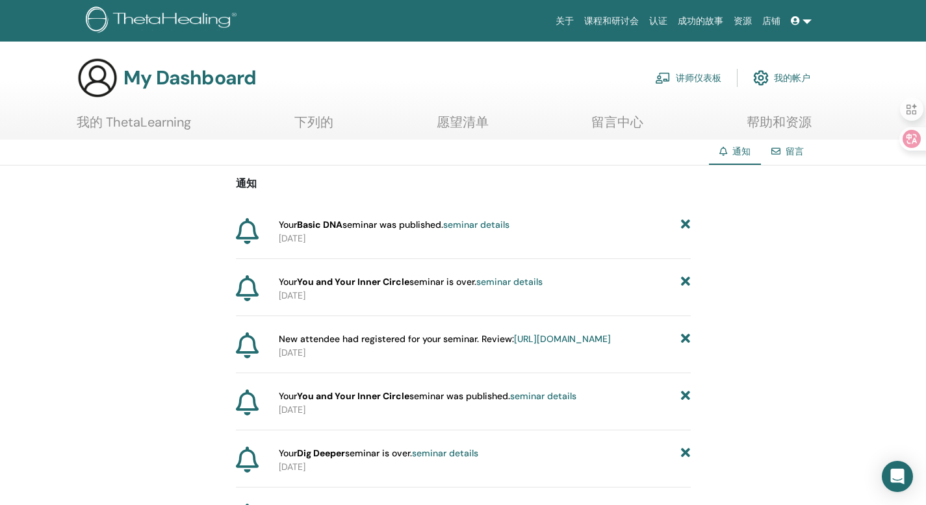
click at [481, 225] on link "seminar details" at bounding box center [476, 225] width 66 height 12
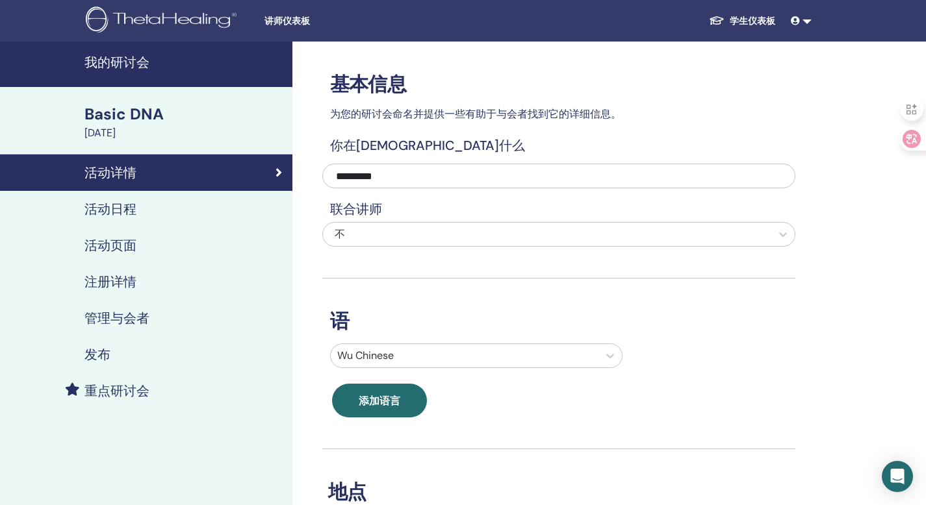
click at [90, 385] on h4 "重点研讨会" at bounding box center [116, 391] width 65 height 16
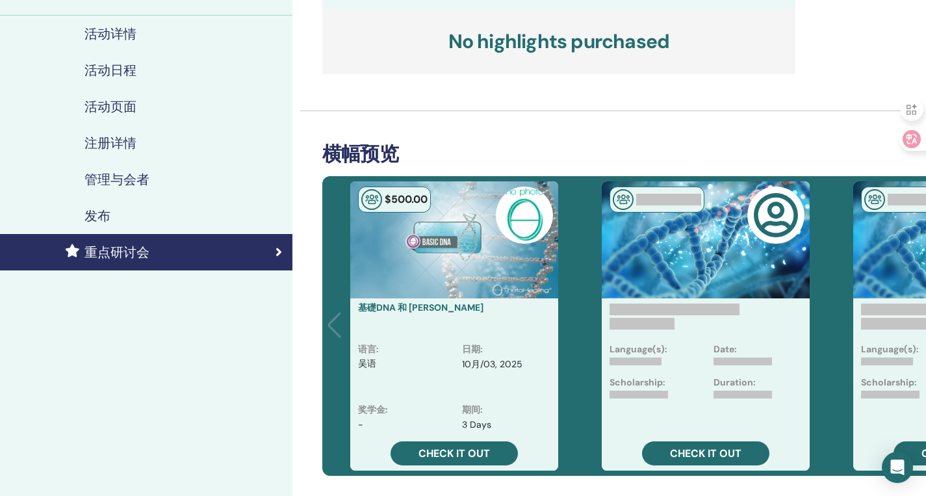
scroll to position [233, 0]
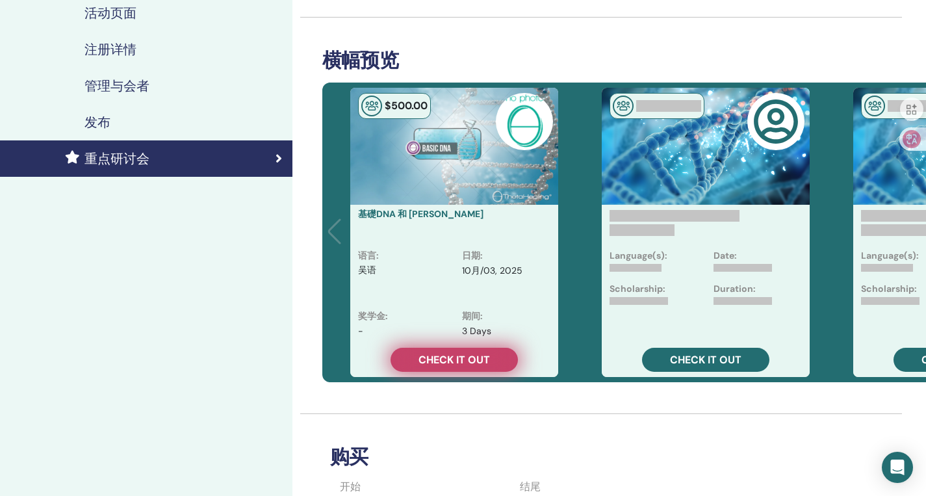
click at [493, 364] on link "Check it out" at bounding box center [453, 359] width 127 height 24
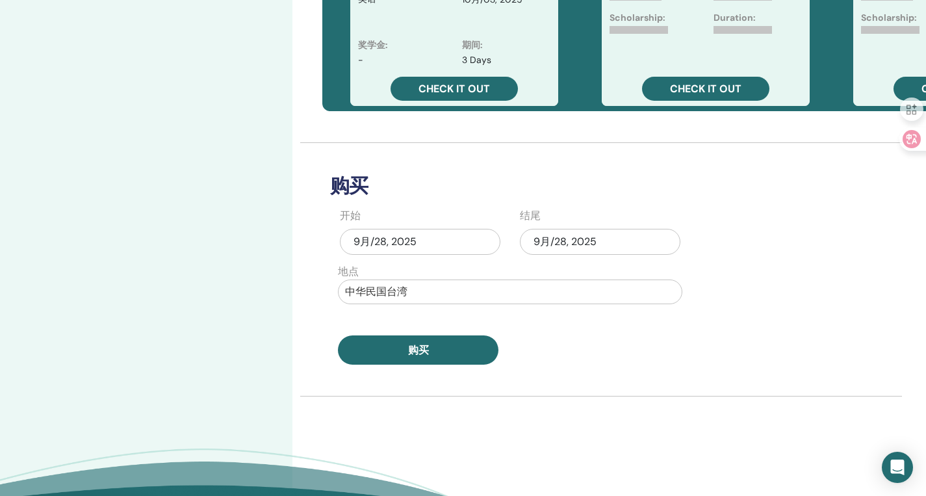
scroll to position [502, 0]
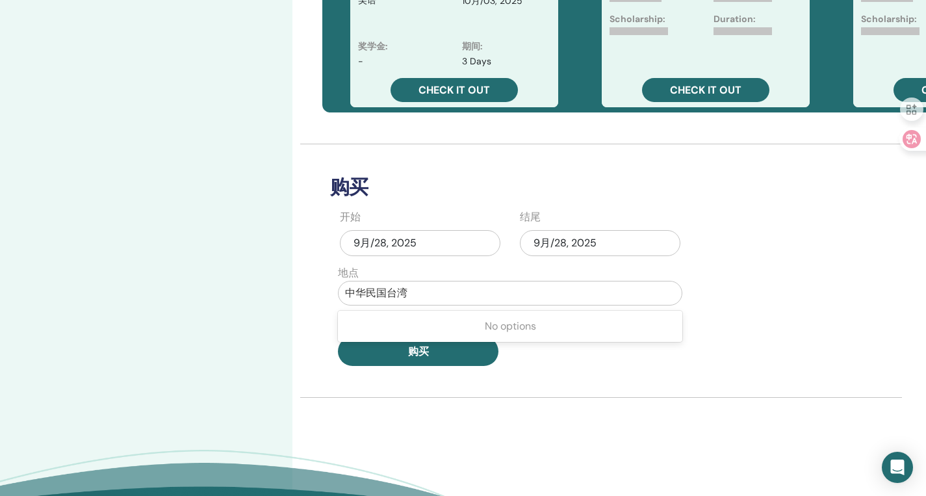
click at [473, 296] on div at bounding box center [510, 293] width 330 height 18
click at [740, 287] on div "购买 开始 9月/28, 2025 结尾 9月/28, 2025 地点 中华民国台湾 购买" at bounding box center [558, 254] width 473 height 221
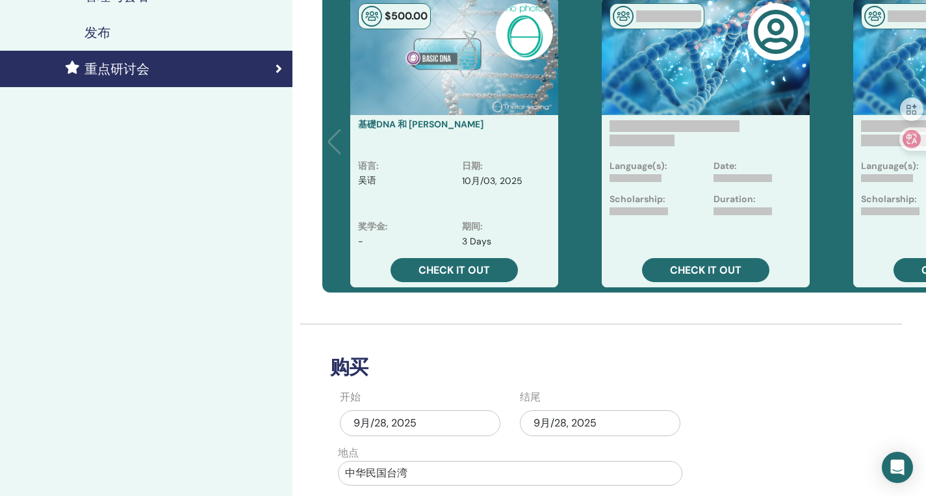
scroll to position [152, 0]
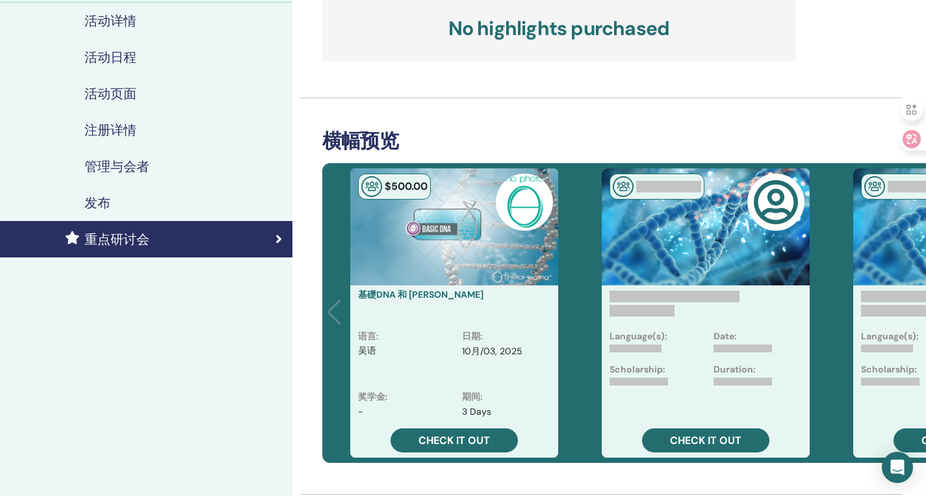
click at [525, 214] on img at bounding box center [524, 201] width 57 height 57
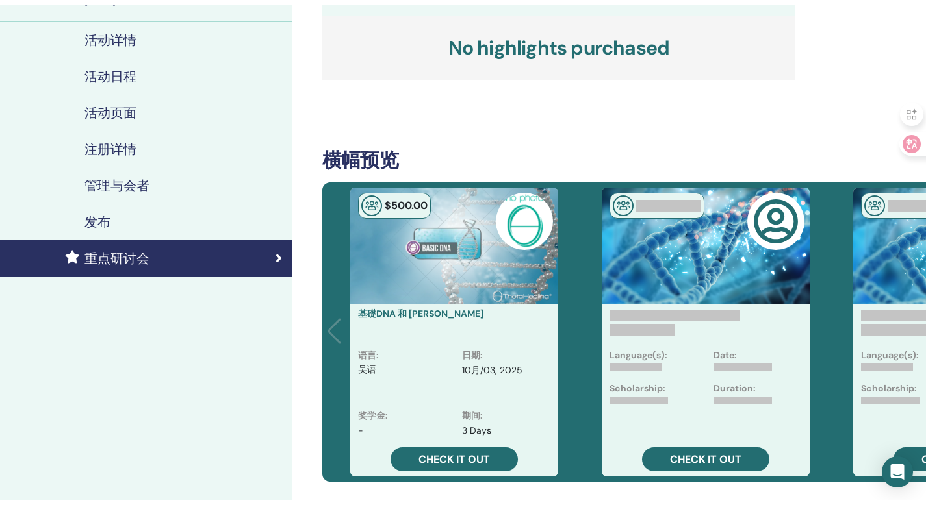
scroll to position [0, 0]
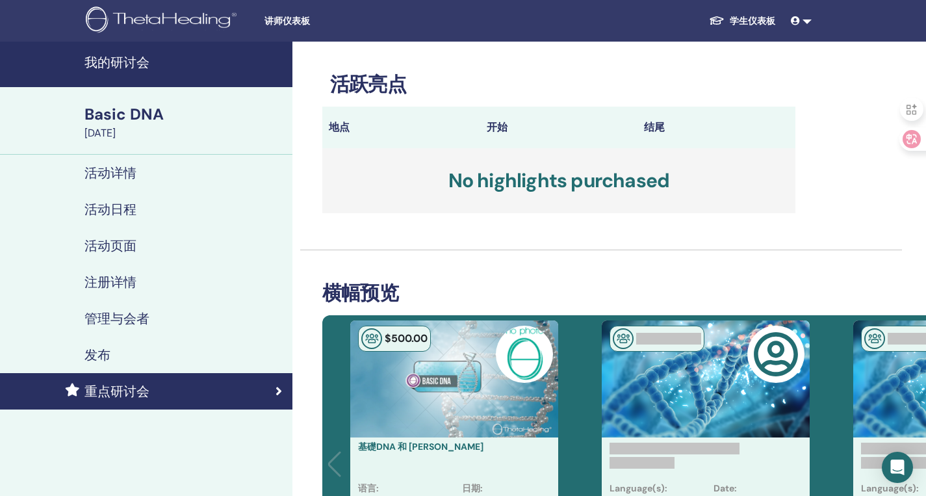
click at [120, 365] on link "发布" at bounding box center [146, 354] width 292 height 36
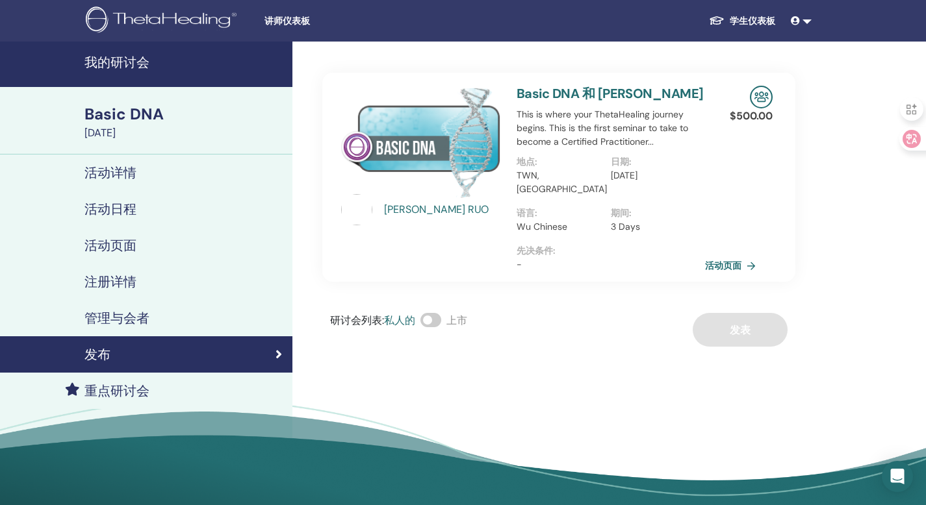
click at [438, 313] on span at bounding box center [430, 320] width 21 height 14
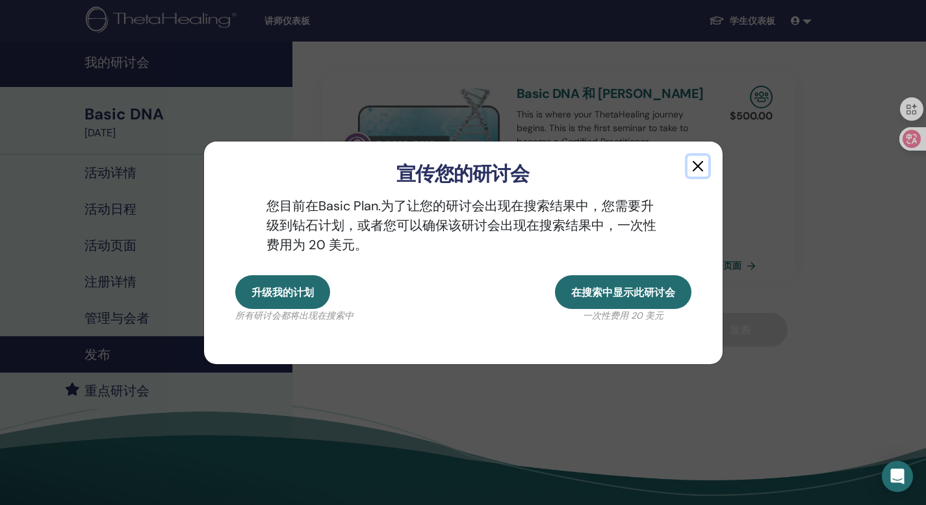
click at [688, 171] on button "button" at bounding box center [697, 166] width 21 height 21
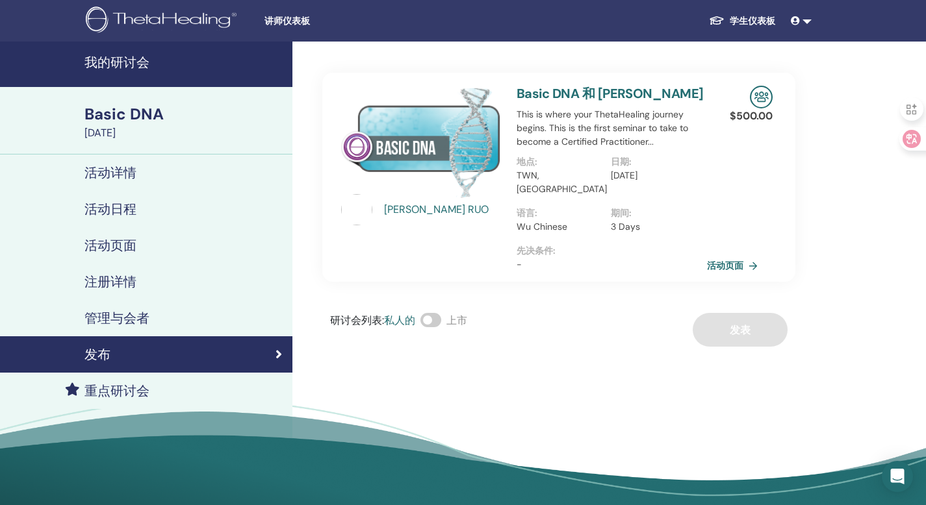
click at [730, 256] on link "活动页面" at bounding box center [735, 265] width 56 height 19
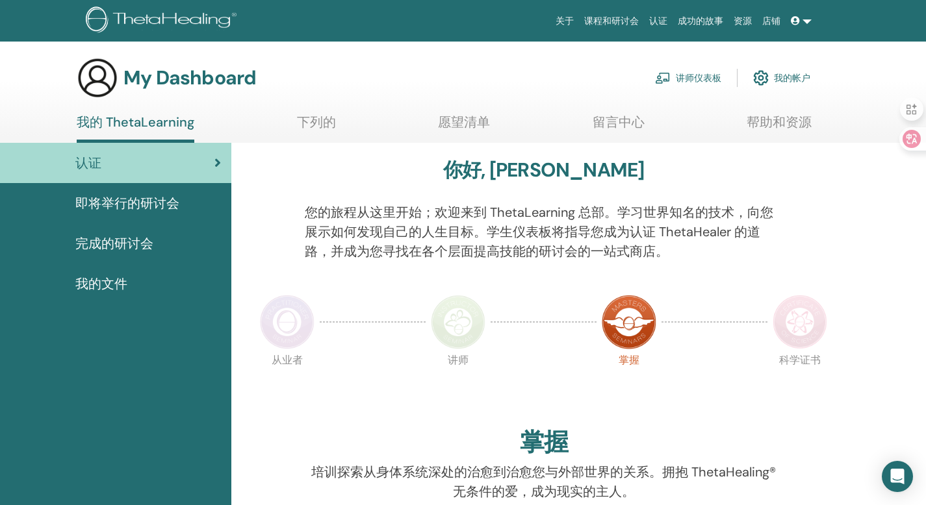
click at [674, 80] on link "讲师仪表板" at bounding box center [688, 78] width 66 height 29
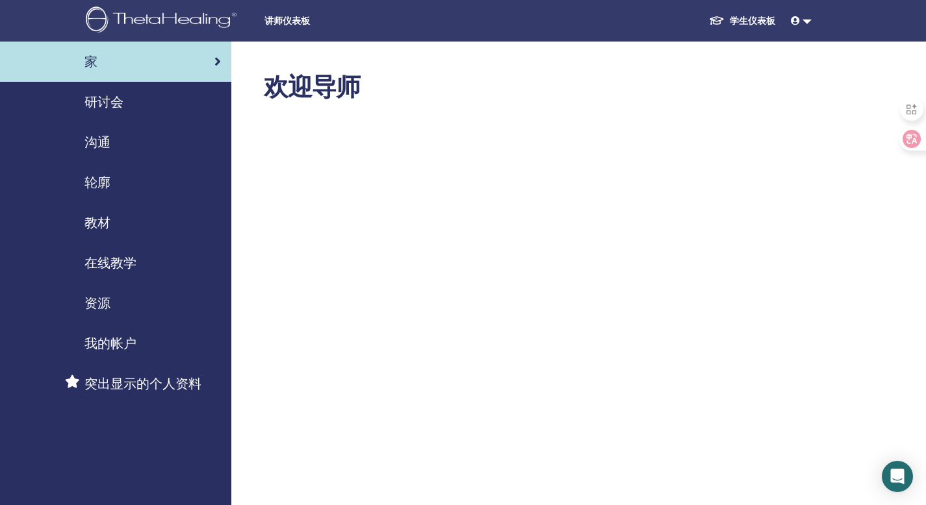
click at [117, 260] on span "在线教学" at bounding box center [110, 262] width 52 height 19
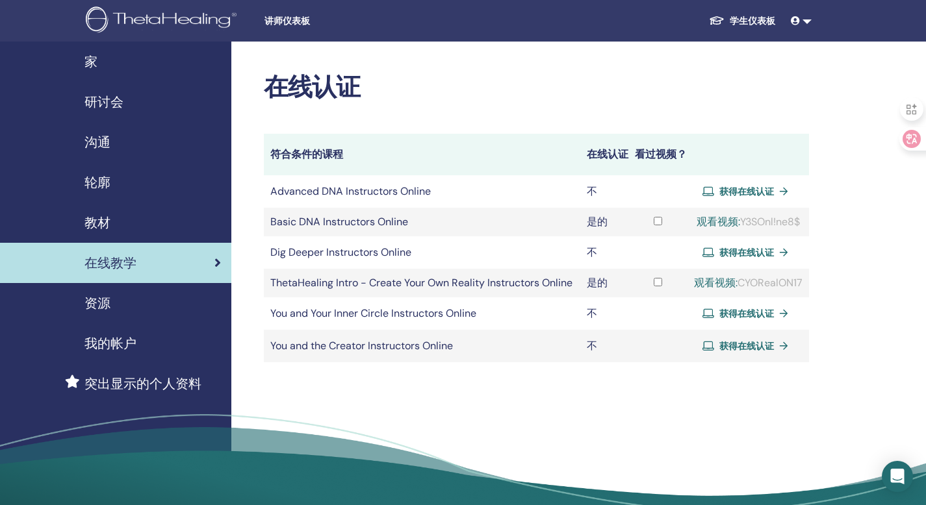
click at [764, 291] on div "观看视频: CYORealON17" at bounding box center [747, 283] width 109 height 16
click at [127, 306] on div "资源" at bounding box center [115, 303] width 210 height 19
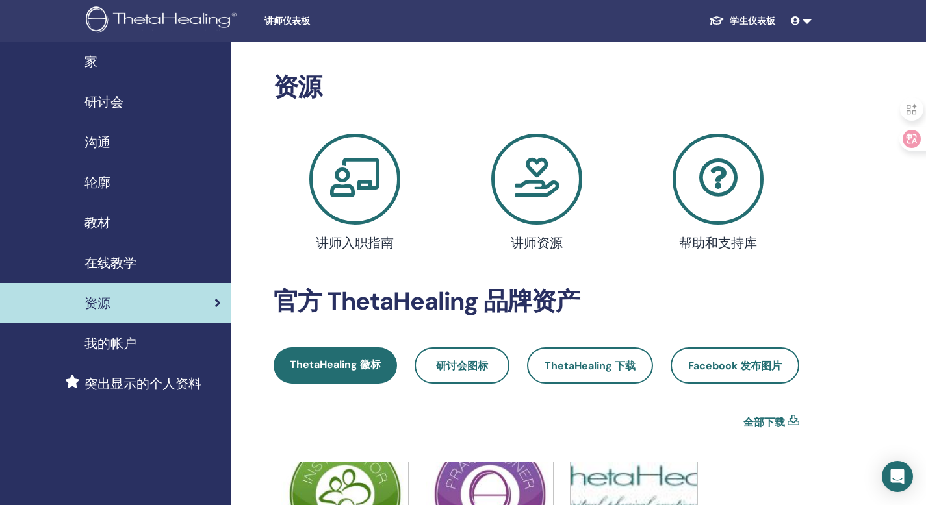
click at [114, 138] on div "沟通" at bounding box center [115, 142] width 210 height 19
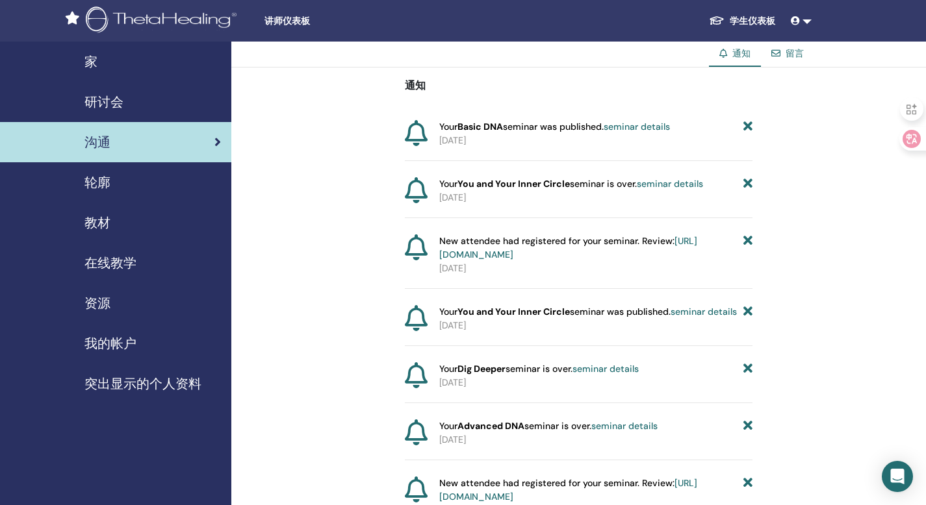
click at [110, 236] on link "教材" at bounding box center [115, 223] width 231 height 40
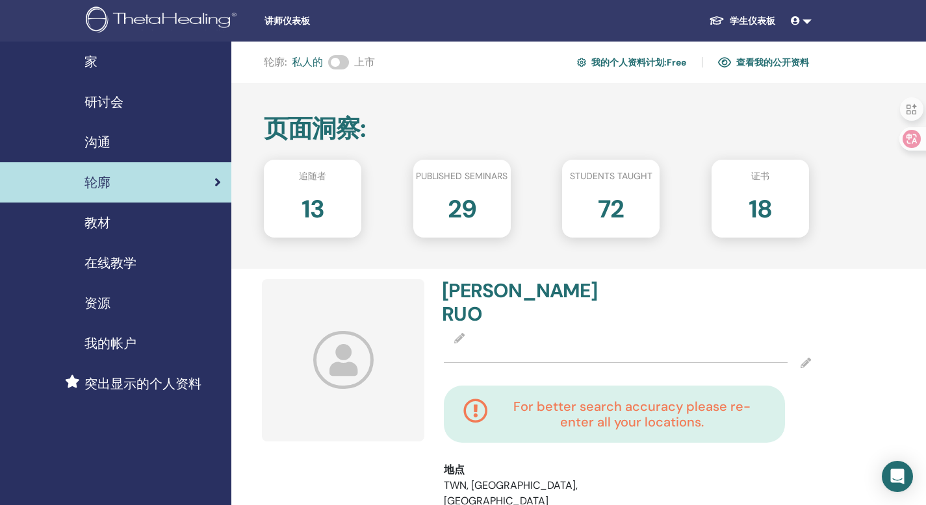
click at [118, 109] on span "研讨会" at bounding box center [103, 101] width 39 height 19
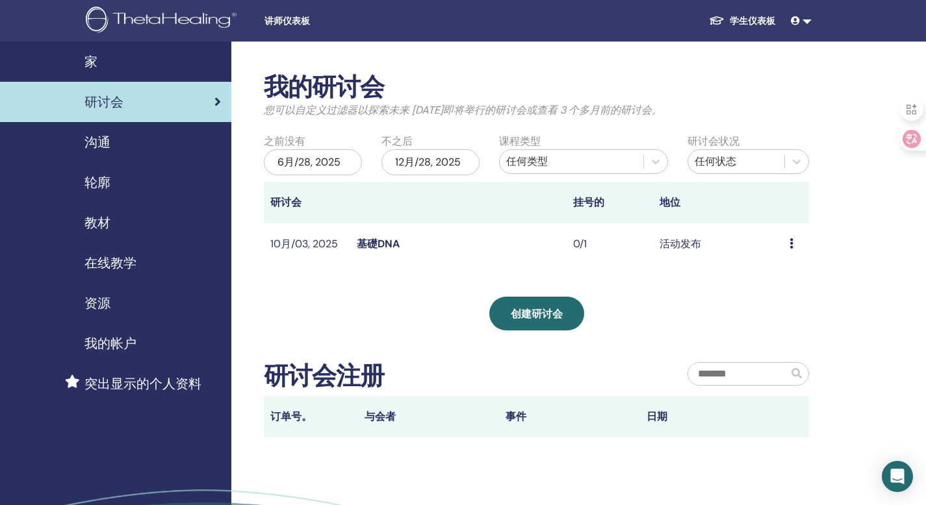
click at [798, 240] on div "预习 编辑 与会者 取消" at bounding box center [795, 244] width 13 height 16
click at [846, 251] on div "我的研讨会 您可以自定义过滤器以探索未来 [DATE]即将举行的研讨会或查看 3 个多月前的研讨会。 之前没有 6月/28, 2025 不之后 12月/28,…" at bounding box center [578, 331] width 694 height 578
click at [356, 241] on td "基礎DNA" at bounding box center [458, 244] width 216 height 42
click at [677, 240] on td "活动发布" at bounding box center [718, 244] width 130 height 42
click at [382, 243] on link "基礎DNA" at bounding box center [378, 244] width 43 height 14
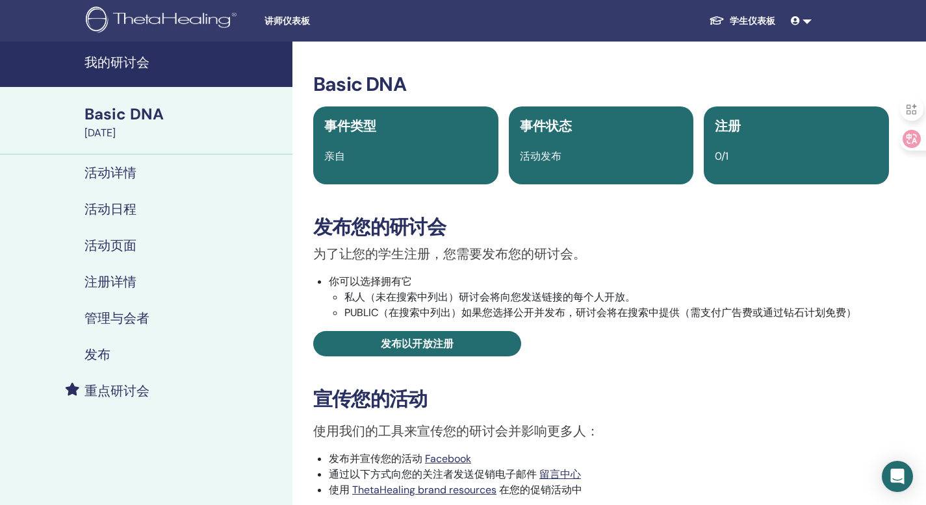
click at [103, 352] on h4 "发布" at bounding box center [97, 355] width 26 height 16
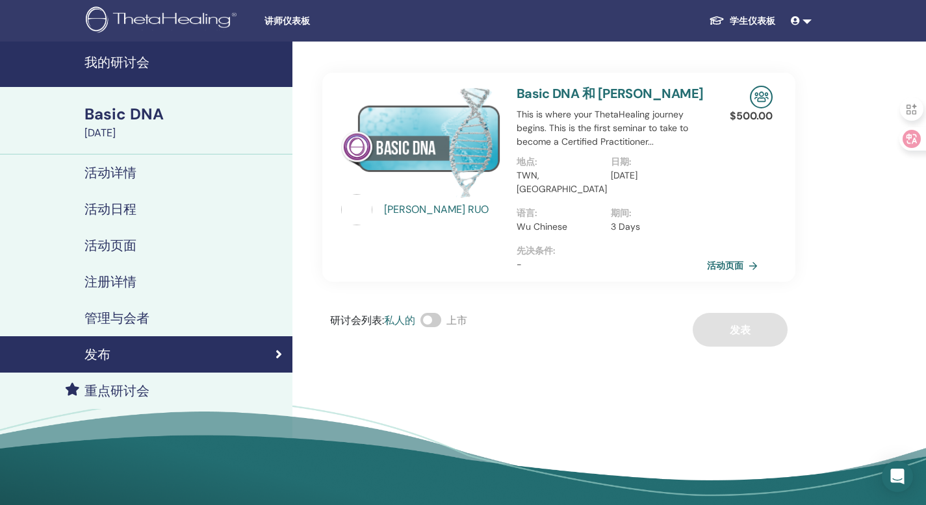
click at [729, 256] on link "活动页面" at bounding box center [735, 265] width 56 height 19
click at [127, 311] on h4 "管理与会者" at bounding box center [116, 318] width 65 height 16
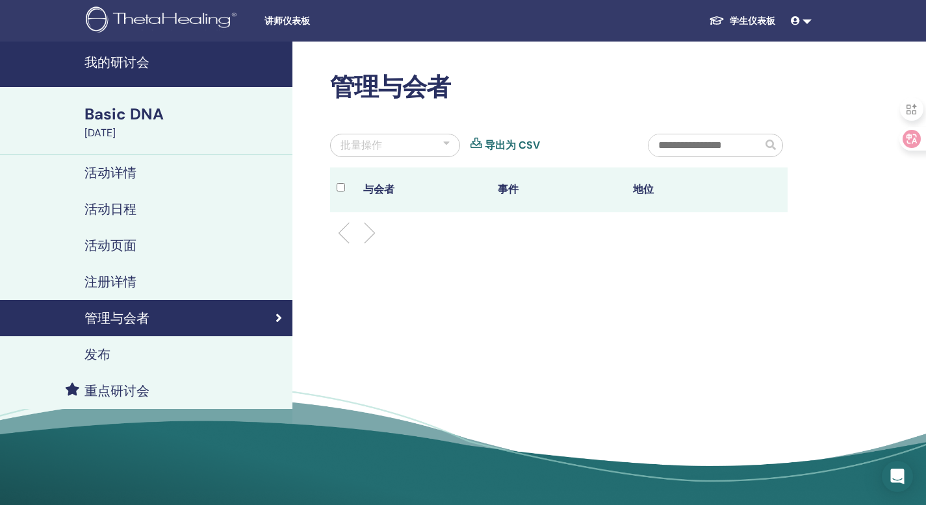
click at [128, 179] on h4 "活动详情" at bounding box center [110, 173] width 52 height 16
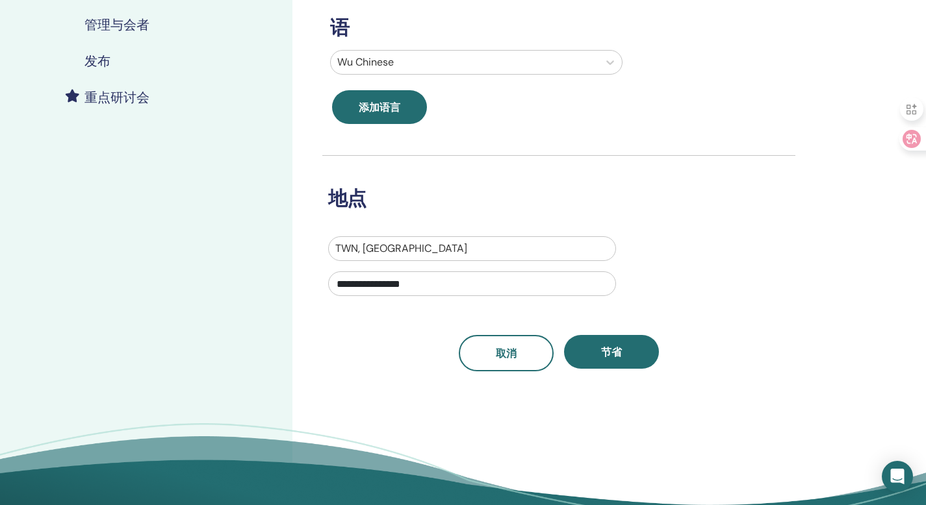
scroll to position [368, 0]
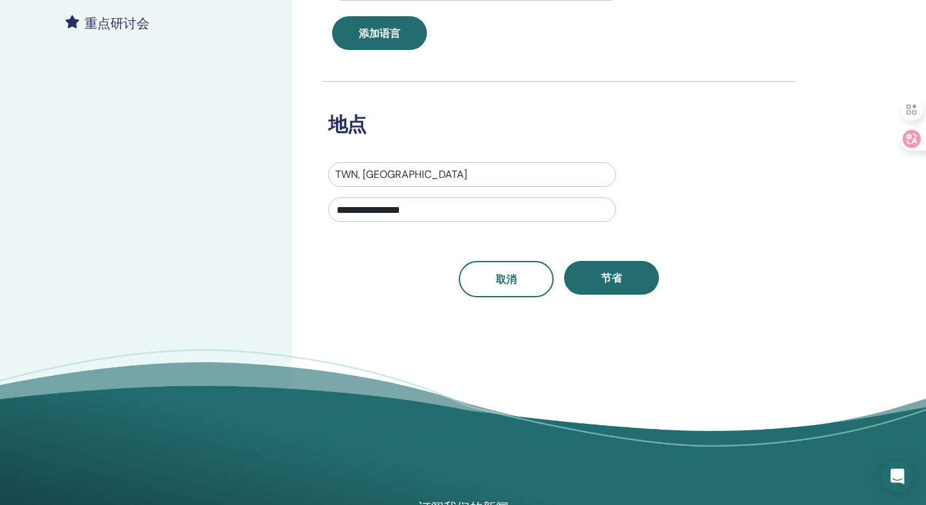
click at [501, 205] on input "**********" at bounding box center [472, 209] width 288 height 25
drag, startPoint x: 504, startPoint y: 210, endPoint x: 428, endPoint y: 210, distance: 76.0
click at [428, 210] on input "**********" at bounding box center [472, 209] width 288 height 25
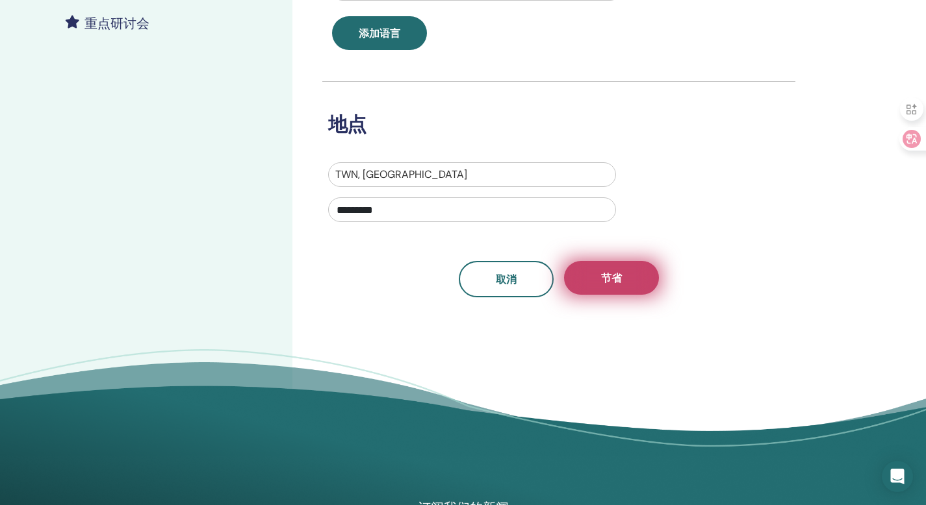
type input "*********"
click at [598, 282] on button "节省" at bounding box center [611, 278] width 95 height 34
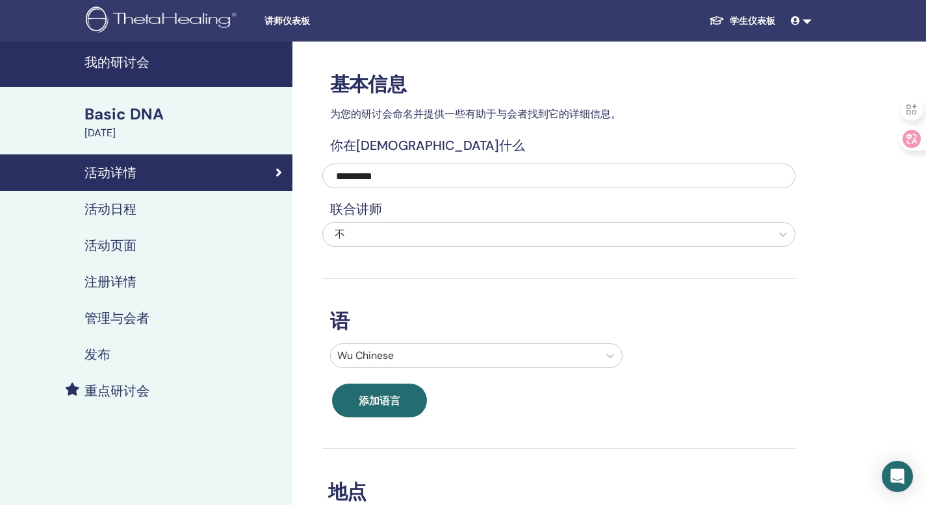
click at [120, 324] on h4 "管理与会者" at bounding box center [116, 318] width 65 height 16
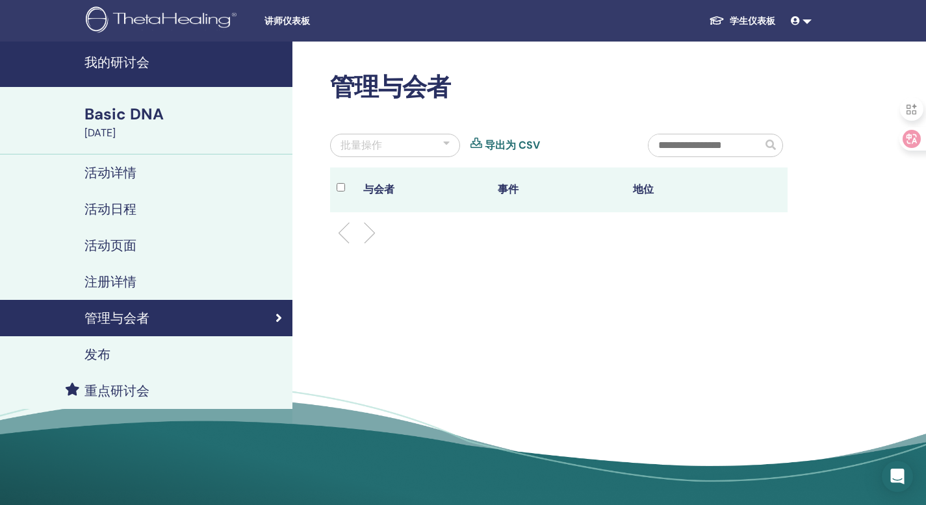
click at [96, 362] on h4 "发布" at bounding box center [97, 355] width 26 height 16
